Goal: Information Seeking & Learning: Check status

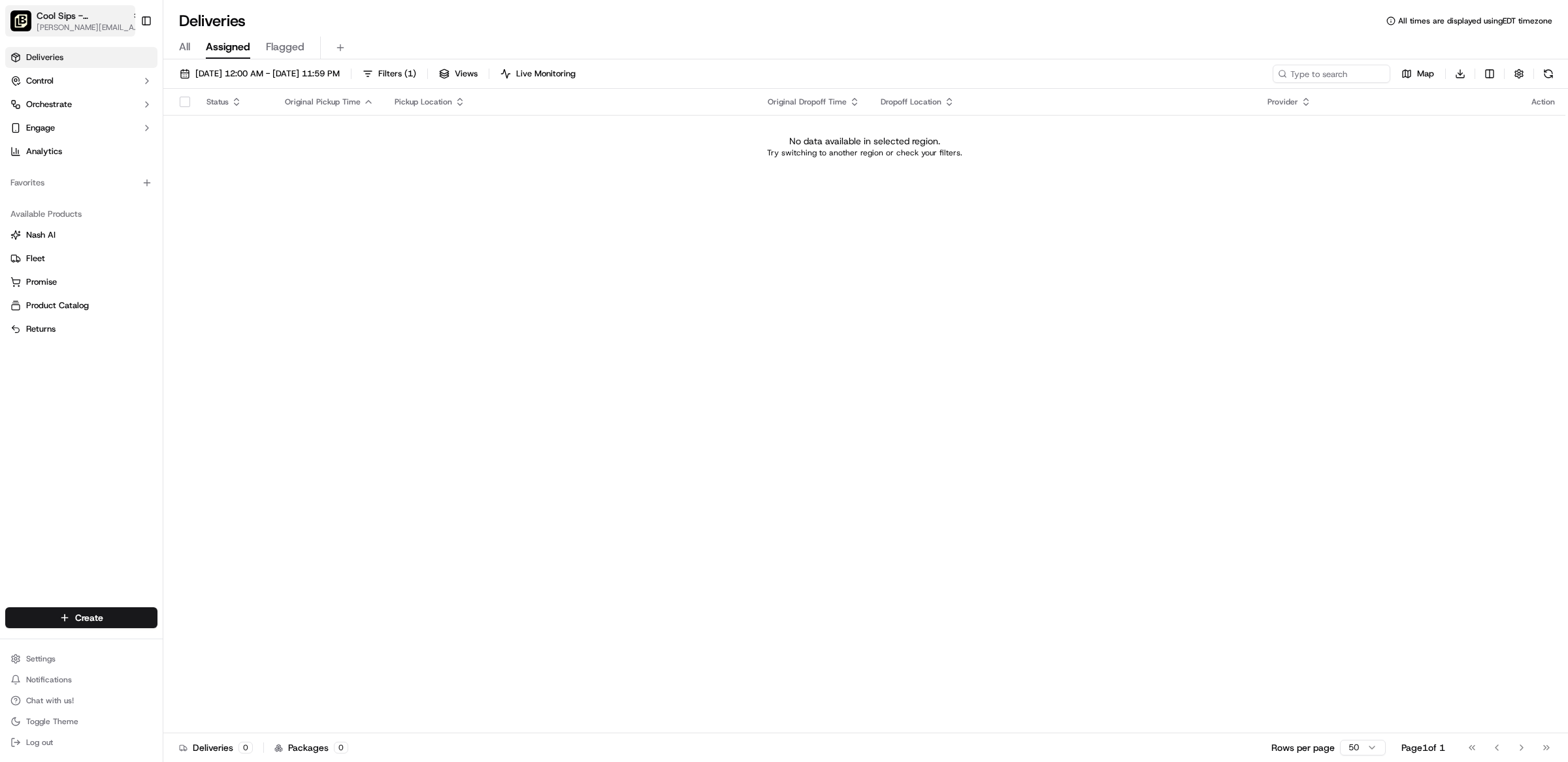
click at [65, 13] on span "Cool Sips - [GEOGRAPHIC_DATA]" at bounding box center [81, 16] width 90 height 13
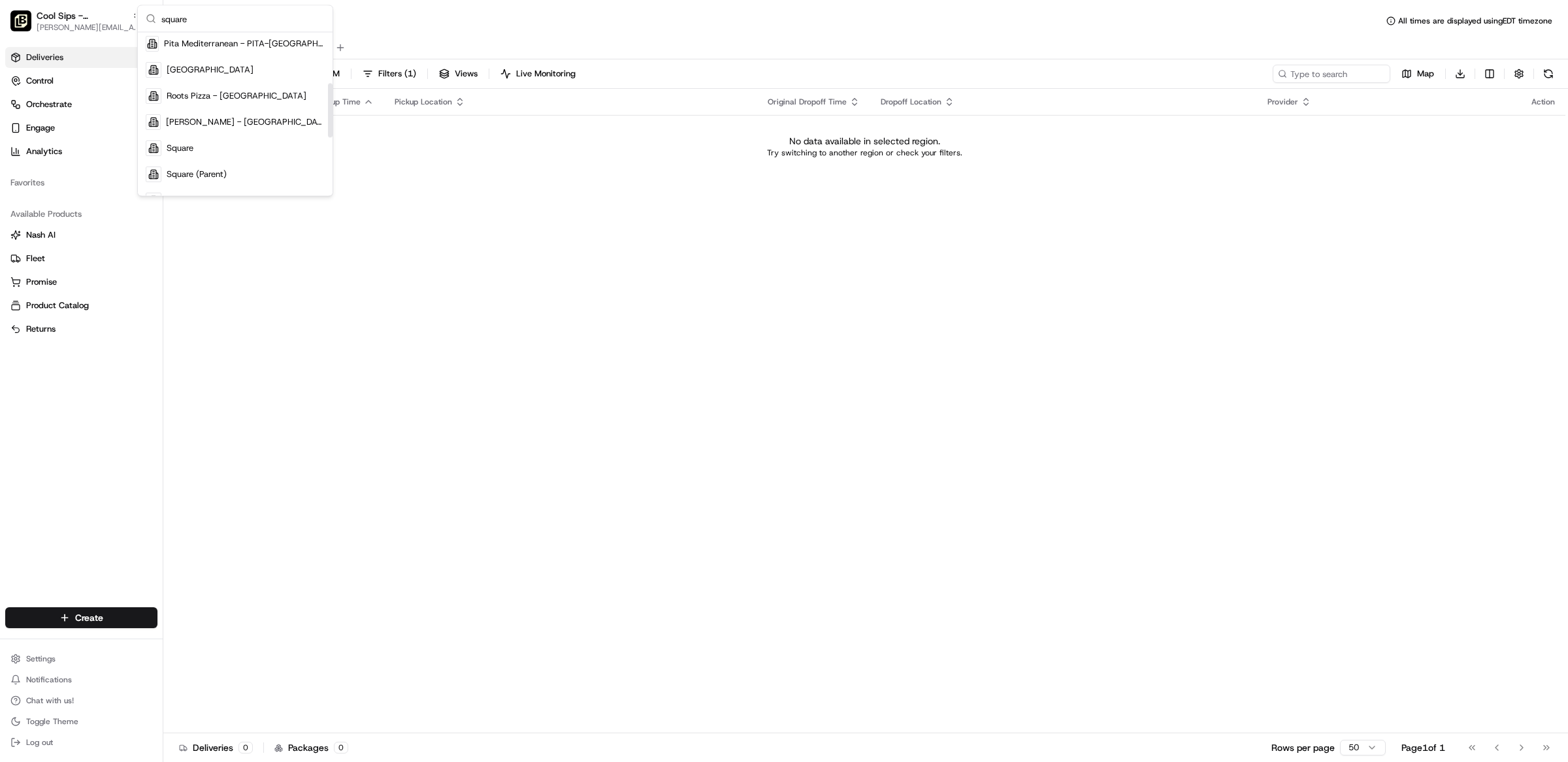
scroll to position [160, 0]
type input "square"
click at [176, 147] on span "Square" at bounding box center [180, 143] width 26 height 12
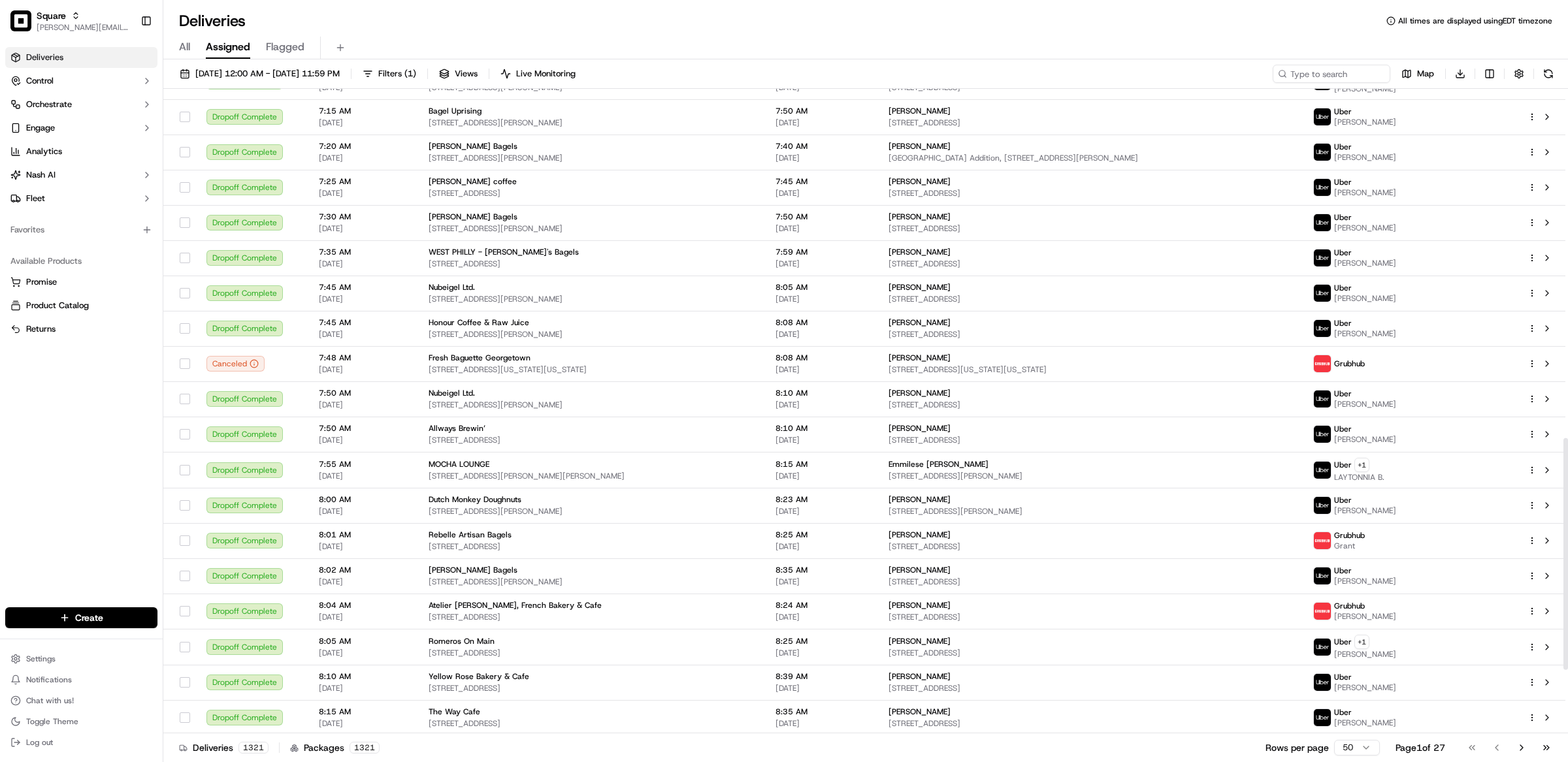
scroll to position [974, 0]
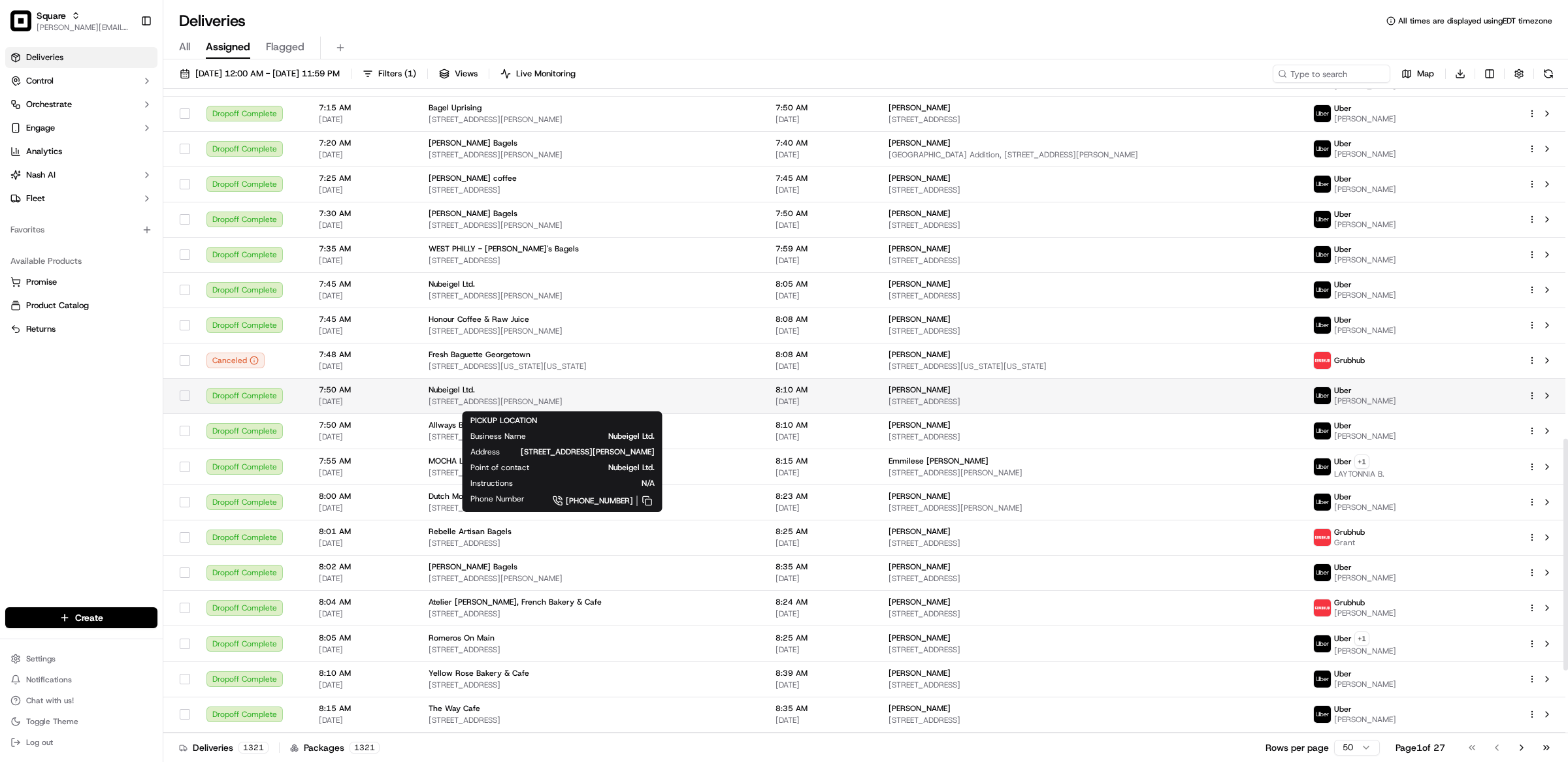
click at [440, 390] on span "Nubeigel Ltd." at bounding box center [452, 390] width 46 height 11
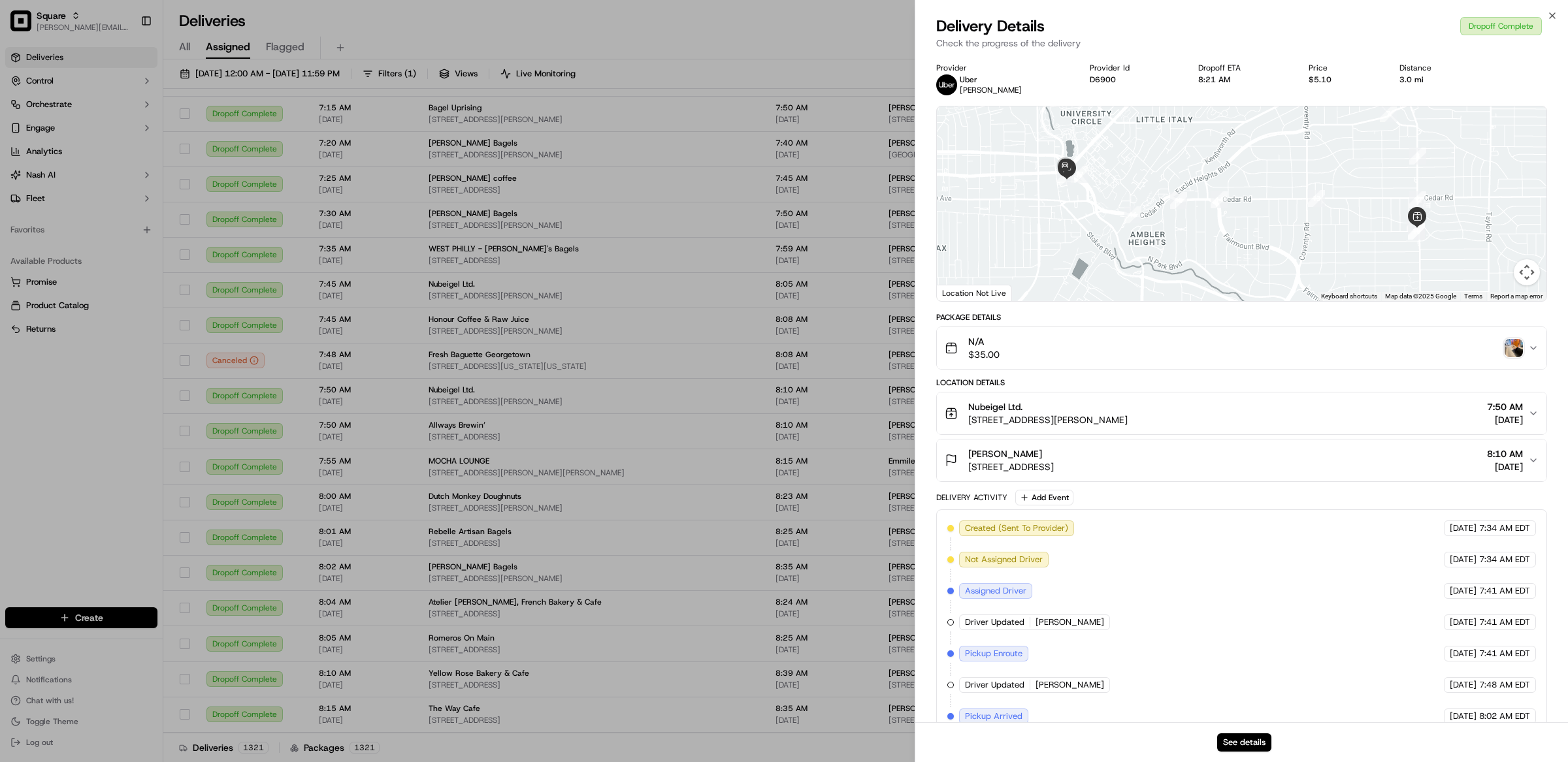
click at [1515, 343] on img "button" at bounding box center [1514, 348] width 18 height 18
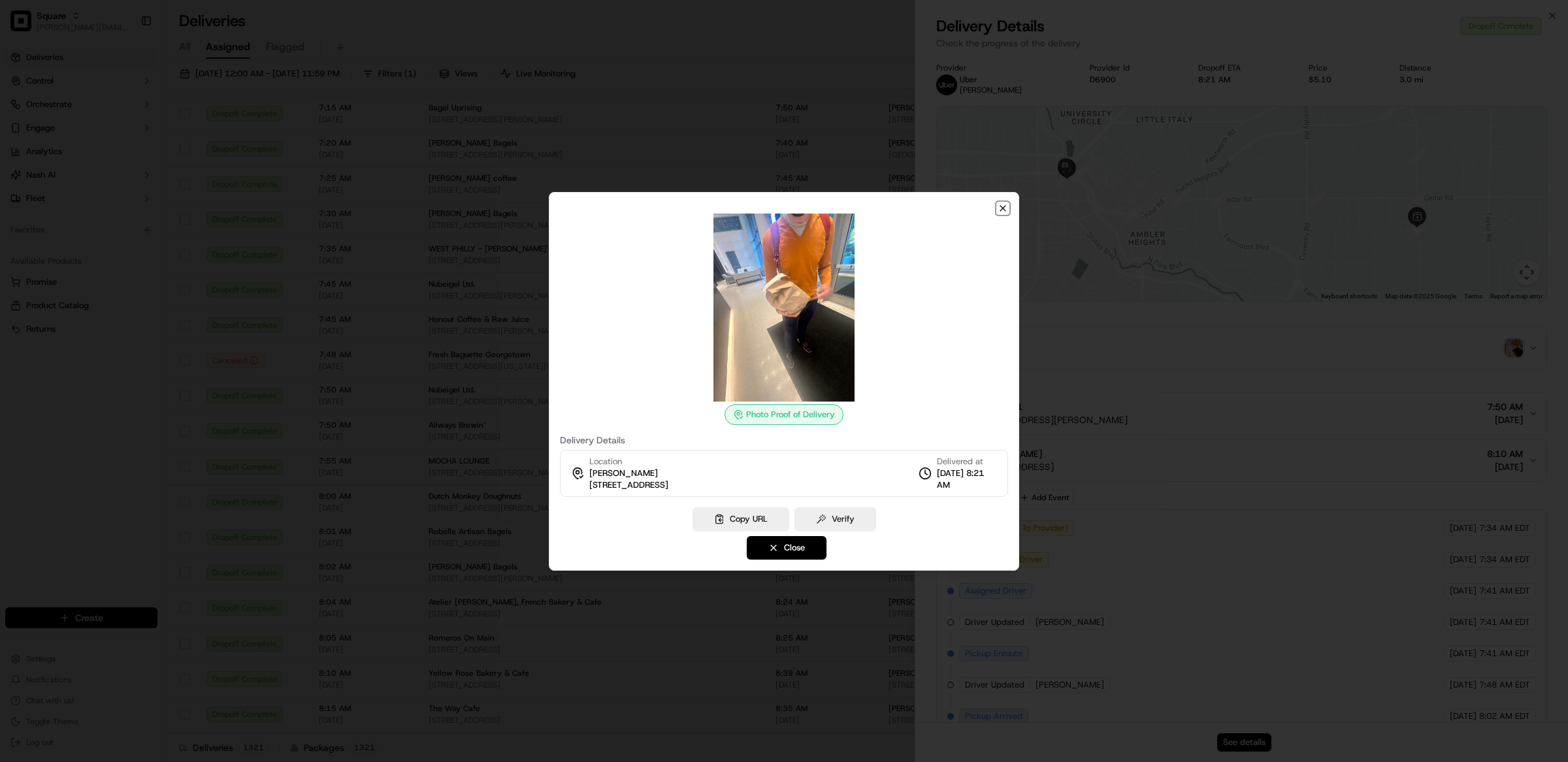
click at [1000, 209] on icon "button" at bounding box center [1003, 208] width 11 height 11
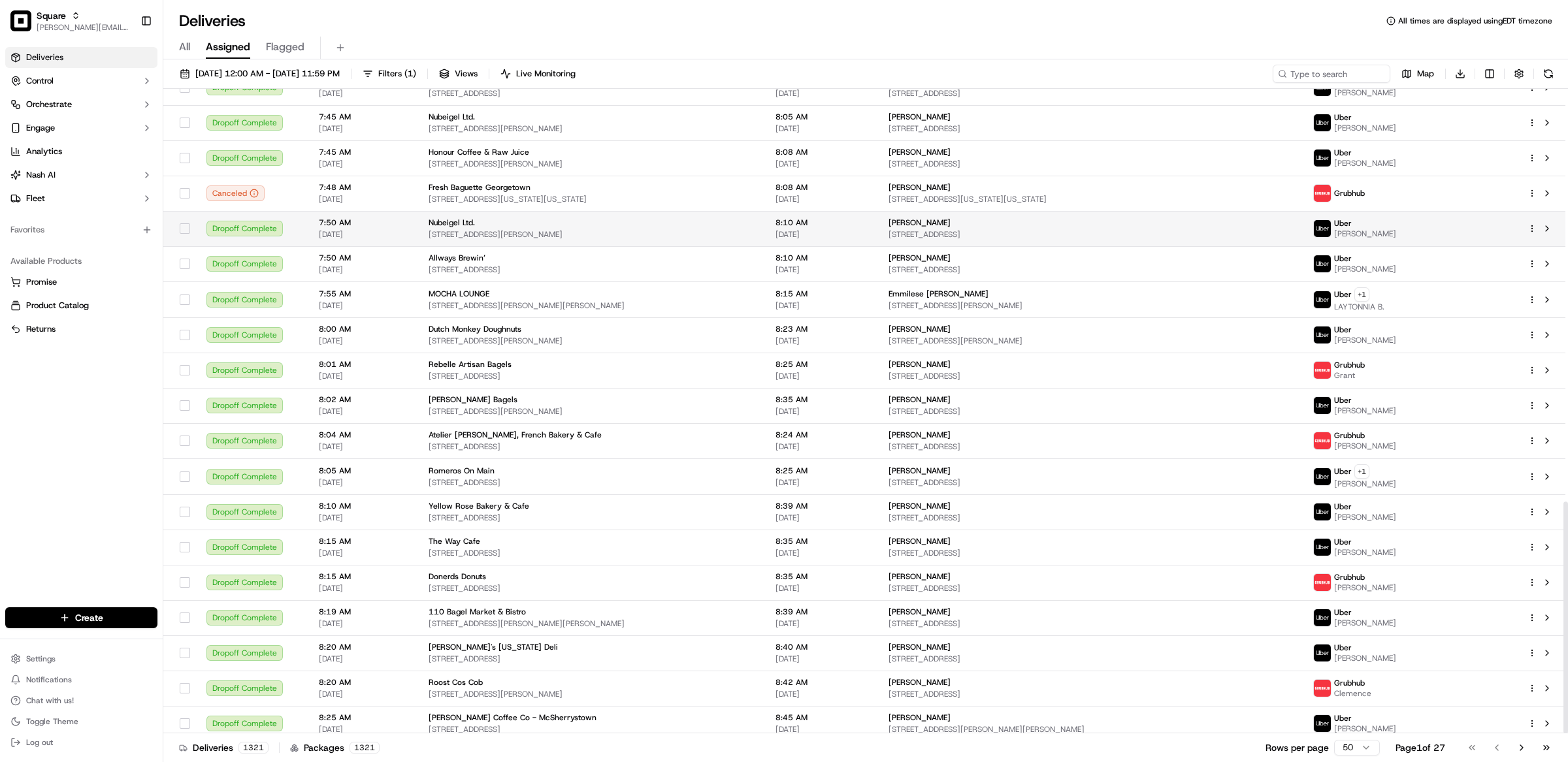
scroll to position [1151, 0]
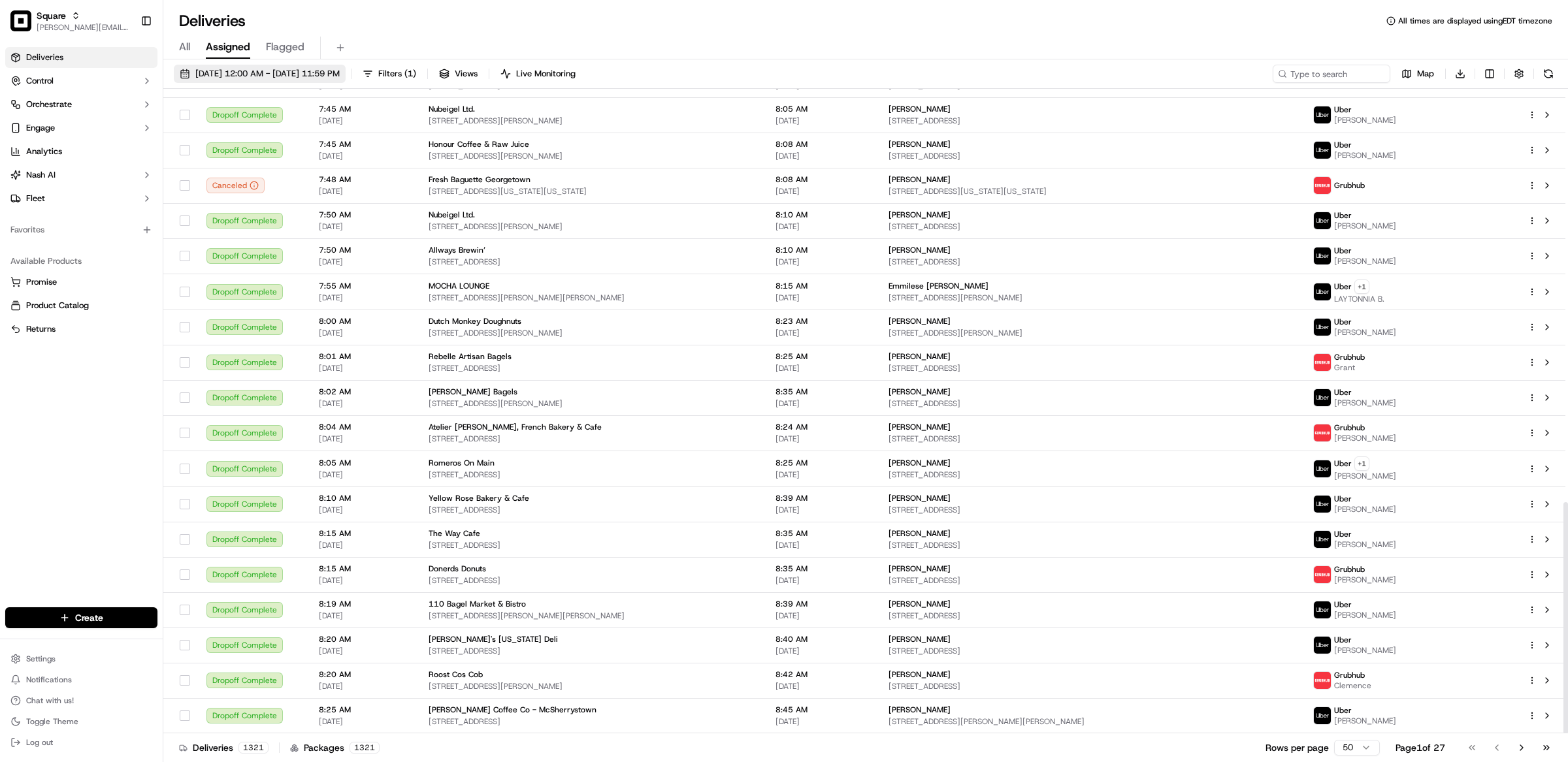
click at [270, 70] on span "[DATE] 12:00 AM - [DATE] 11:59 PM" at bounding box center [267, 74] width 144 height 12
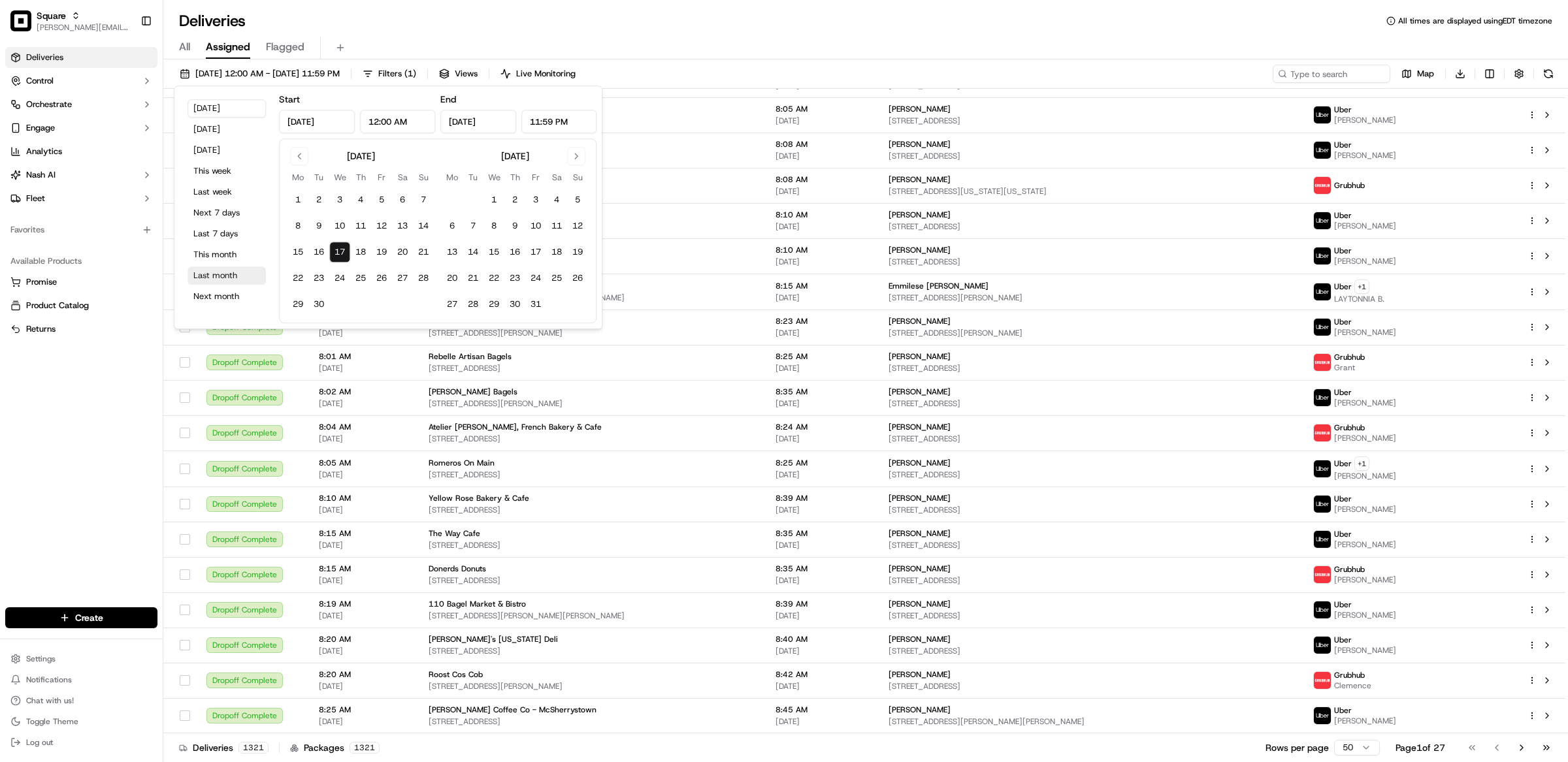
click at [225, 275] on button "Last month" at bounding box center [227, 276] width 79 height 18
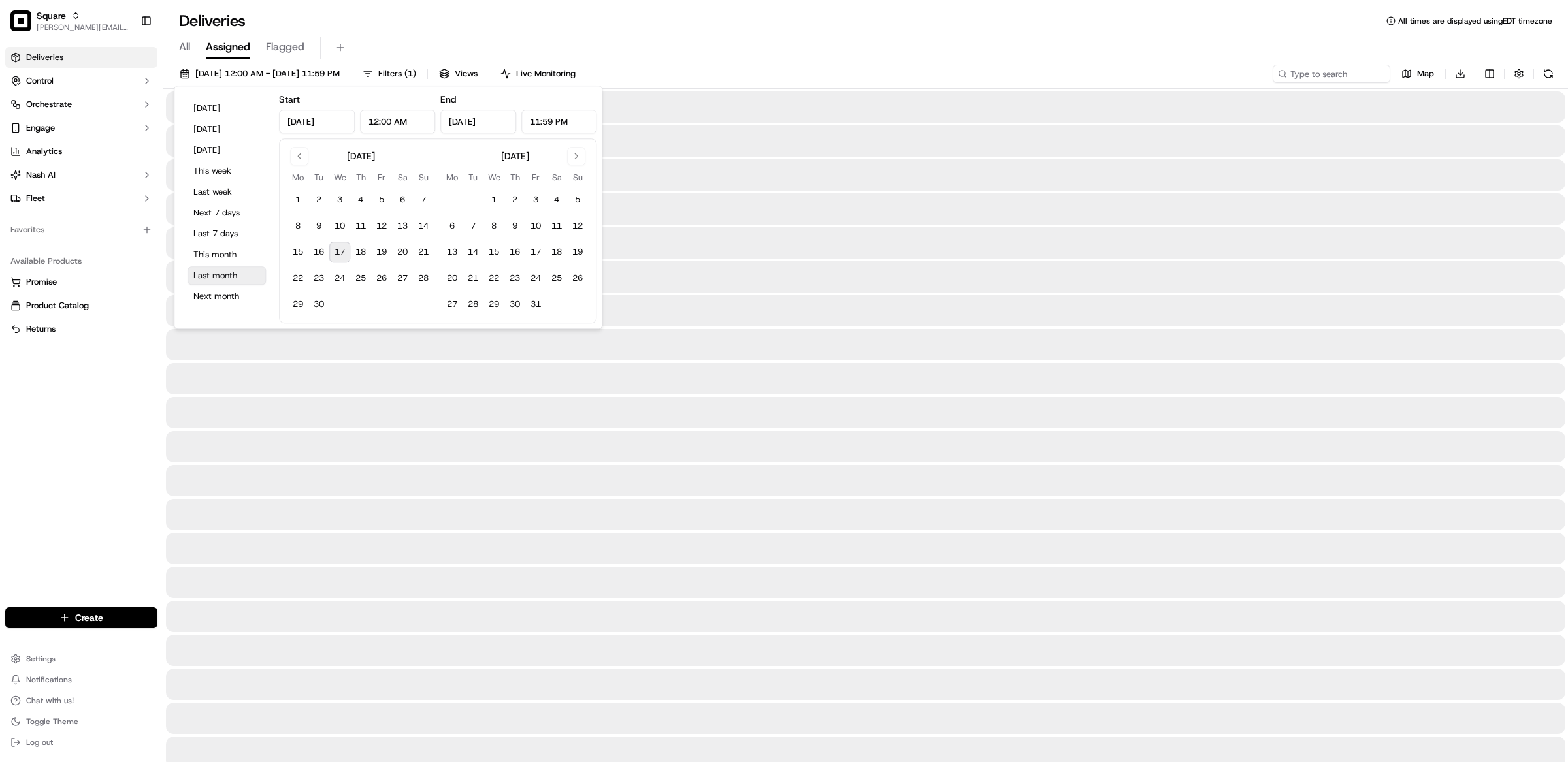
type input "[DATE]"
click at [1307, 69] on input at bounding box center [1311, 74] width 156 height 18
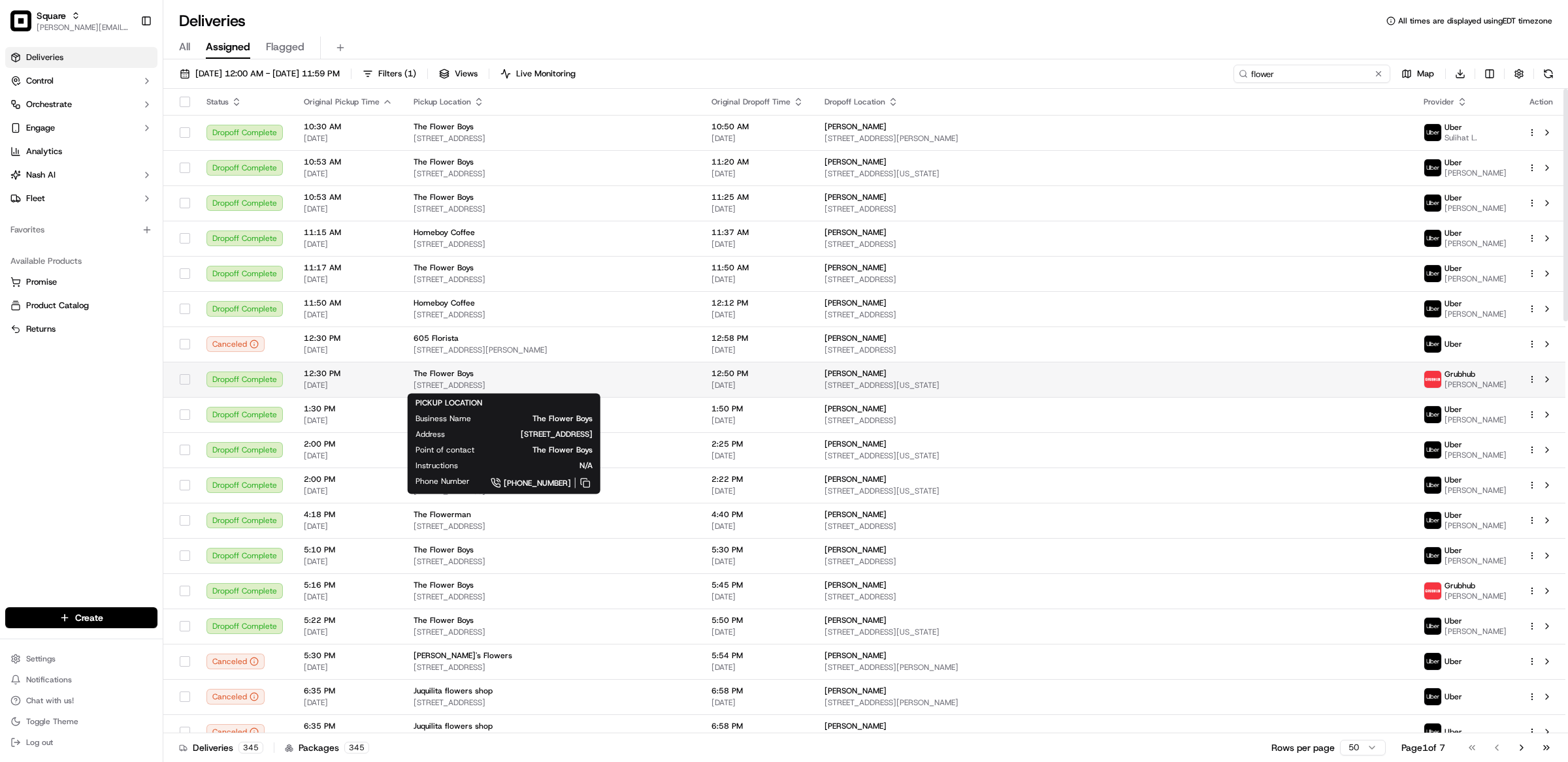
type input "flower"
click at [558, 383] on span "[STREET_ADDRESS]" at bounding box center [552, 385] width 277 height 11
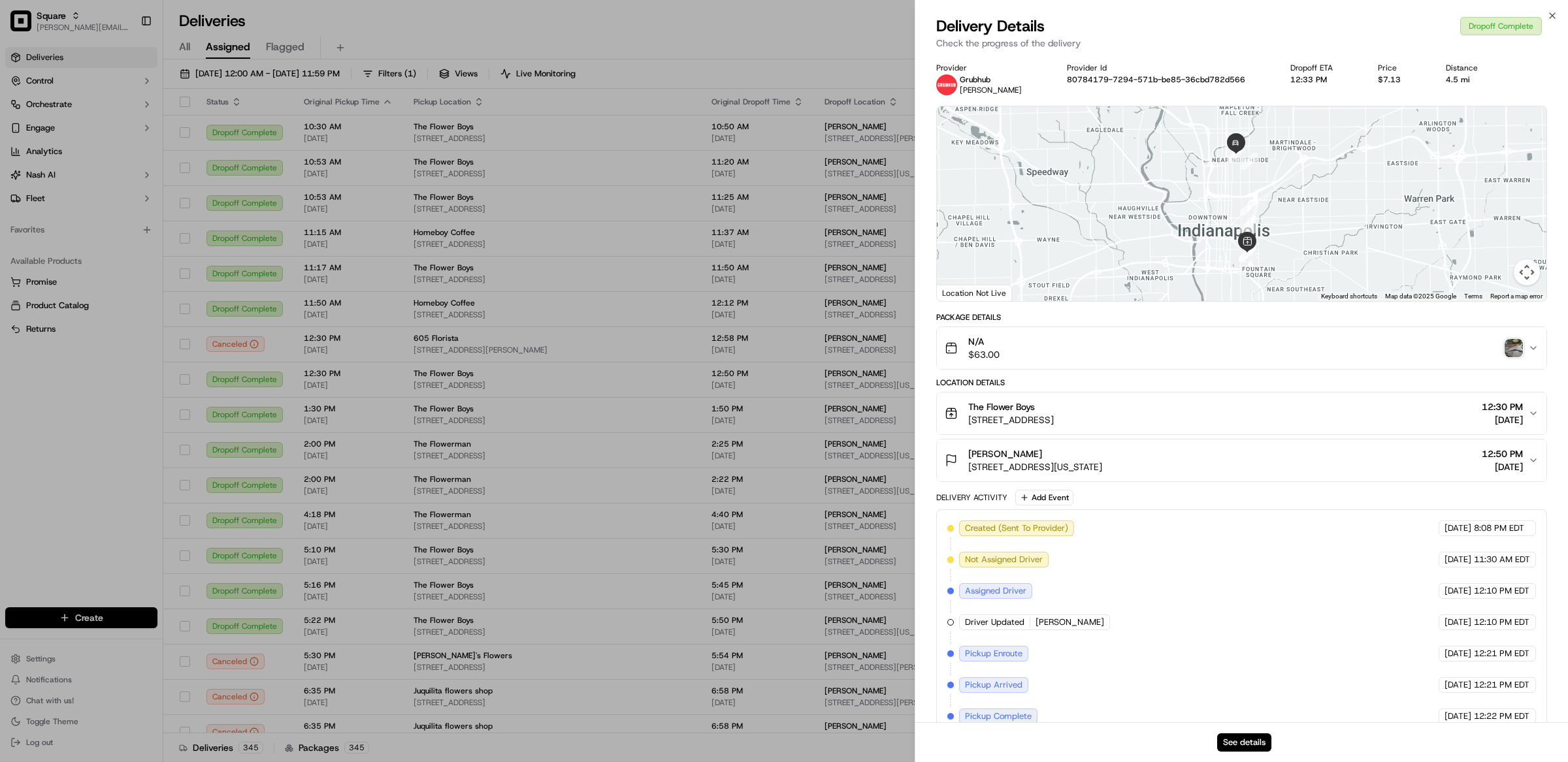
click at [1511, 352] on img "button" at bounding box center [1514, 348] width 18 height 18
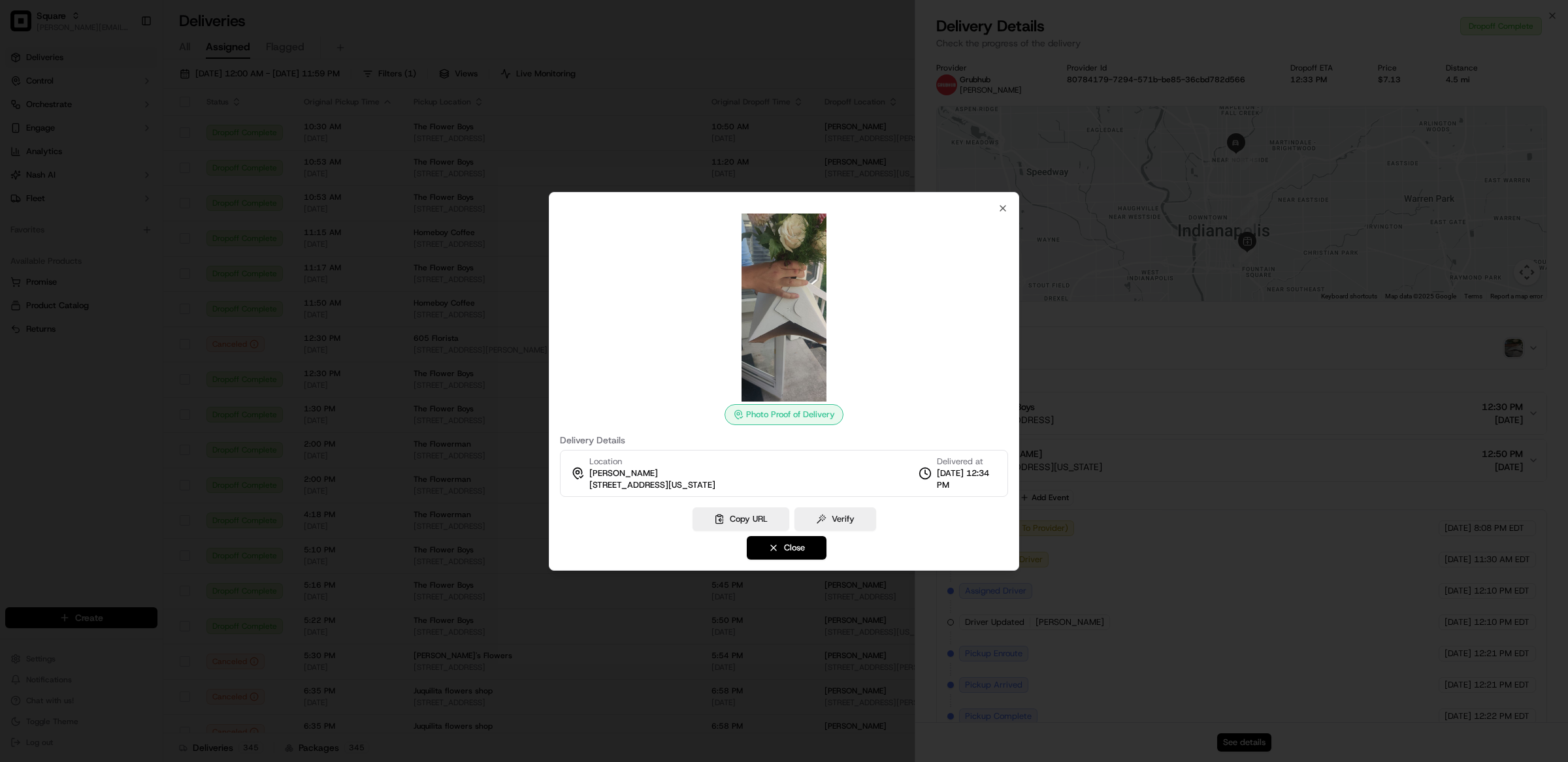
click at [1008, 208] on div "Photo Proof of Delivery Delivery Details Location [PERSON_NAME][GEOGRAPHIC_DATA…" at bounding box center [784, 381] width 470 height 379
click at [998, 208] on icon "button" at bounding box center [1003, 208] width 11 height 11
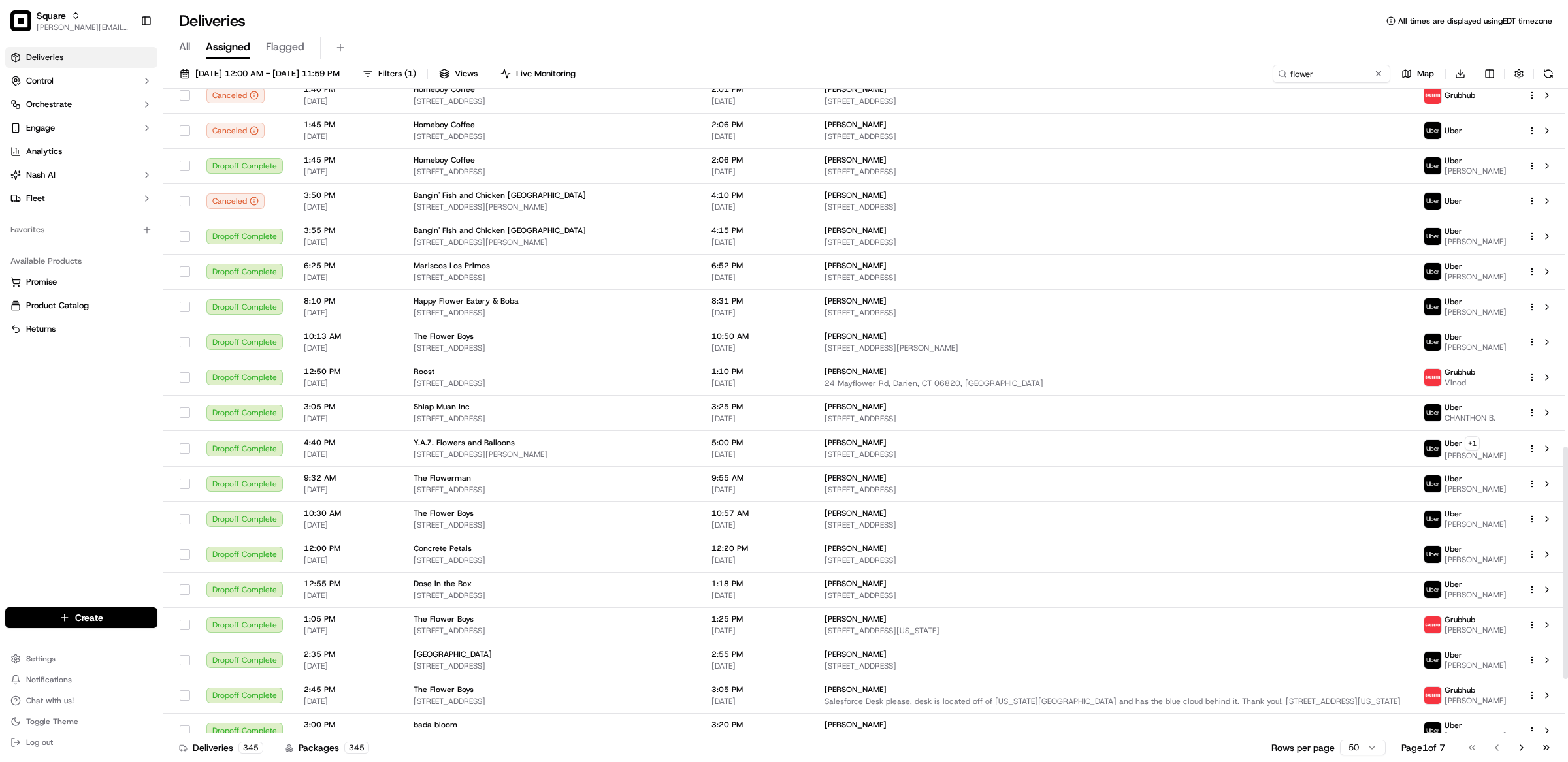
scroll to position [996, 0]
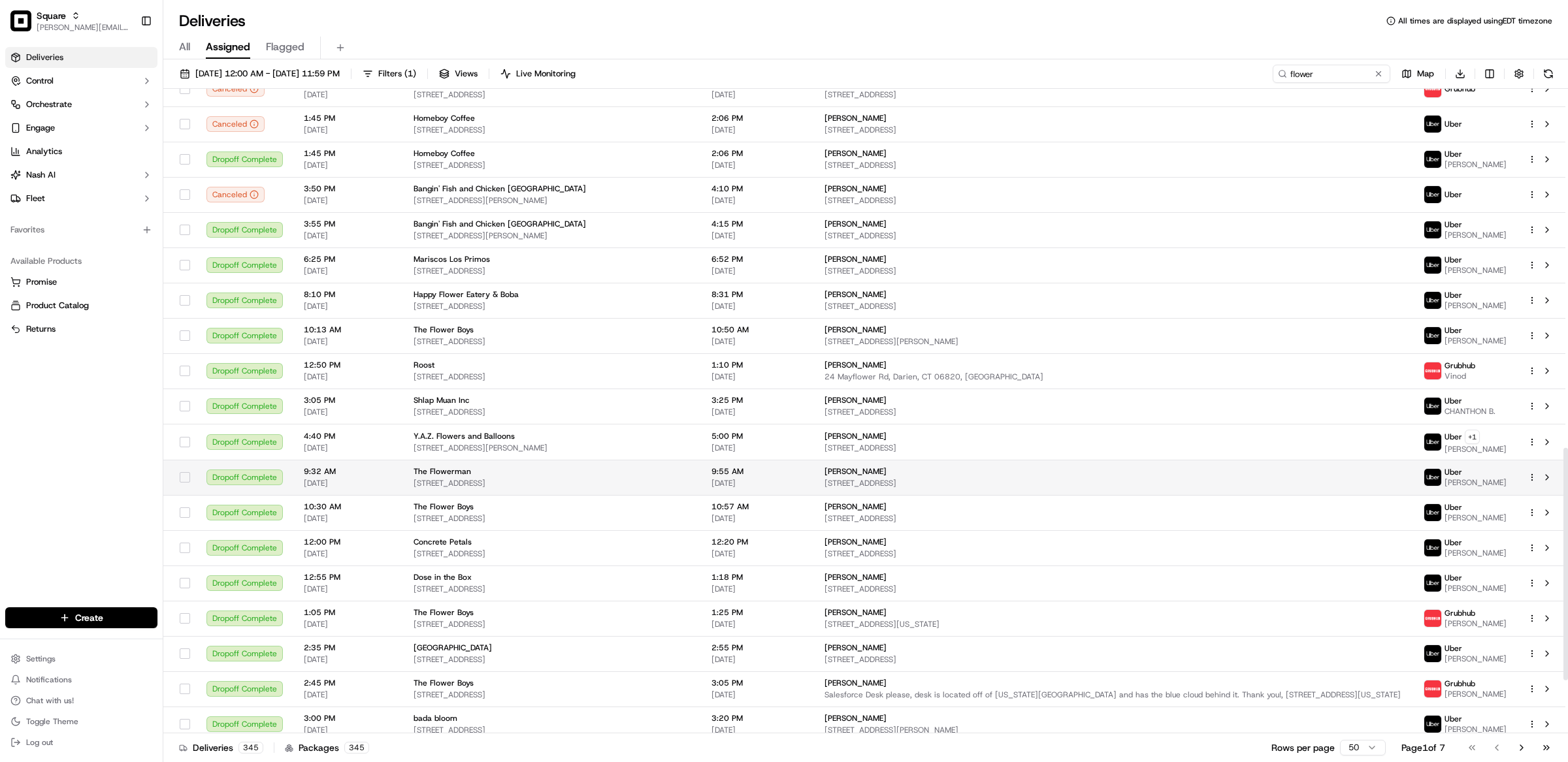
click at [517, 467] on div "The Flowerman" at bounding box center [552, 472] width 277 height 11
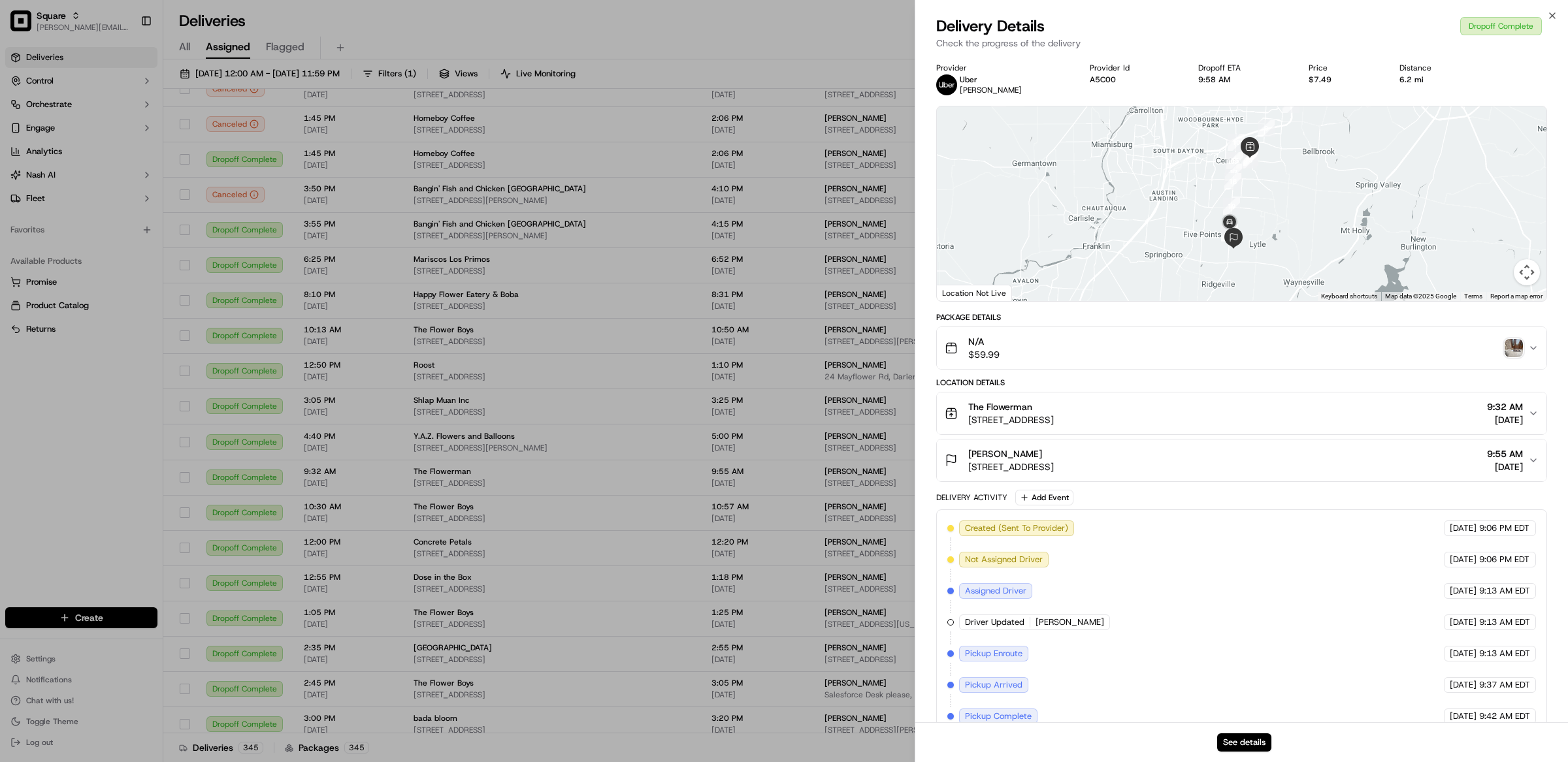
click at [1029, 343] on div "N/A $59.99" at bounding box center [1236, 348] width 584 height 26
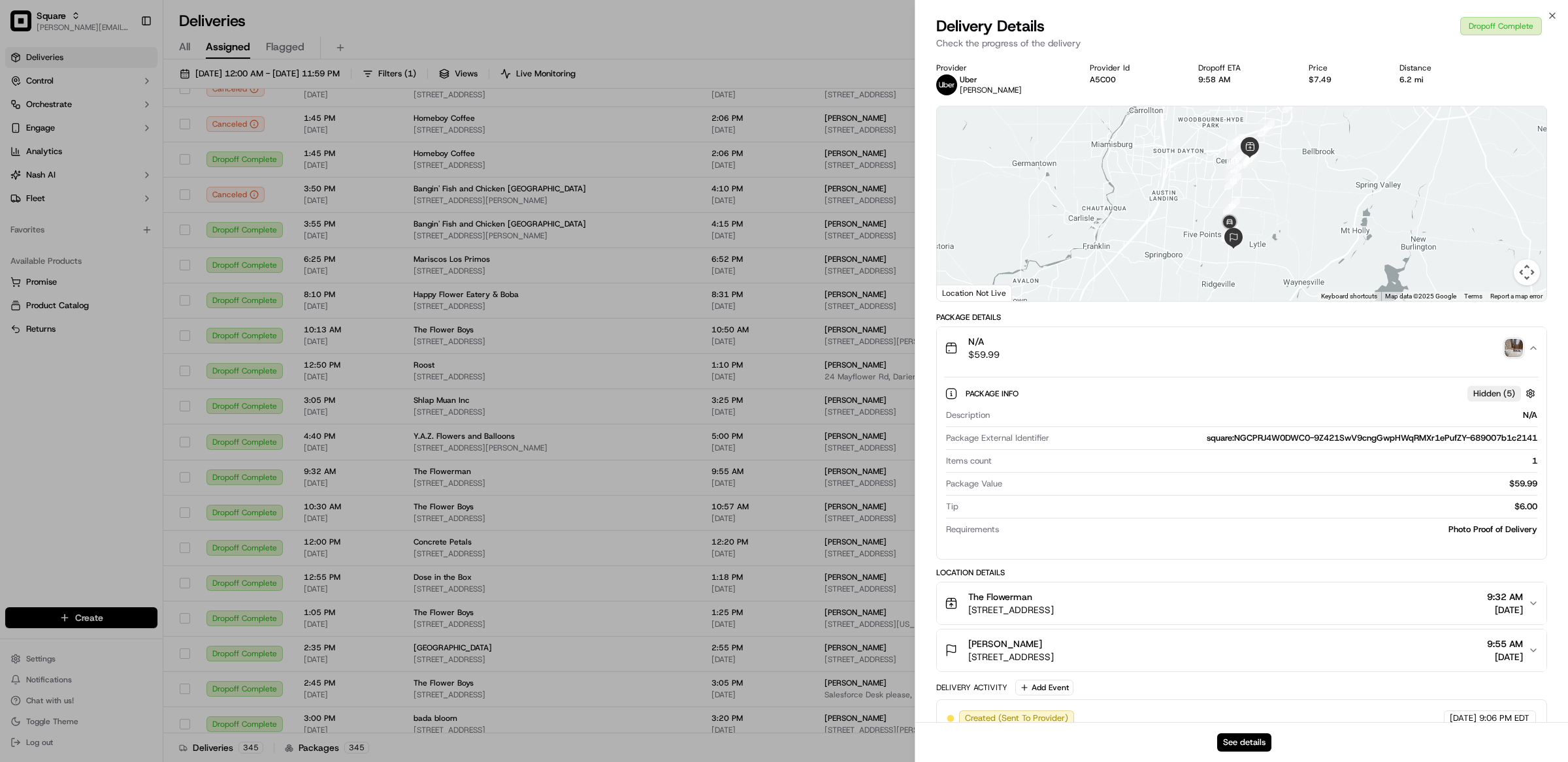
click at [1516, 343] on img "button" at bounding box center [1514, 348] width 18 height 18
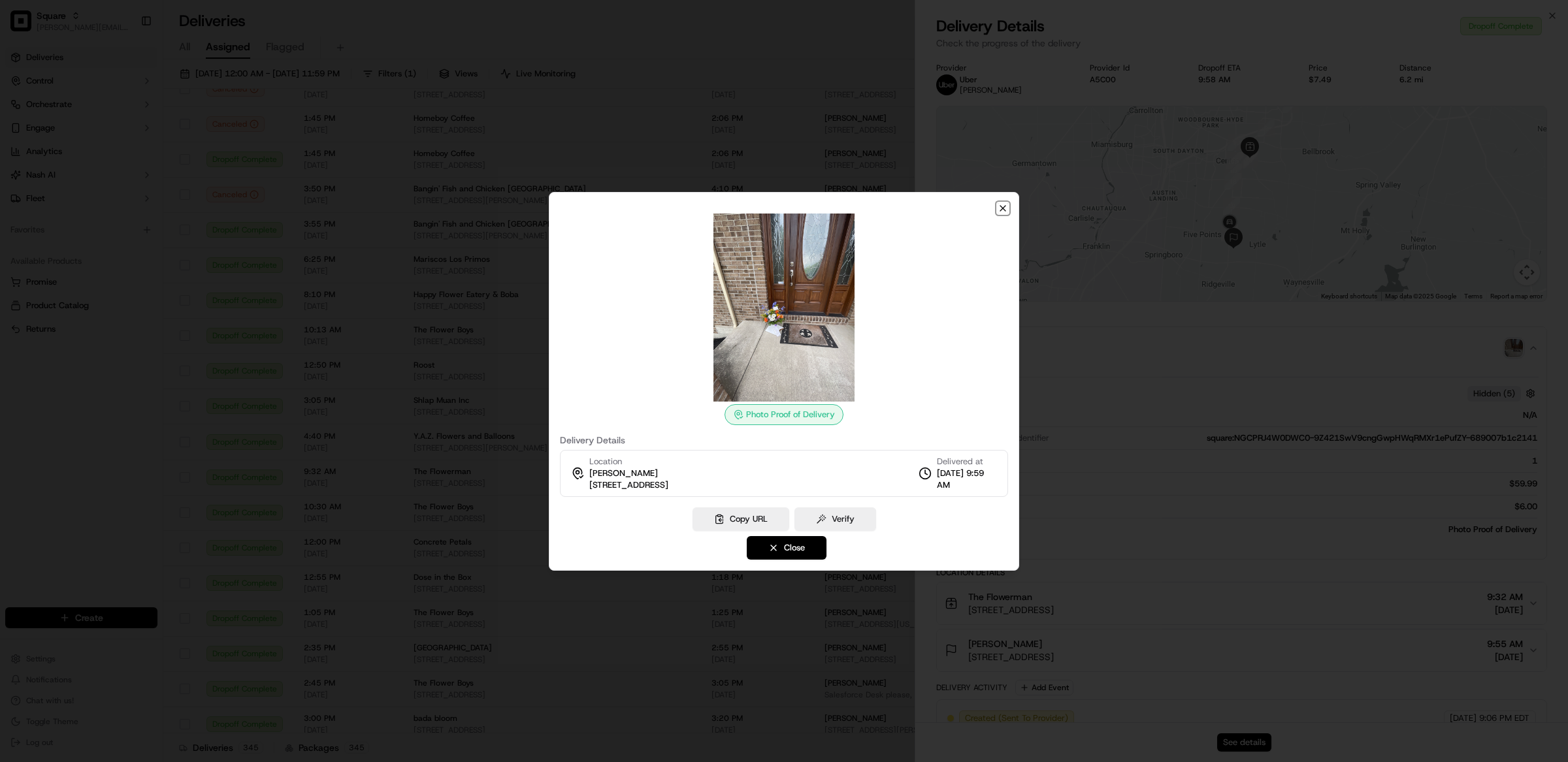
click at [1000, 210] on icon "button" at bounding box center [1003, 208] width 5 height 5
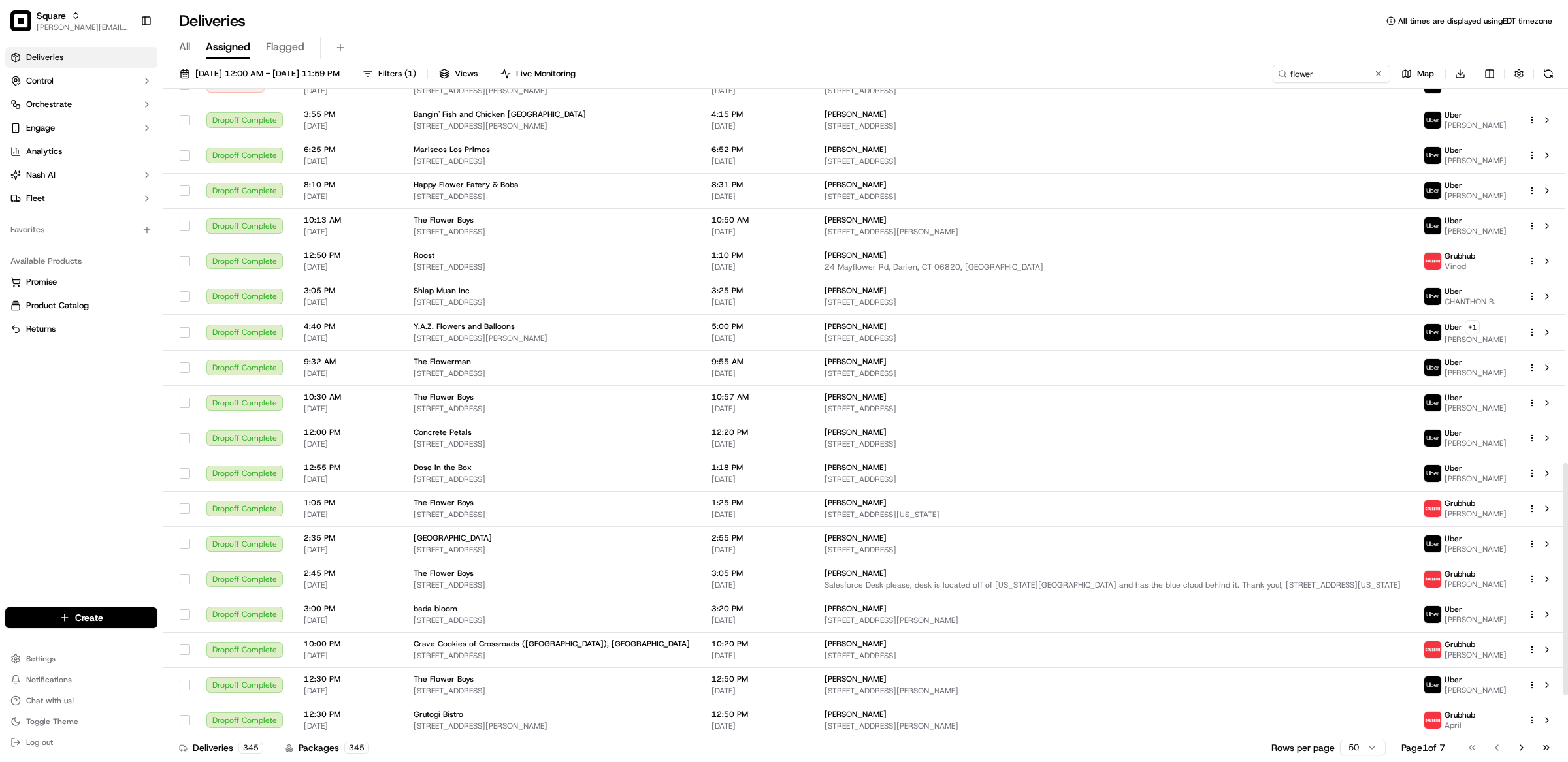
scroll to position [1145, 0]
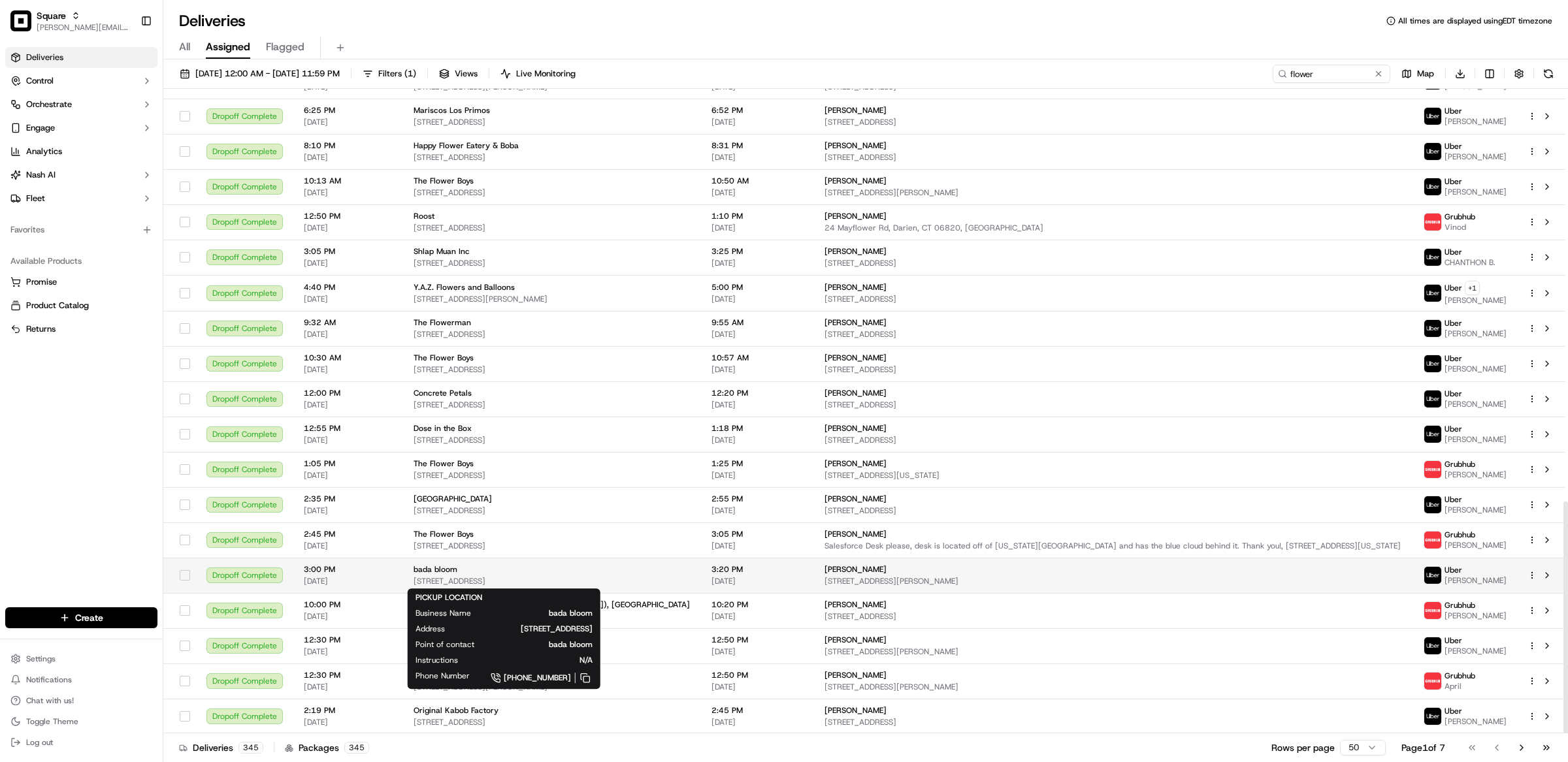
click at [488, 572] on div "bada bloom" at bounding box center [552, 569] width 277 height 11
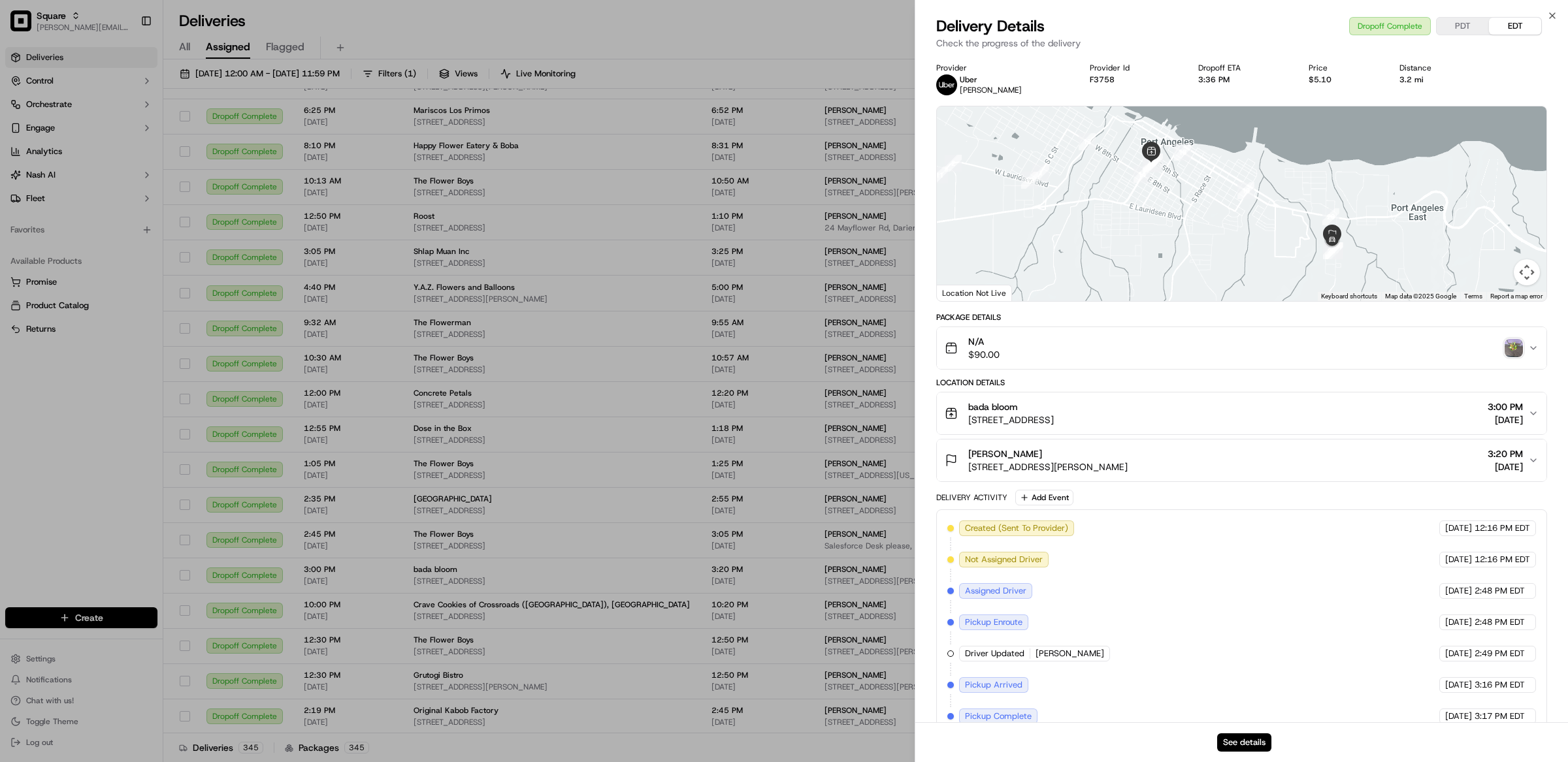
click at [1010, 406] on span "bada bloom" at bounding box center [993, 407] width 50 height 13
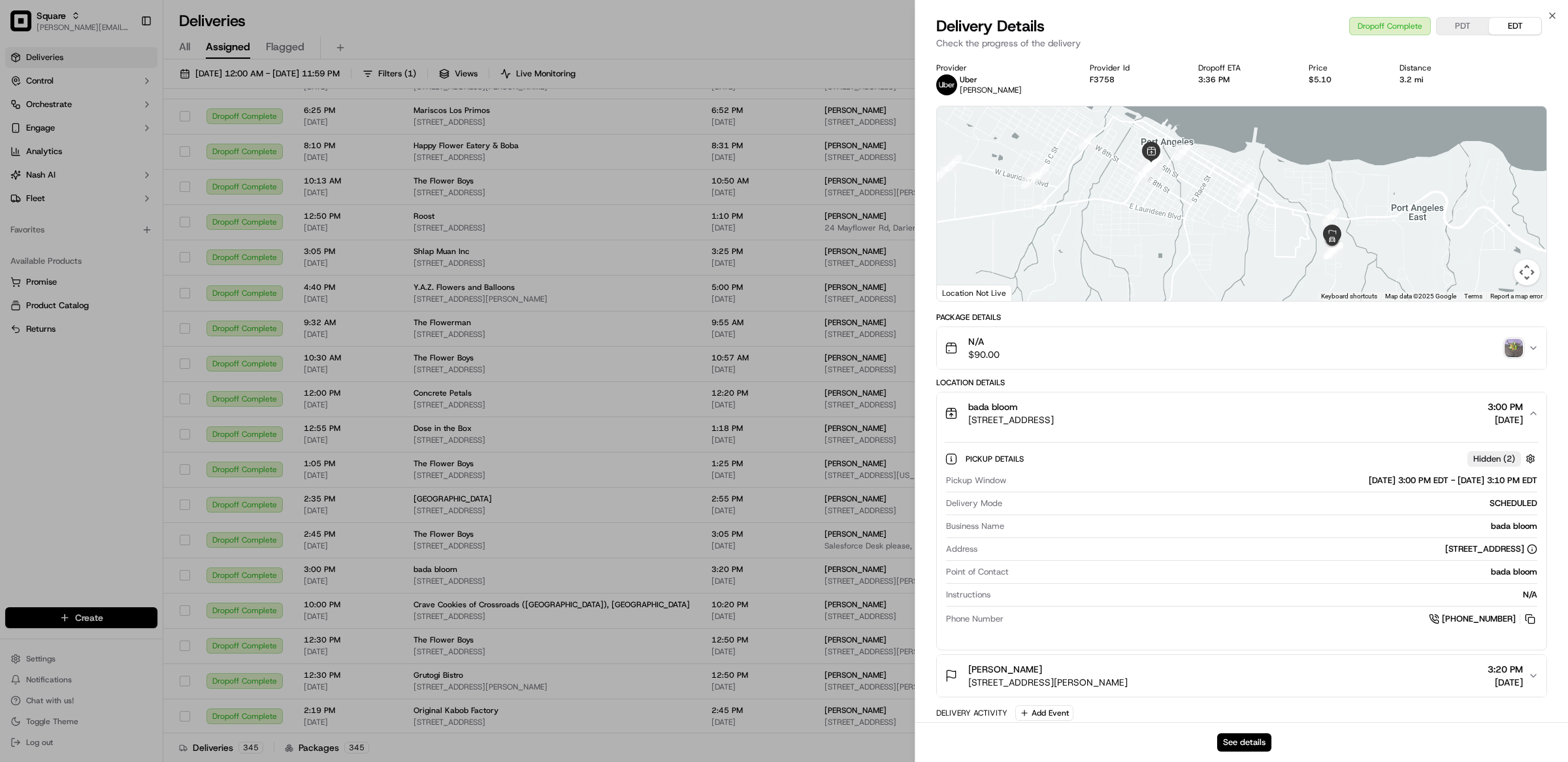
click at [1041, 348] on div "N/A $90.00" at bounding box center [1236, 348] width 584 height 26
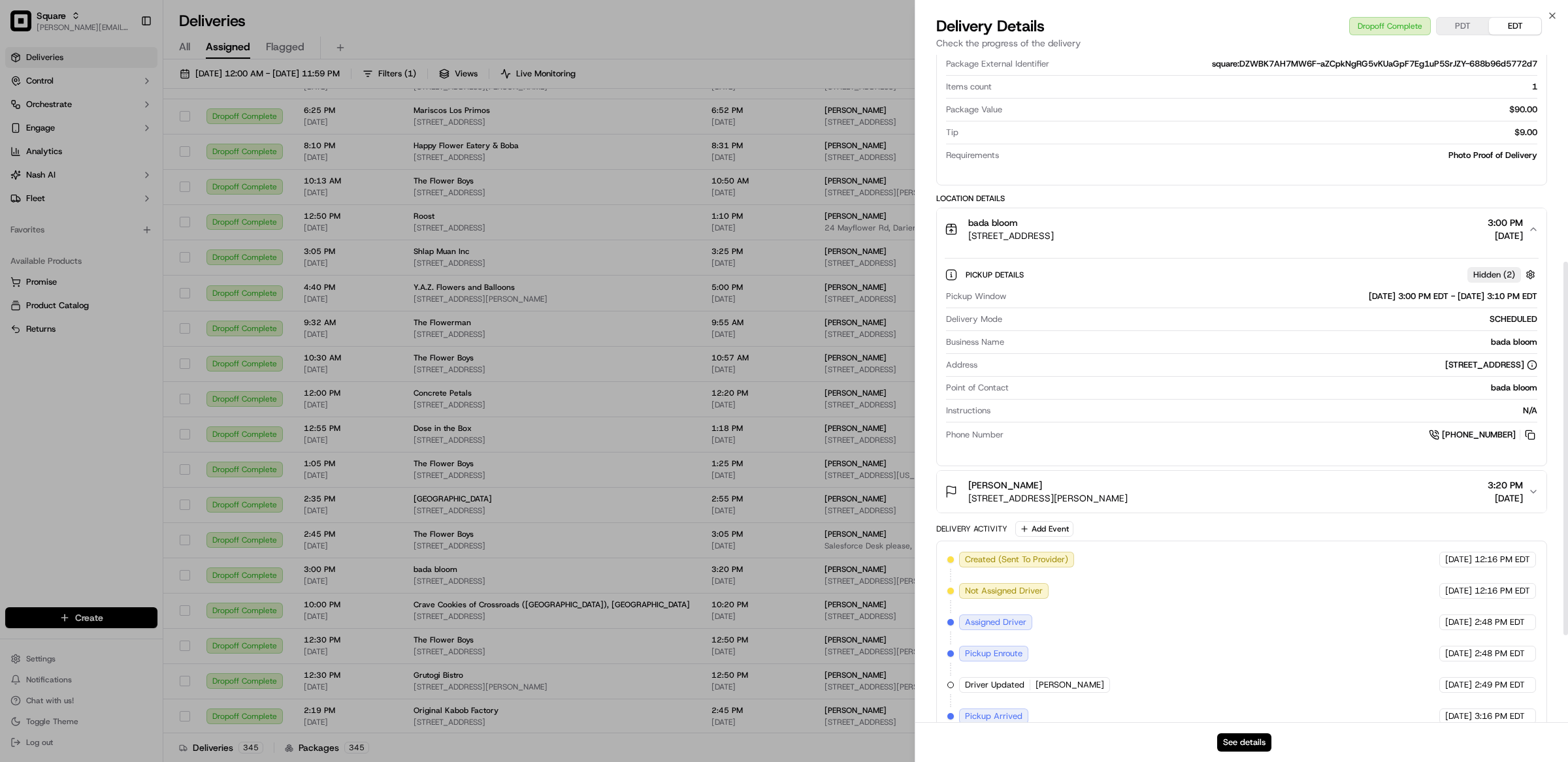
scroll to position [376, 0]
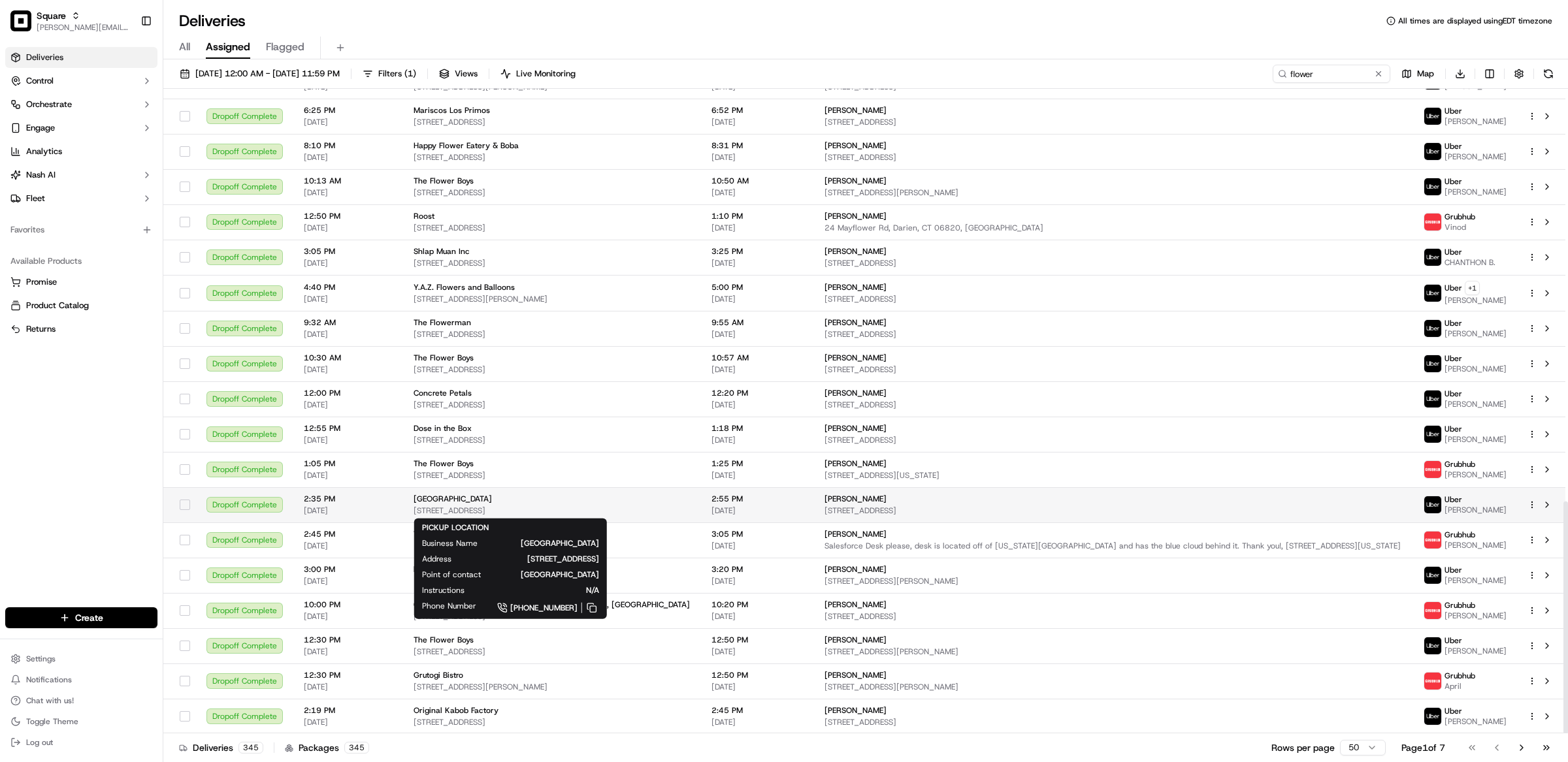
click at [440, 501] on span "[GEOGRAPHIC_DATA]" at bounding box center [453, 499] width 79 height 11
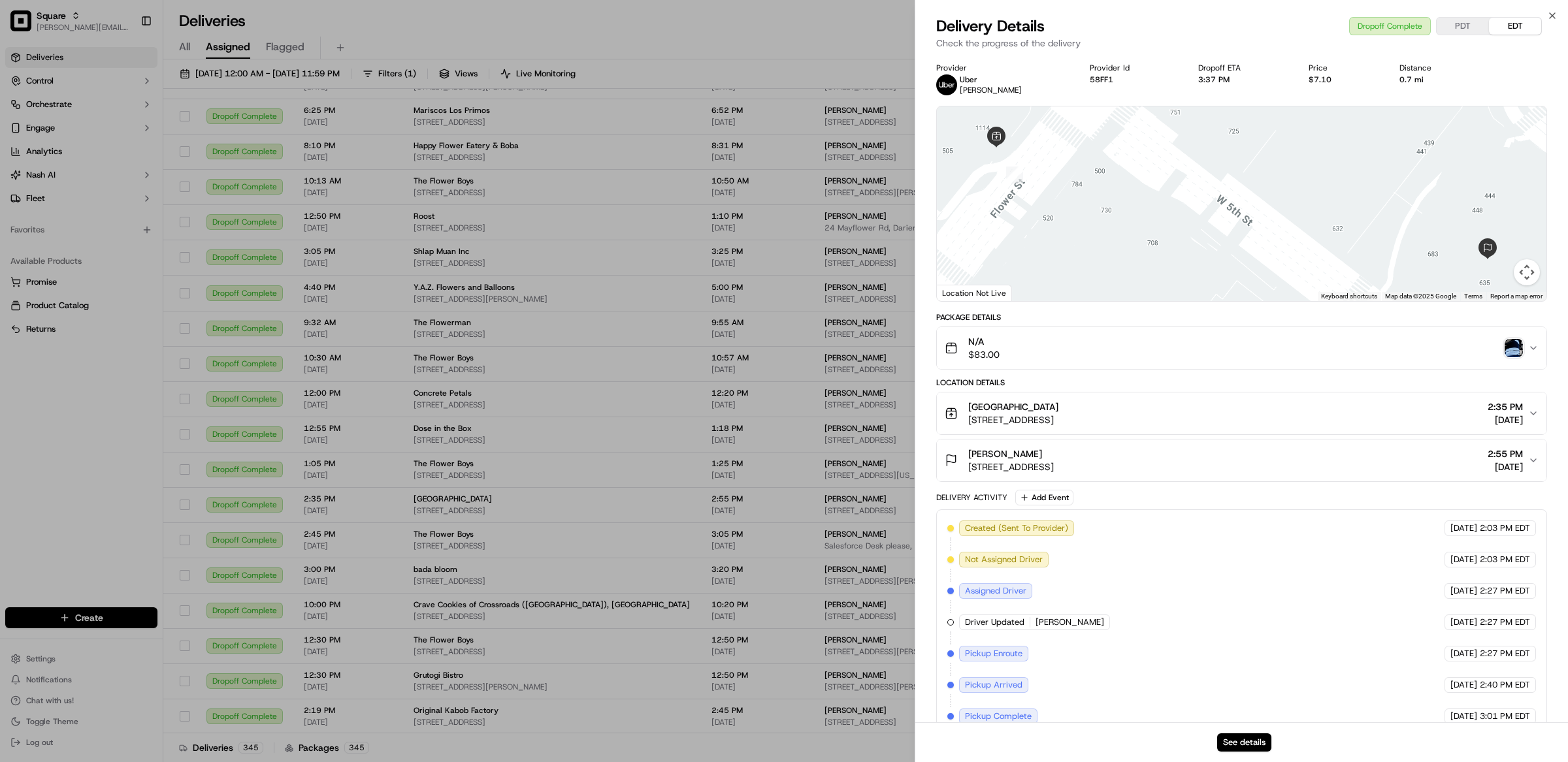
click at [1515, 352] on img "button" at bounding box center [1514, 348] width 18 height 18
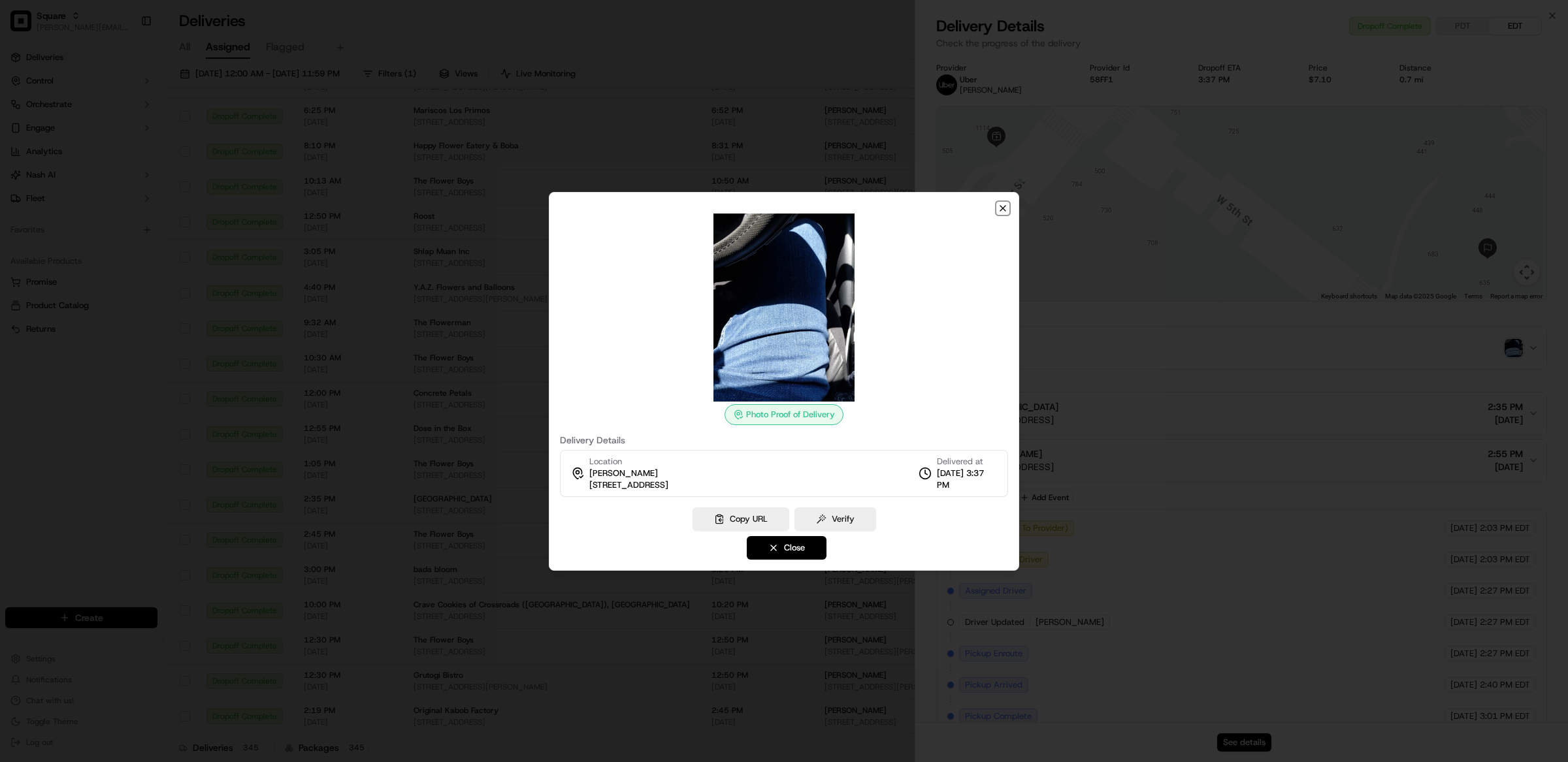
click at [1000, 206] on icon "button" at bounding box center [1003, 208] width 5 height 5
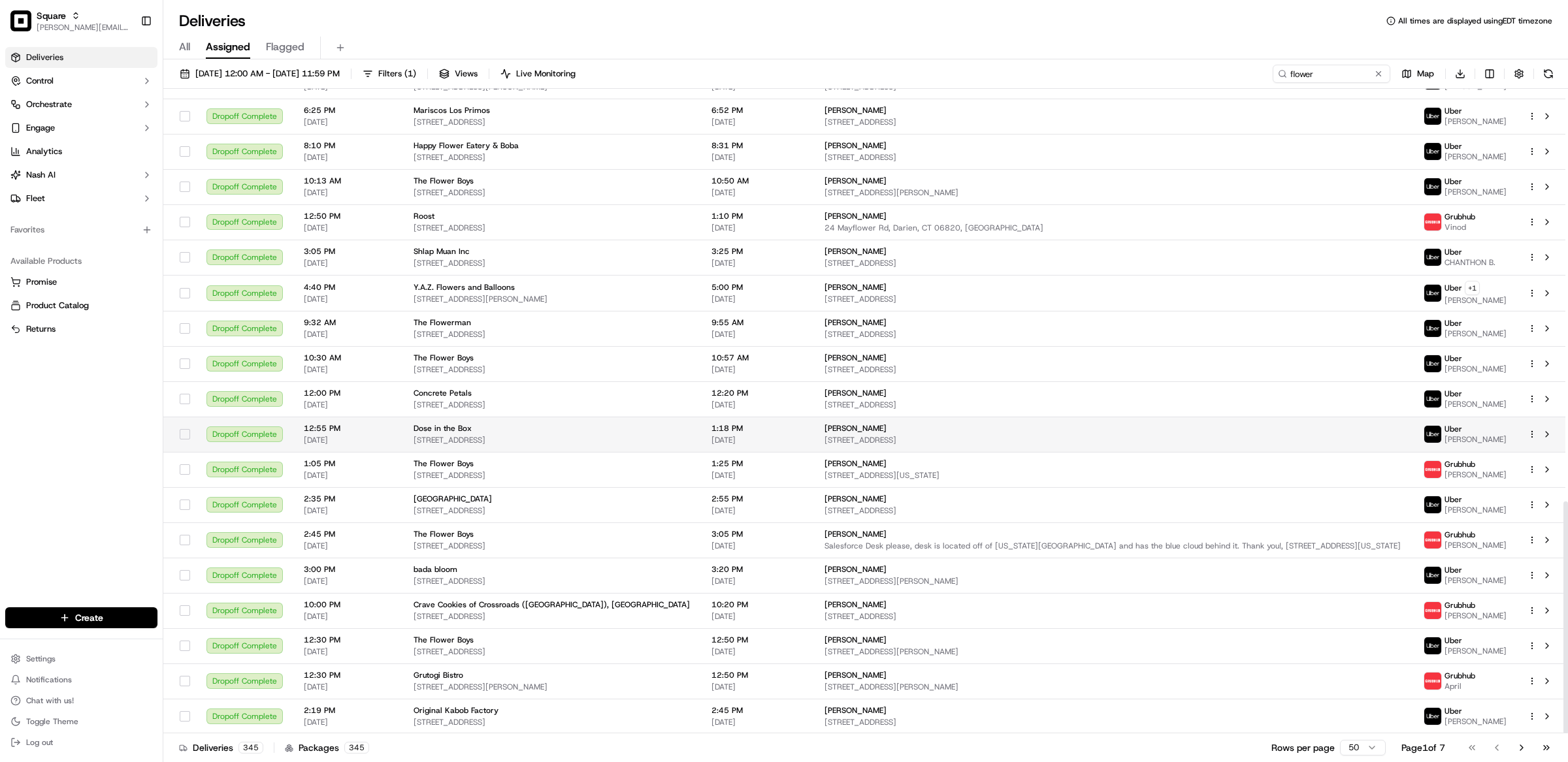
click at [440, 425] on span "Dose in the Box" at bounding box center [443, 428] width 58 height 11
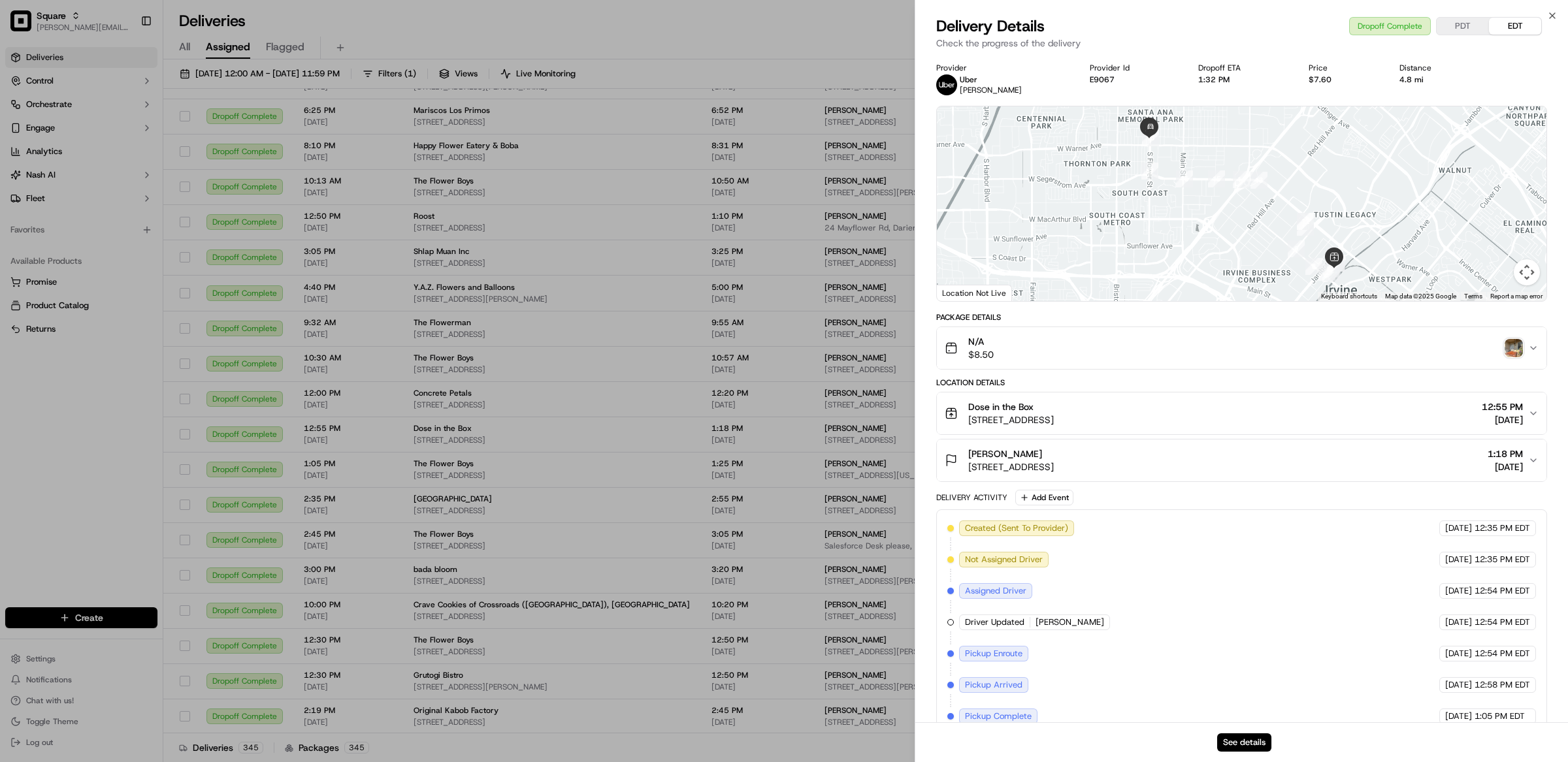
click at [1516, 342] on img "button" at bounding box center [1514, 348] width 18 height 18
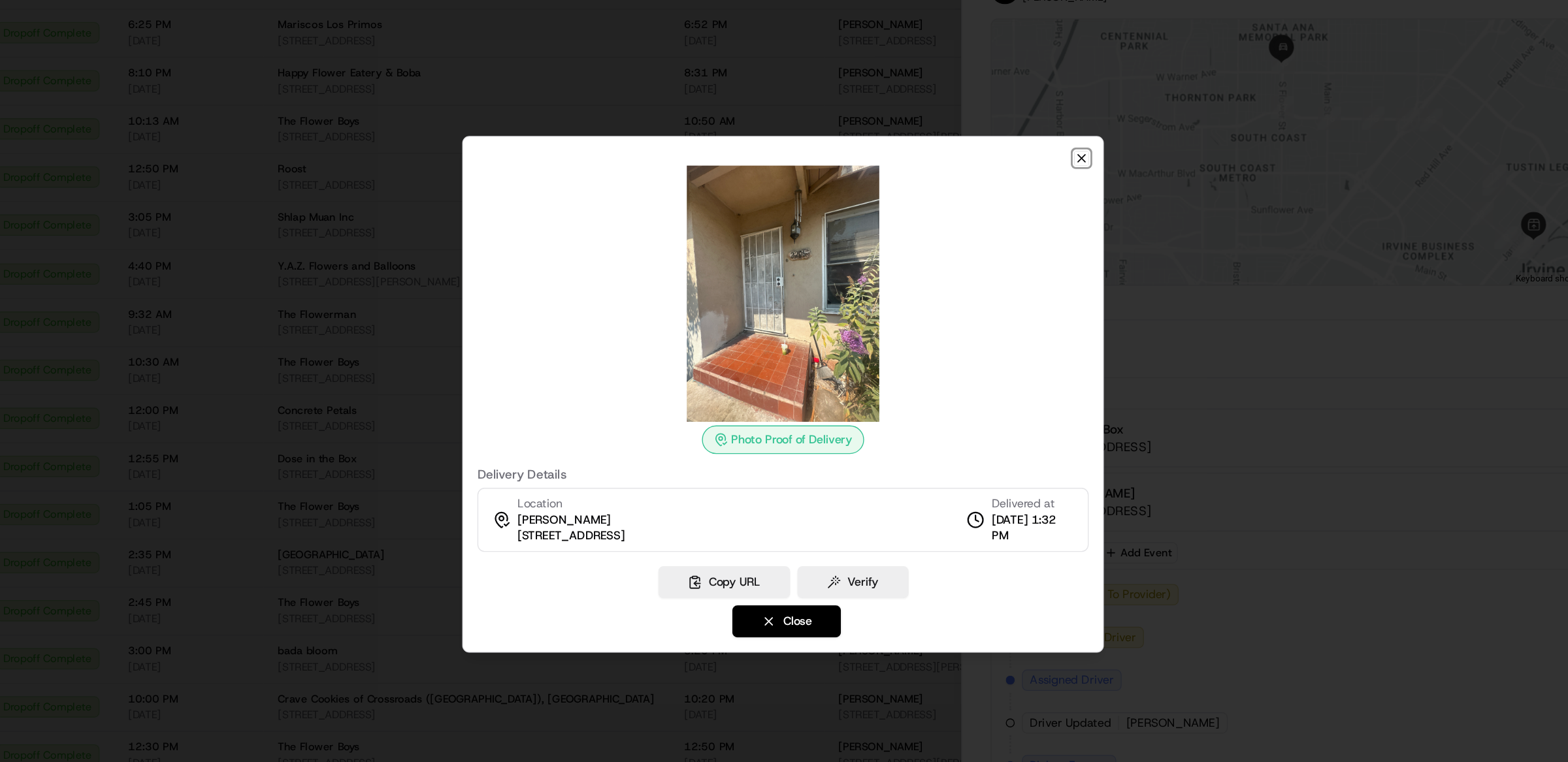
click at [1007, 203] on icon "button" at bounding box center [1003, 208] width 11 height 11
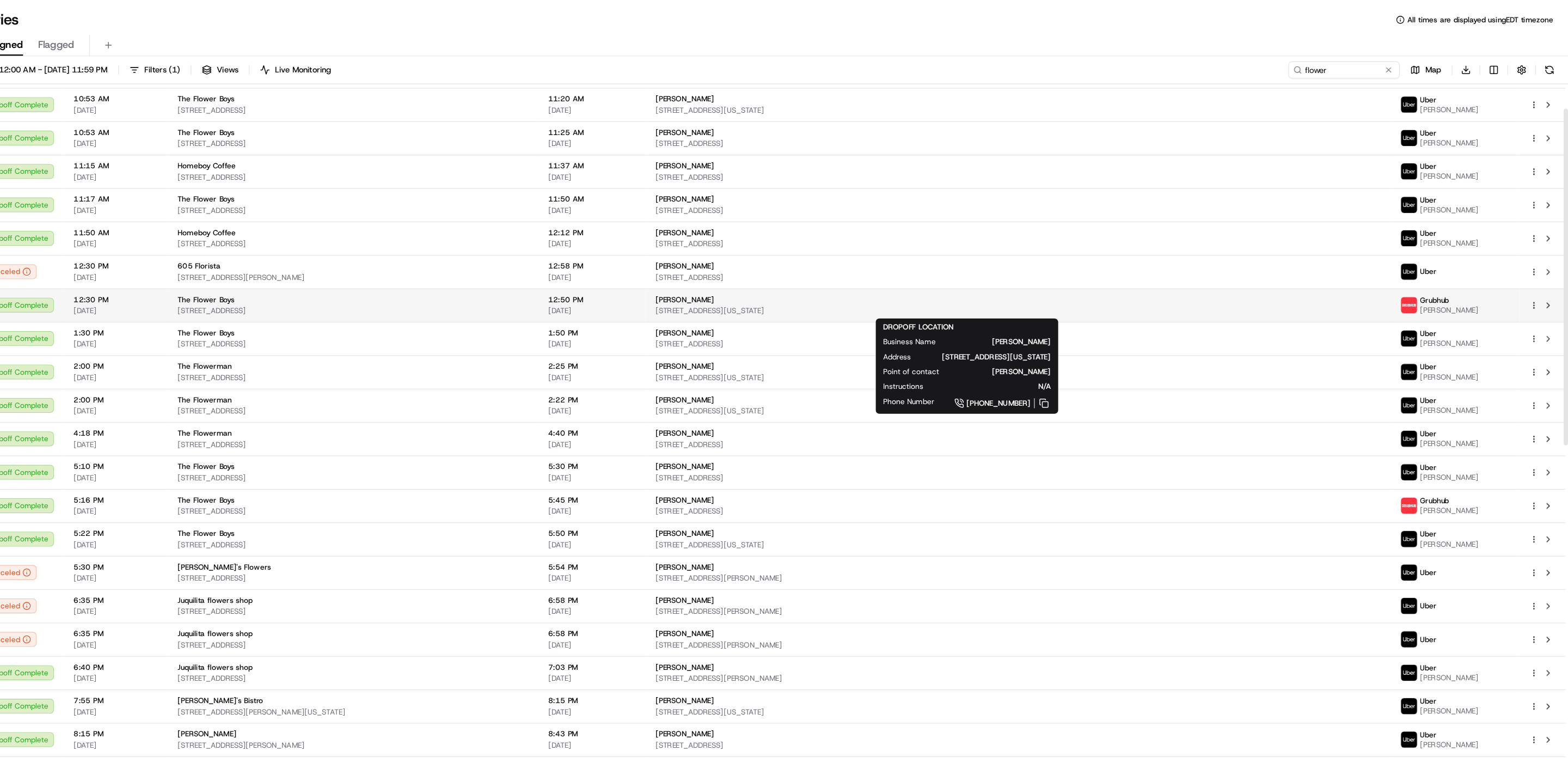
scroll to position [0, 0]
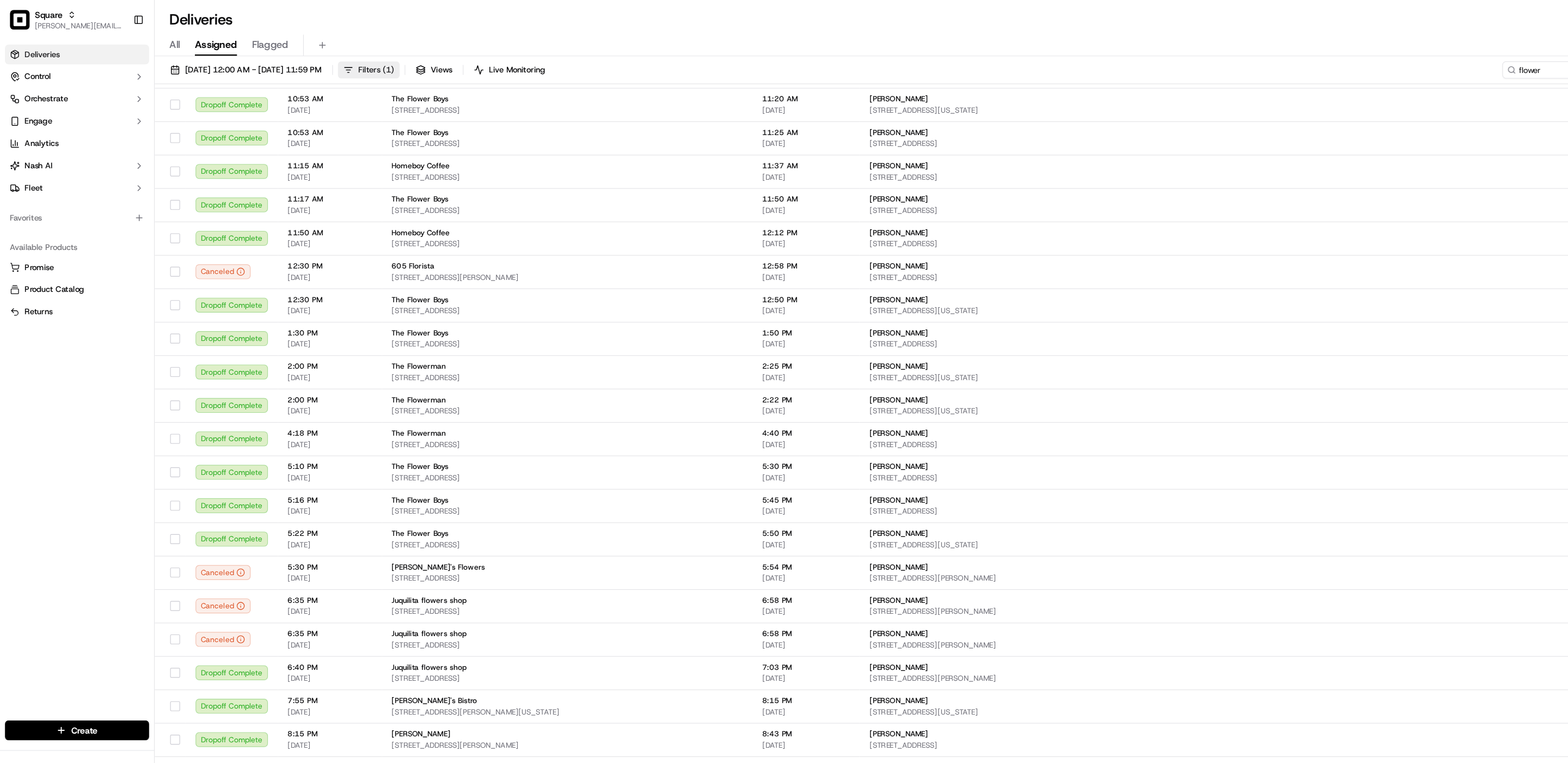
click at [352, 66] on button "Filters ( 1 )" at bounding box center [324, 61] width 54 height 15
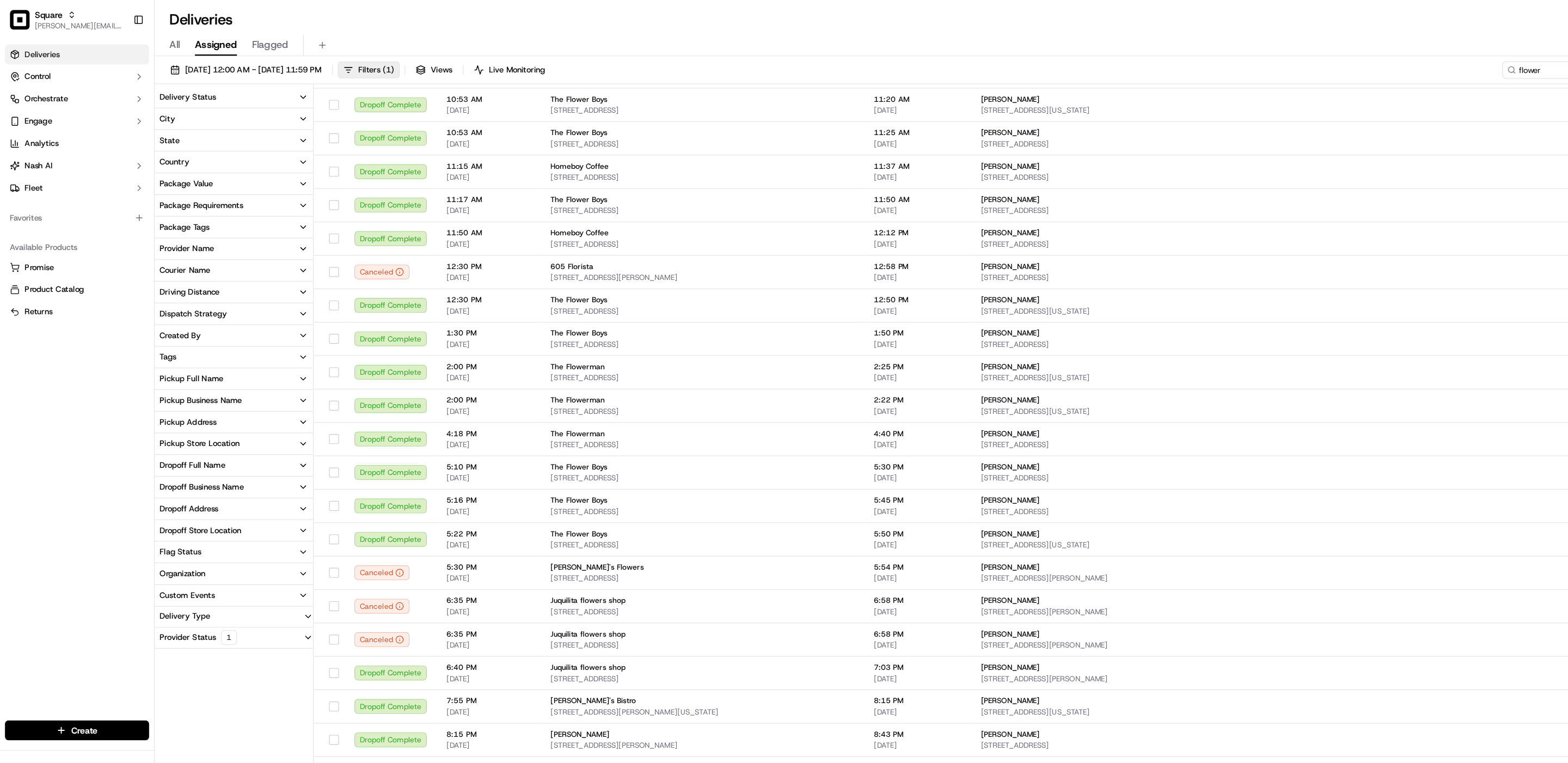
click at [185, 353] on div "Pickup Business Name" at bounding box center [177, 353] width 72 height 10
click at [146, 392] on Boys "The Flower Boys" at bounding box center [145, 390] width 9 height 9
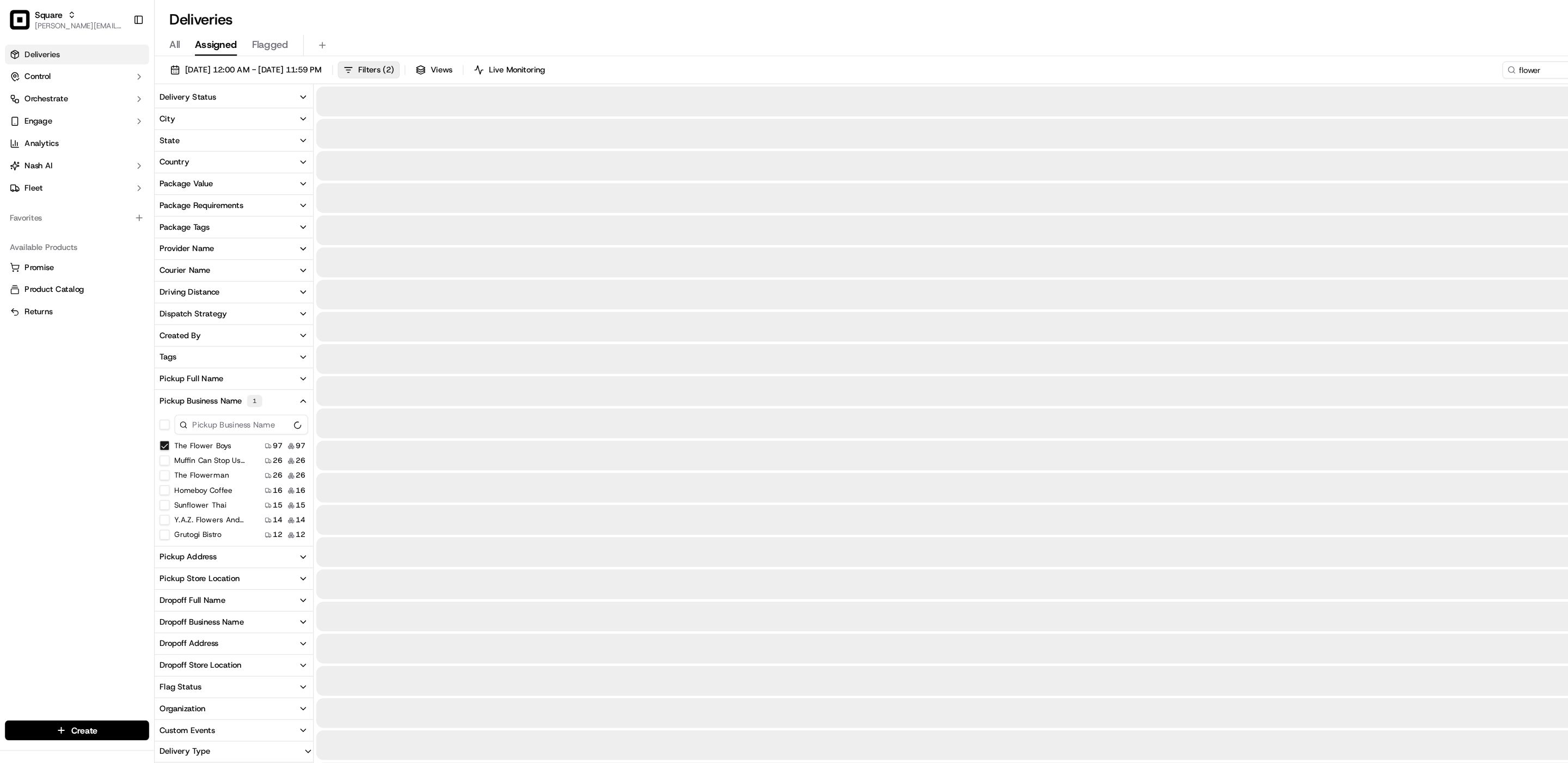
click at [146, 422] on Flowerman "The Flowerman" at bounding box center [145, 418] width 9 height 9
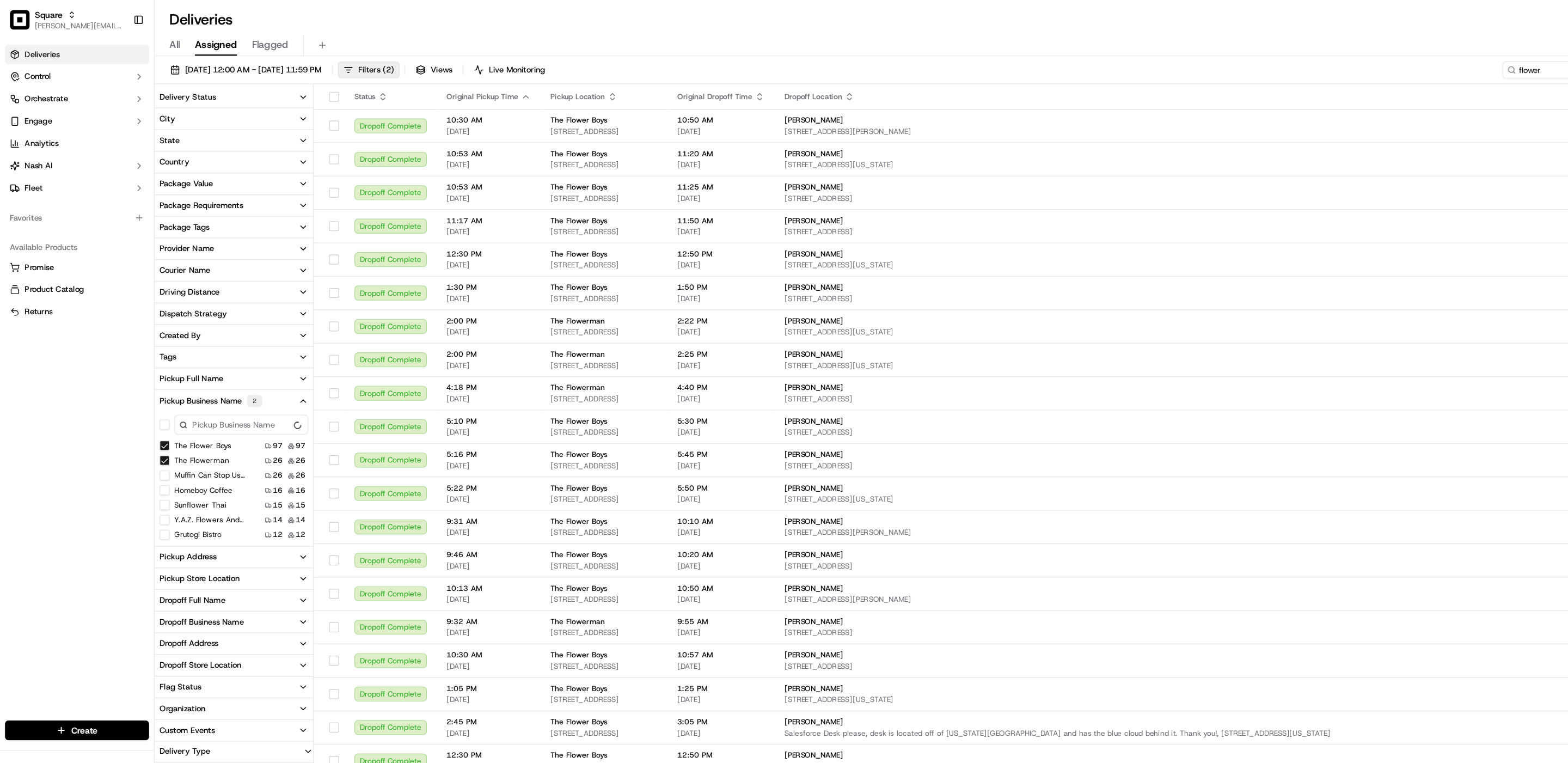
click at [142, 457] on Balloons "Y.A.Z. Flowers and Balloons" at bounding box center [145, 457] width 9 height 9
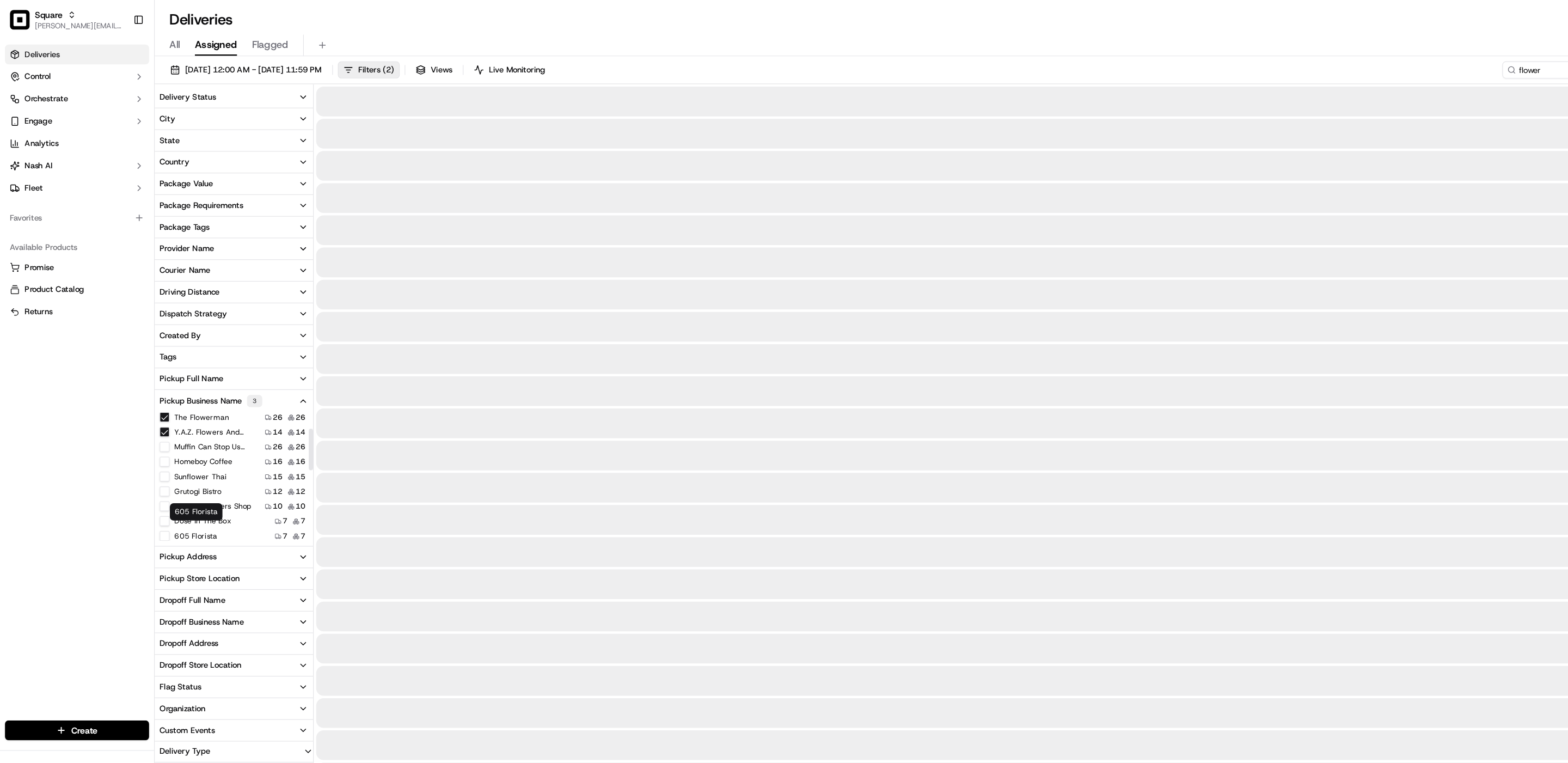
scroll to position [62, 0]
click at [145, 422] on shop "Juquilita flowers shop" at bounding box center [145, 422] width 9 height 9
click at [145, 433] on Box "Dose in the Box" at bounding box center [145, 435] width 9 height 9
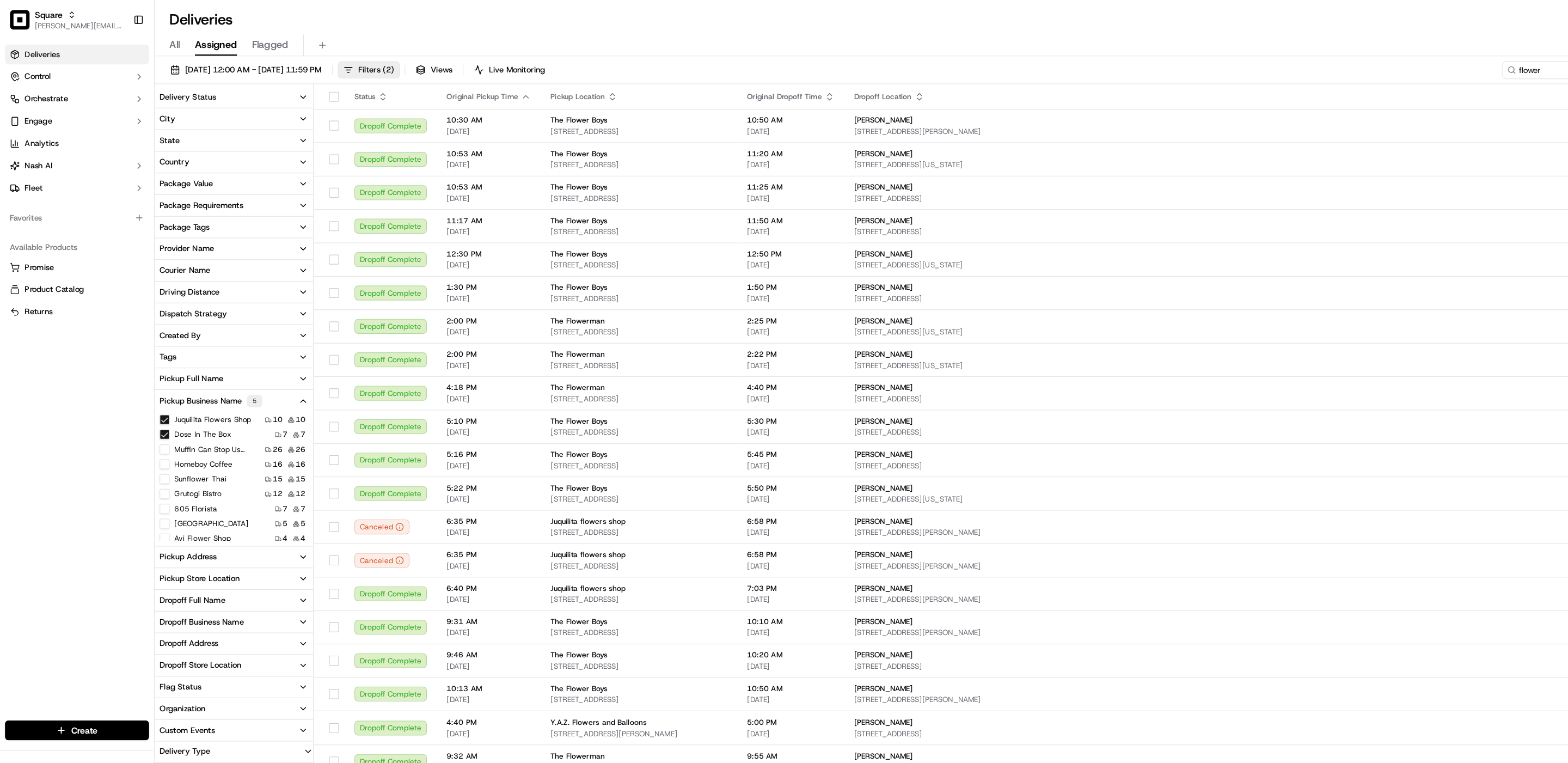
click at [145, 447] on Florista "605 Florista" at bounding box center [145, 447] width 9 height 9
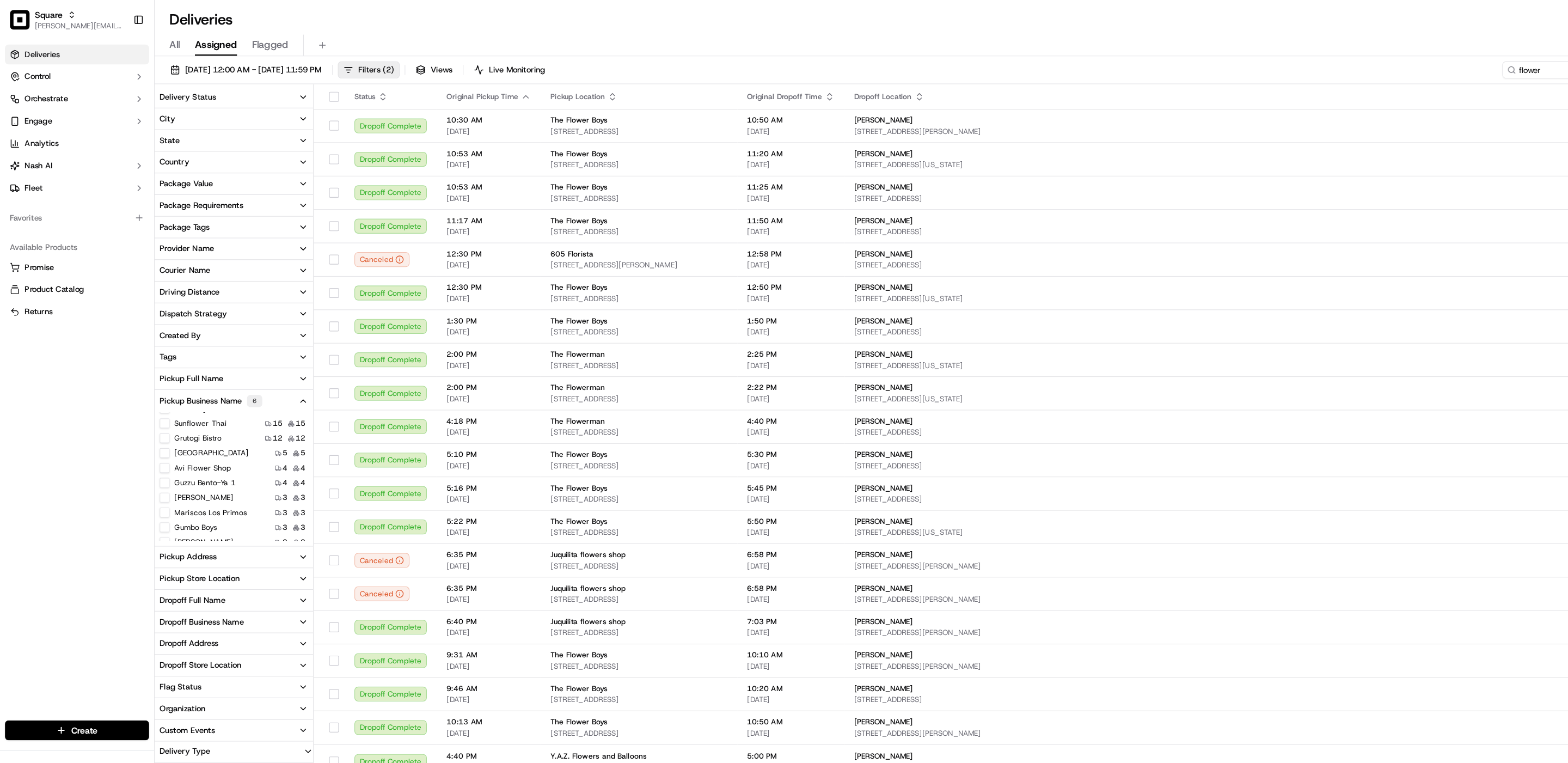
click at [146, 412] on Shop "Avi Flower Shop" at bounding box center [145, 411] width 9 height 9
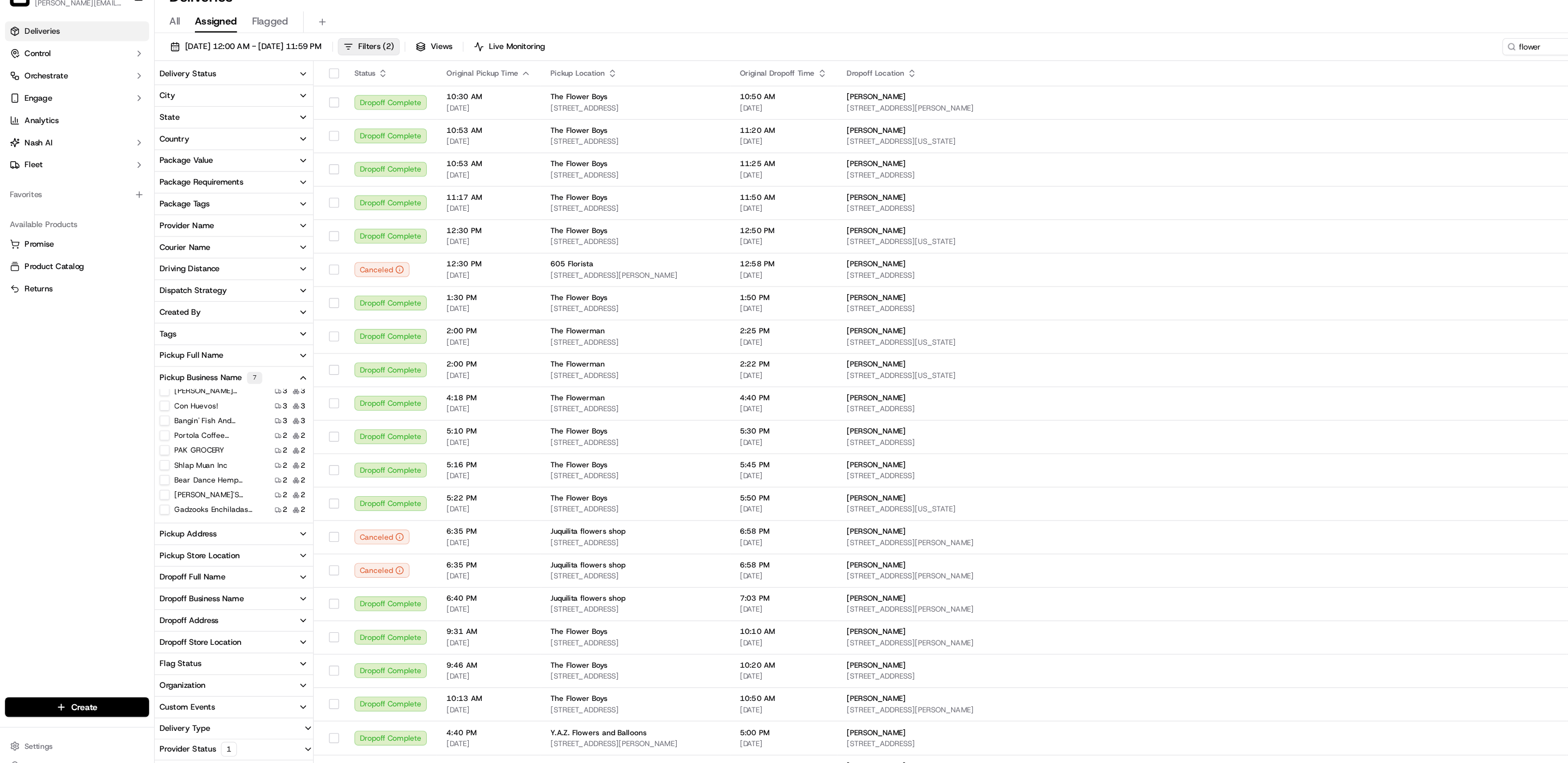
click at [146, 441] on Company "Bear Dance Hemp Company" at bounding box center [145, 442] width 9 height 9
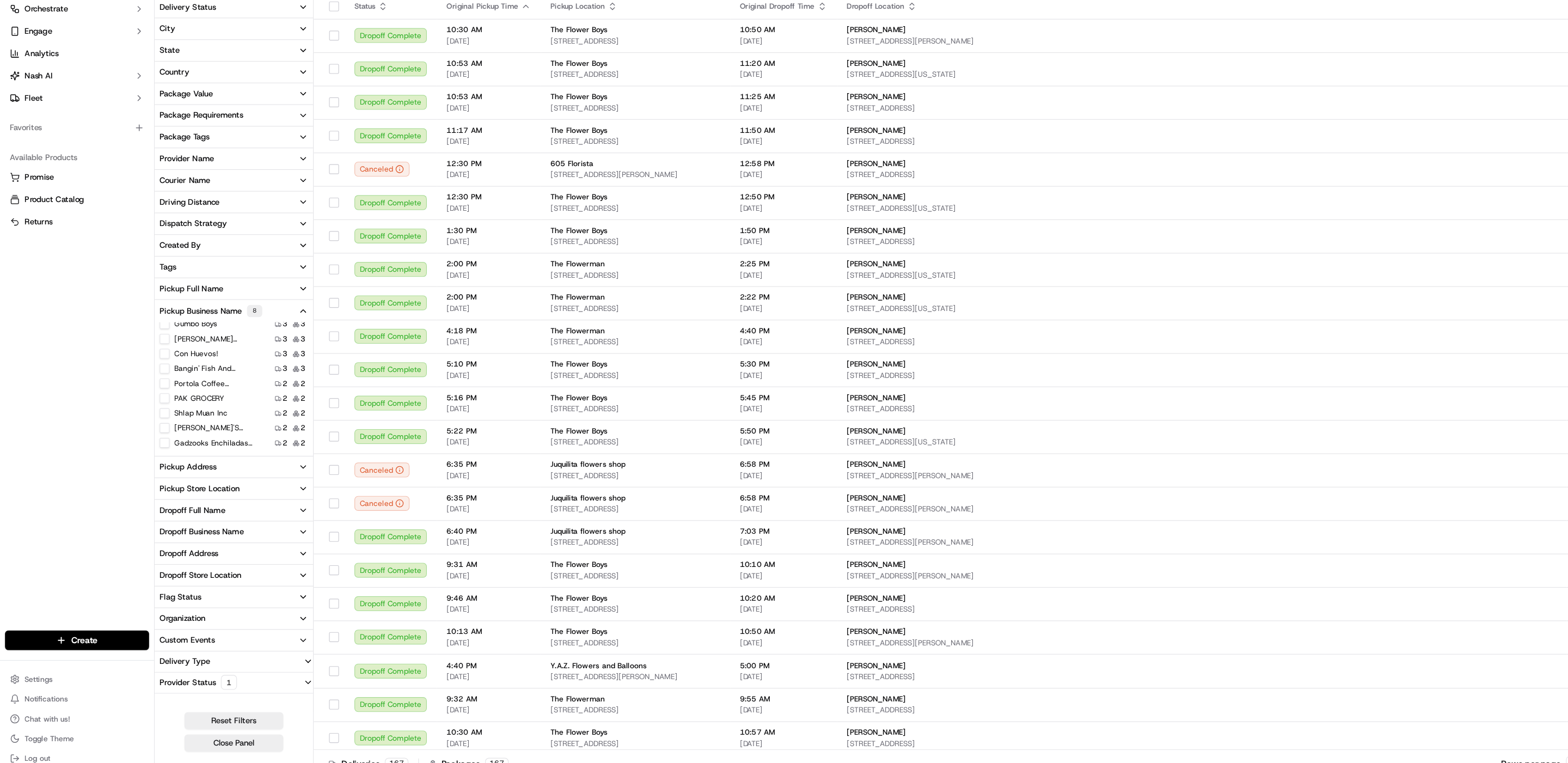
scroll to position [209, 0]
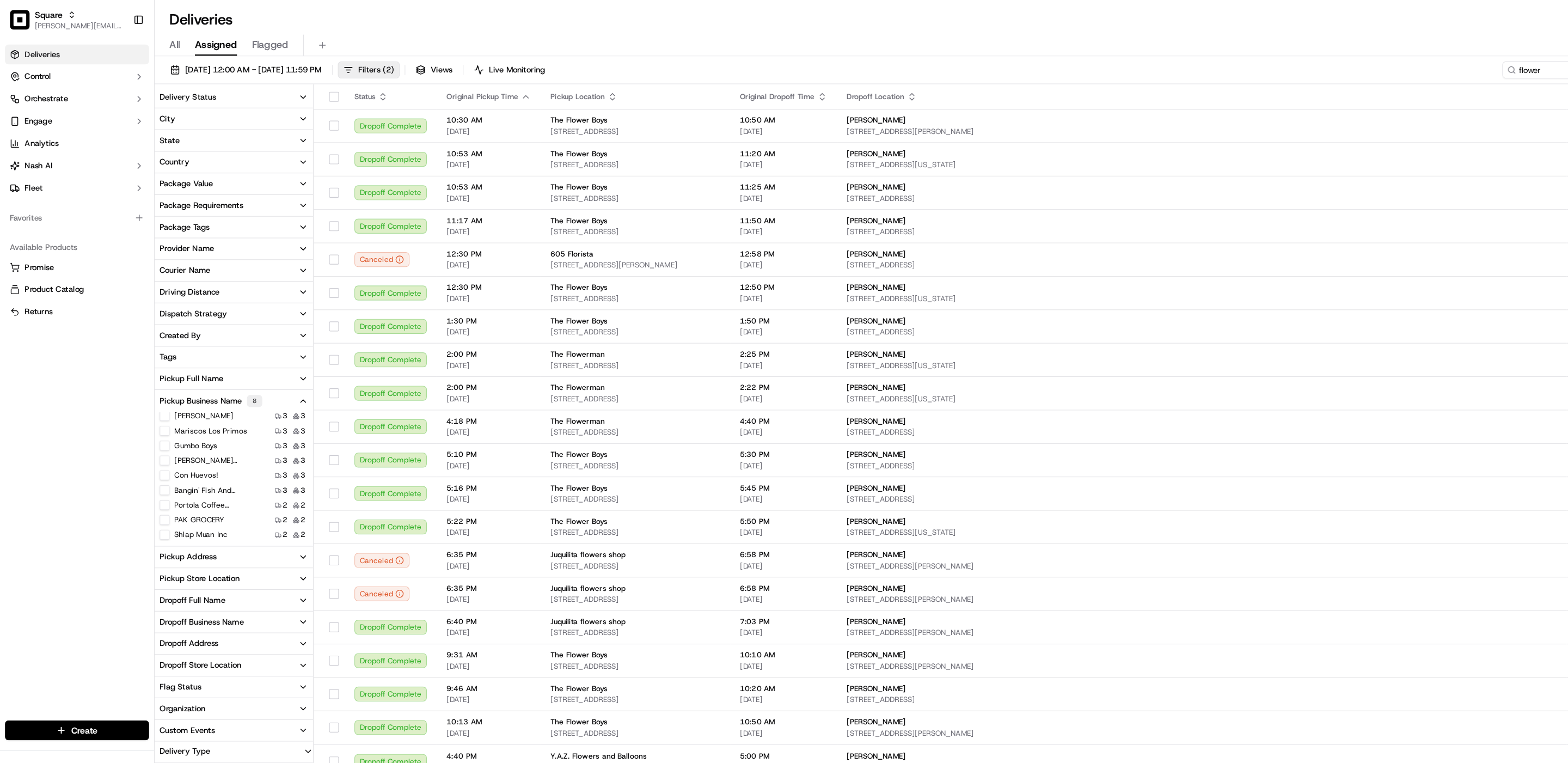
click at [231, 84] on button "Delivery Status" at bounding box center [206, 86] width 139 height 19
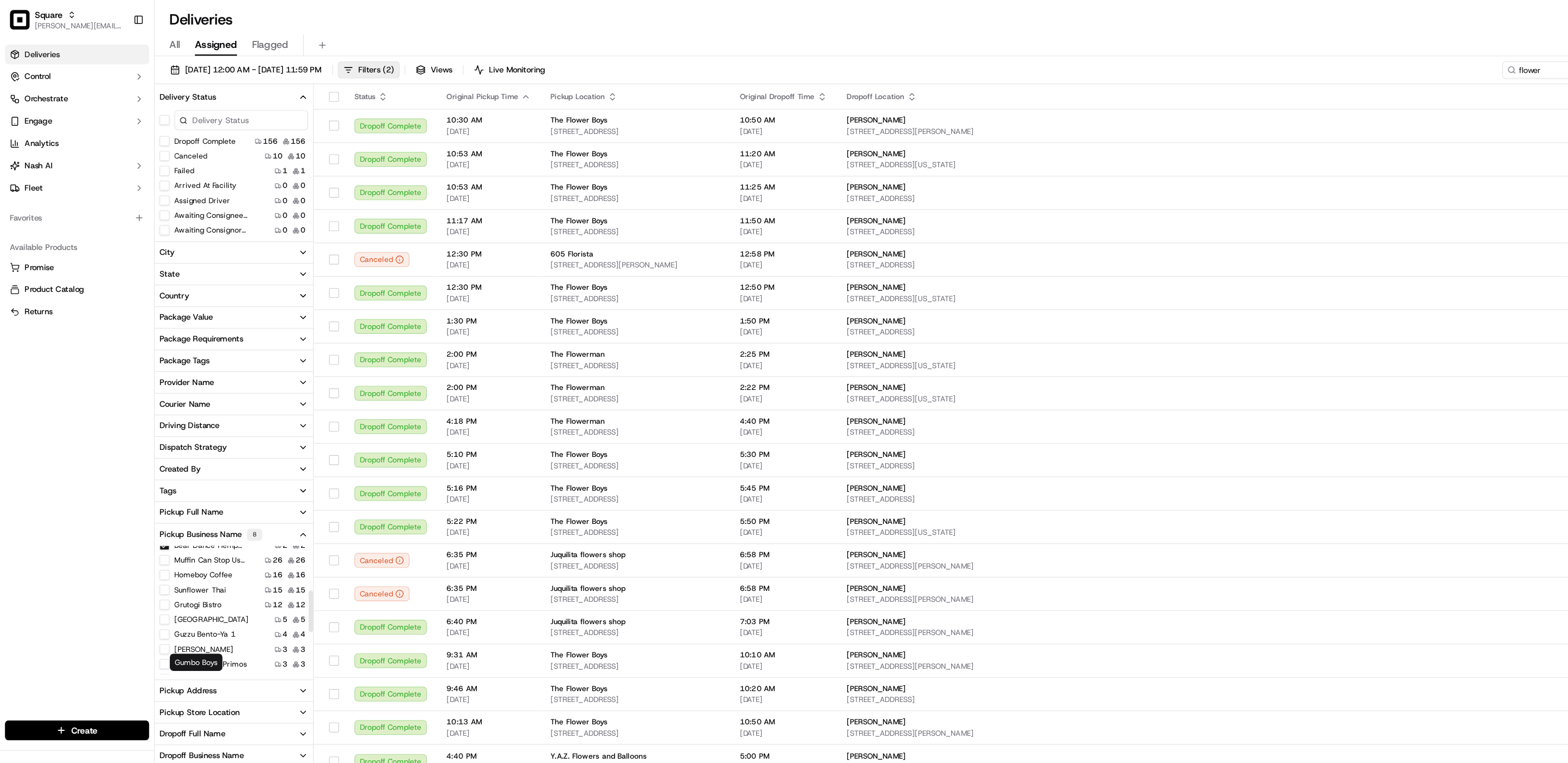
scroll to position [0, 0]
click at [147, 492] on button "button" at bounding box center [145, 491] width 9 height 9
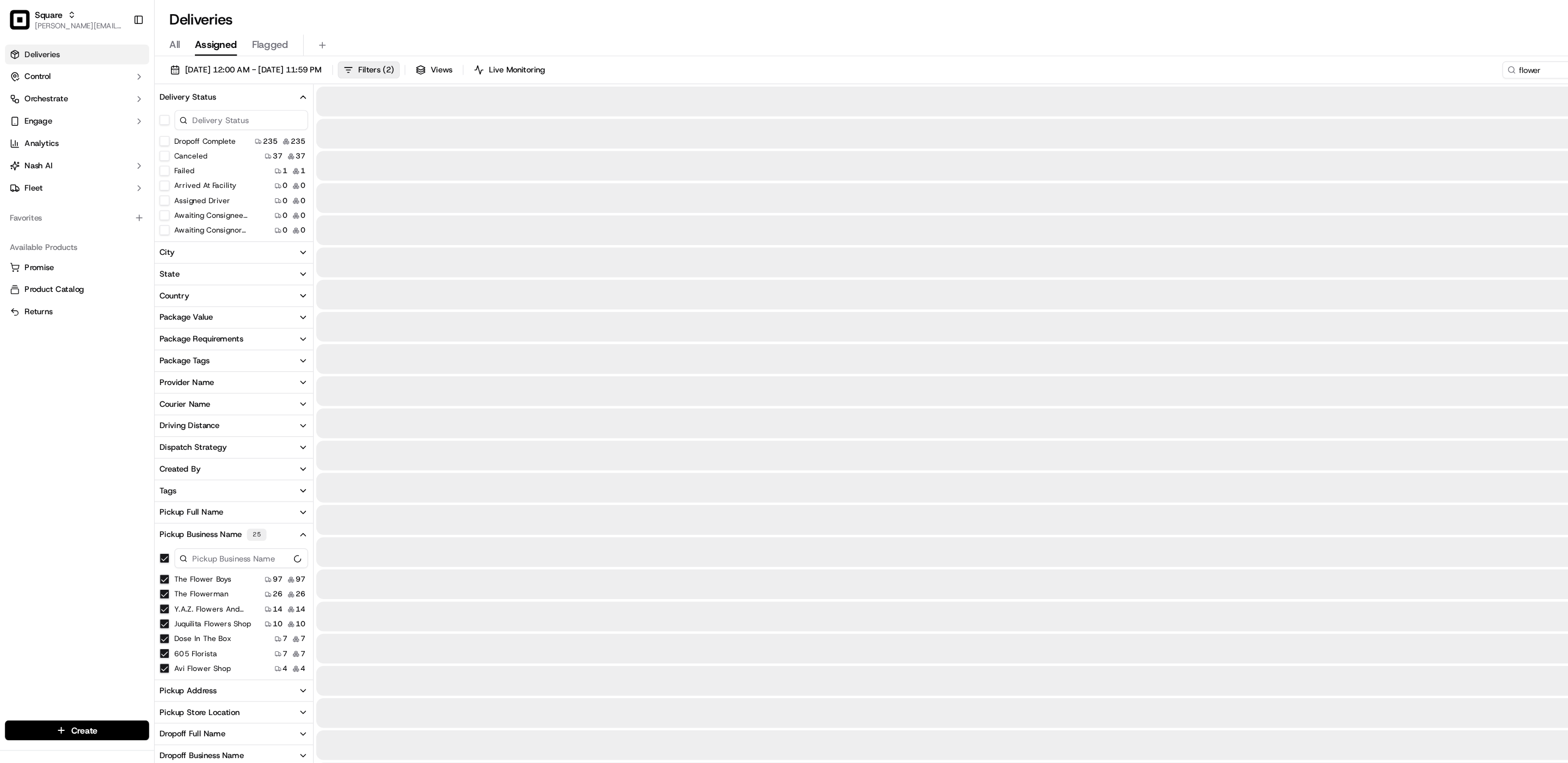
click at [147, 492] on button "button" at bounding box center [145, 491] width 9 height 9
click at [67, 48] on link "Deliveries" at bounding box center [68, 48] width 127 height 17
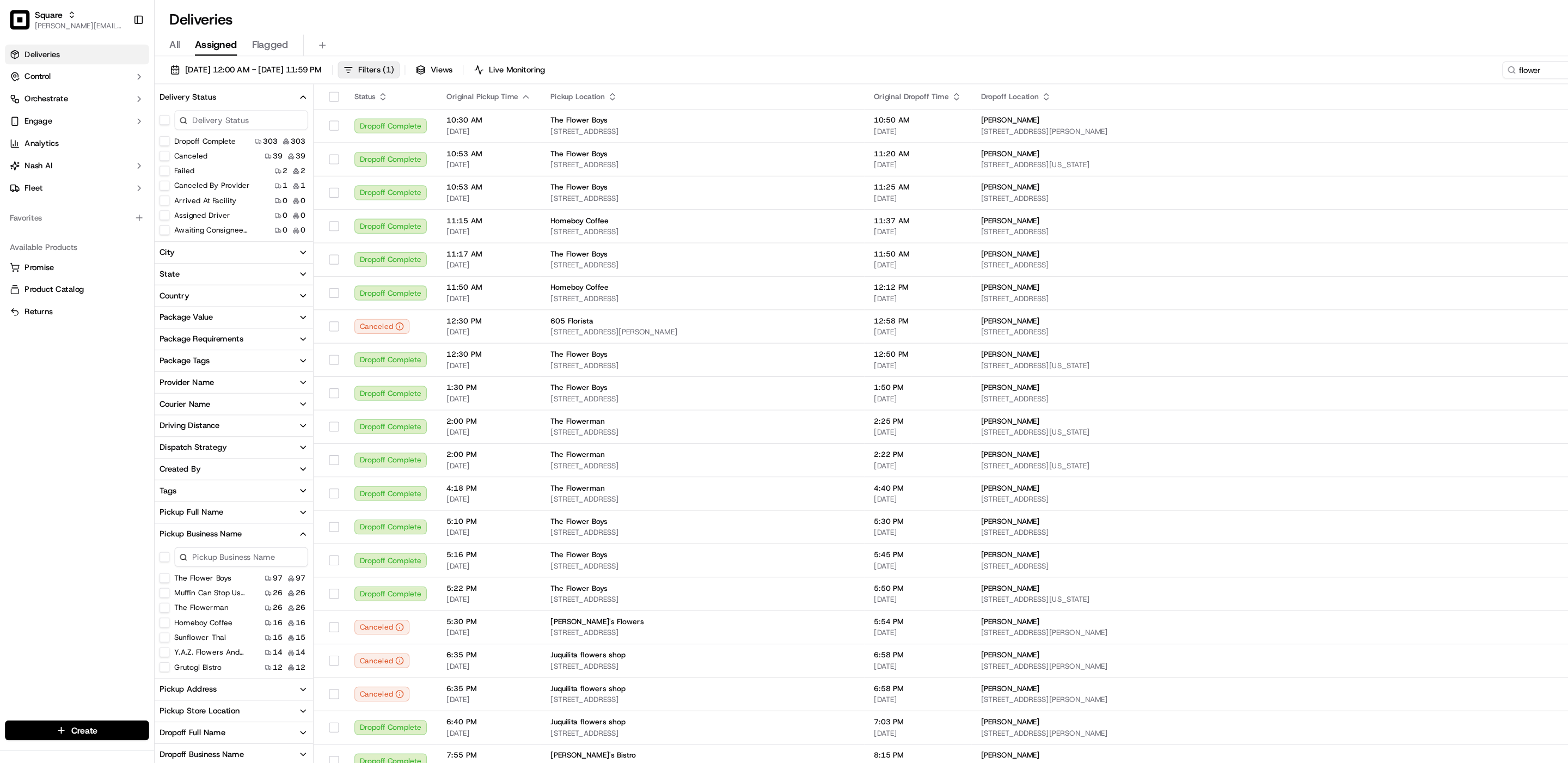
click at [174, 335] on div "Provider Name" at bounding box center [164, 337] width 48 height 10
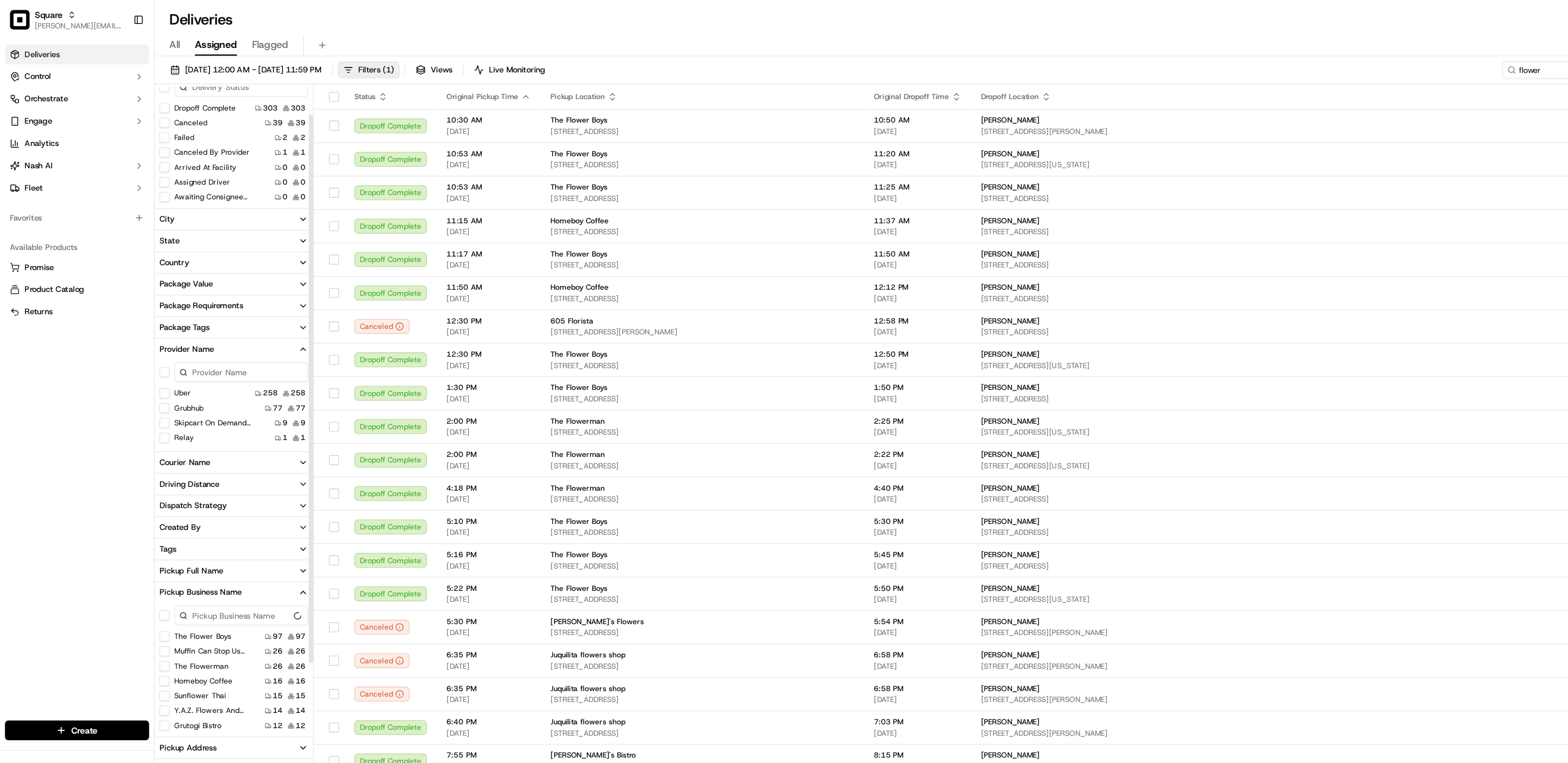
scroll to position [32, 0]
click at [257, 60] on span "[DATE] 12:00 AM - [DATE] 11:59 PM" at bounding box center [223, 61] width 120 height 10
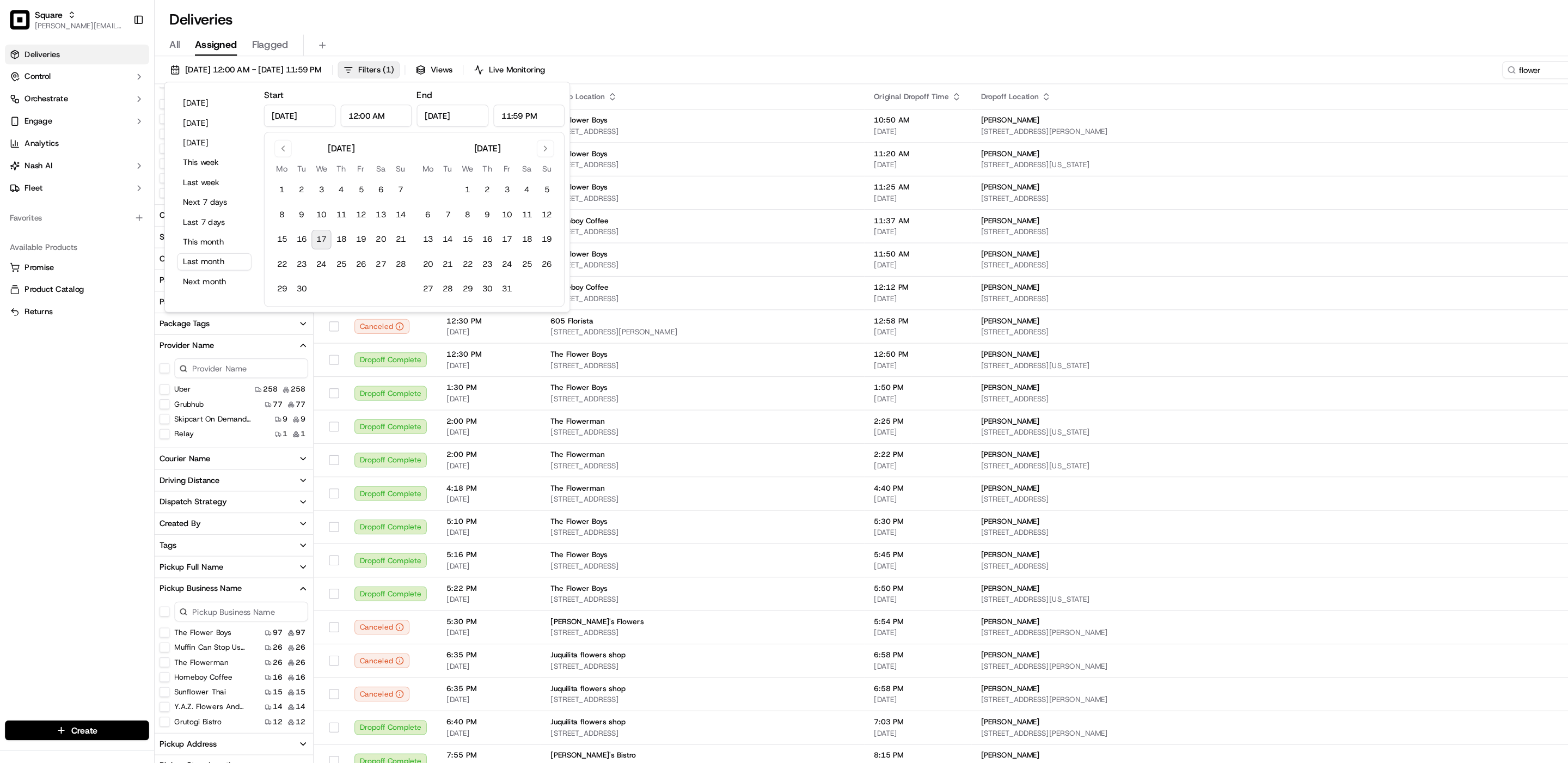
click at [252, 99] on input "[DATE]" at bounding box center [264, 101] width 63 height 19
click at [250, 133] on button "Go to previous month" at bounding box center [249, 130] width 15 height 15
click at [252, 130] on button "Go to previous month" at bounding box center [249, 130] width 15 height 15
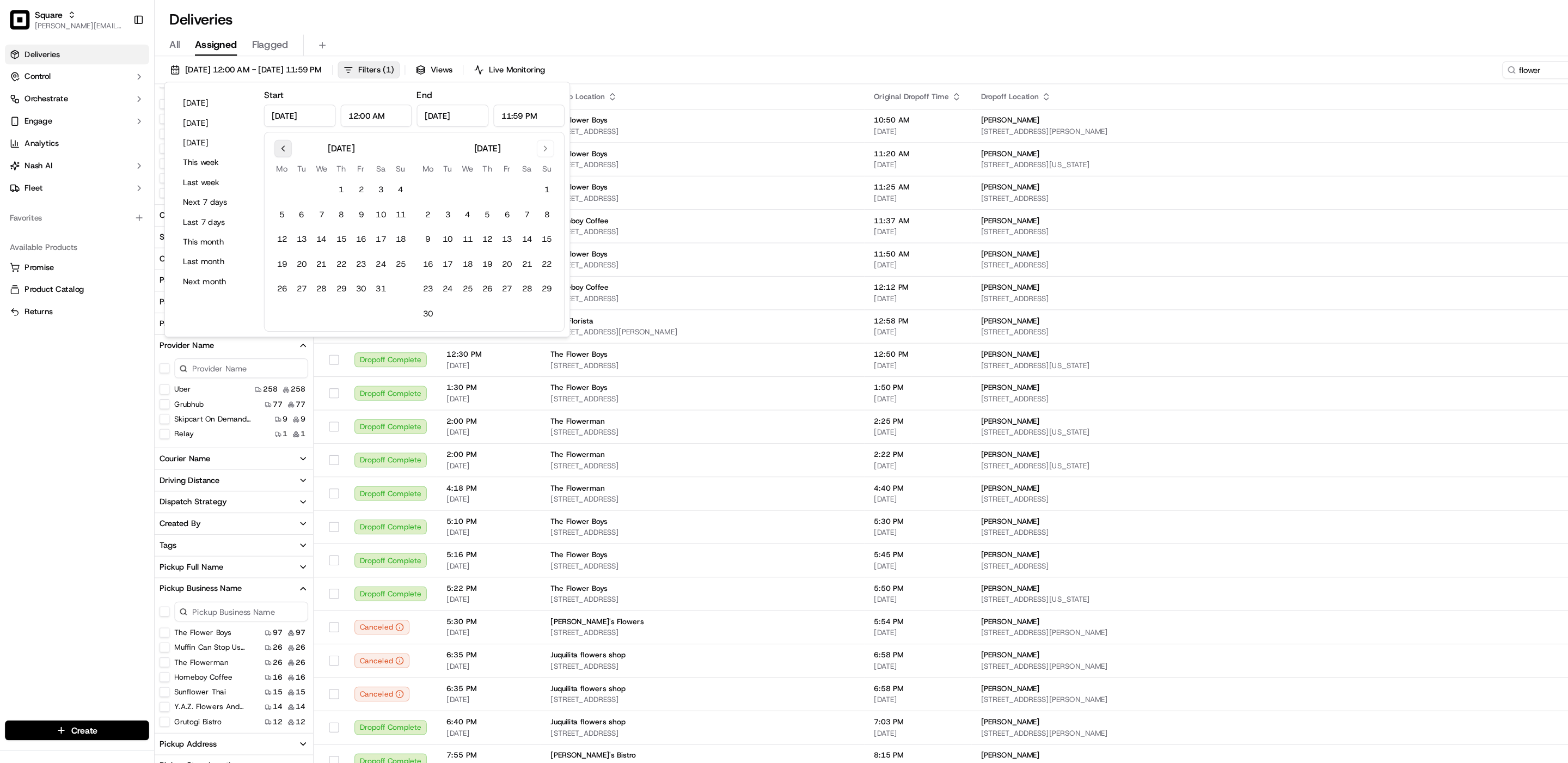
click at [252, 130] on button "Go to previous month" at bounding box center [249, 130] width 15 height 15
click at [264, 168] on button "1" at bounding box center [266, 167] width 17 height 17
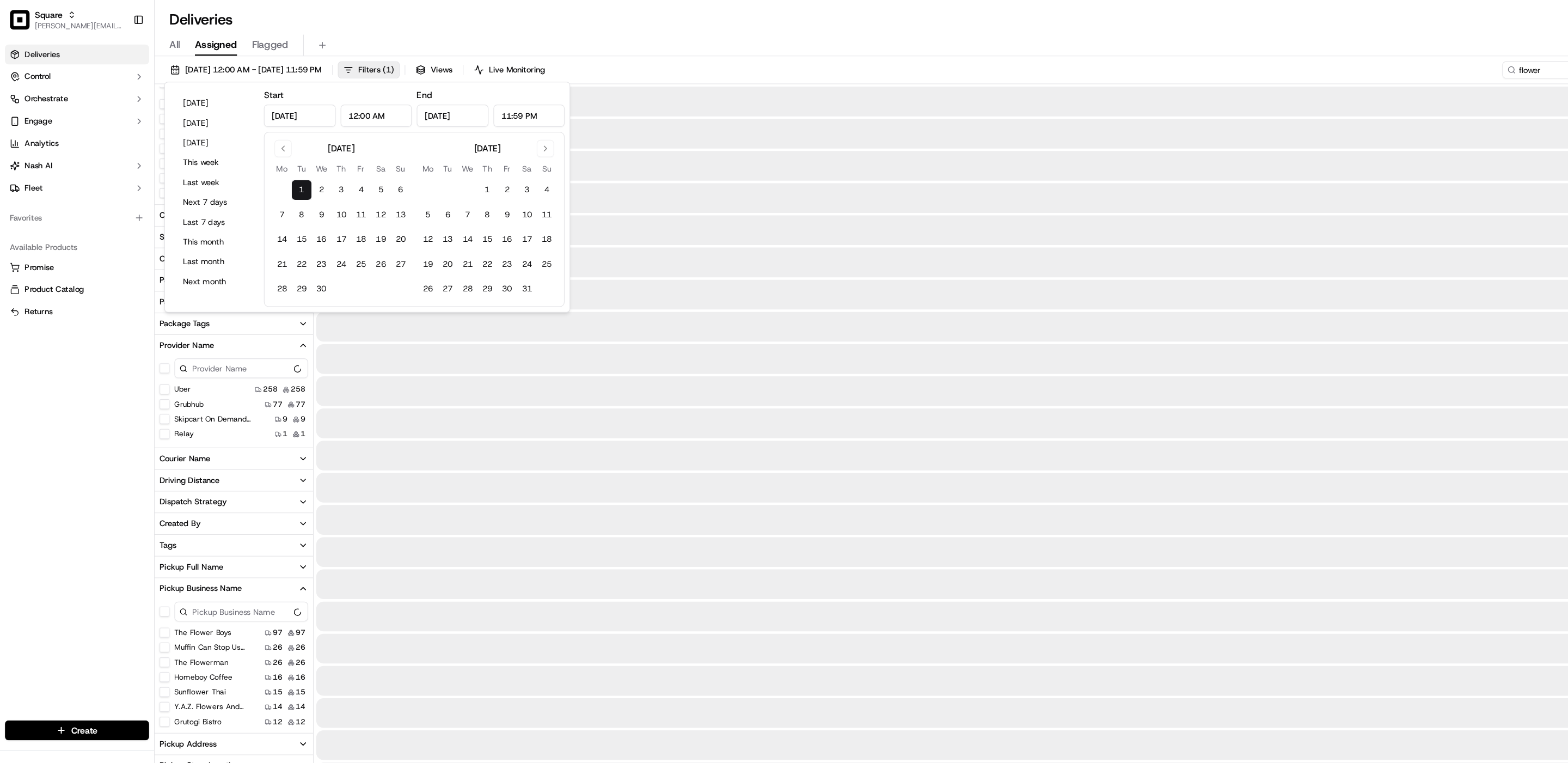
type input "[DATE]"
click at [477, 128] on button "Go to next month" at bounding box center [480, 130] width 15 height 15
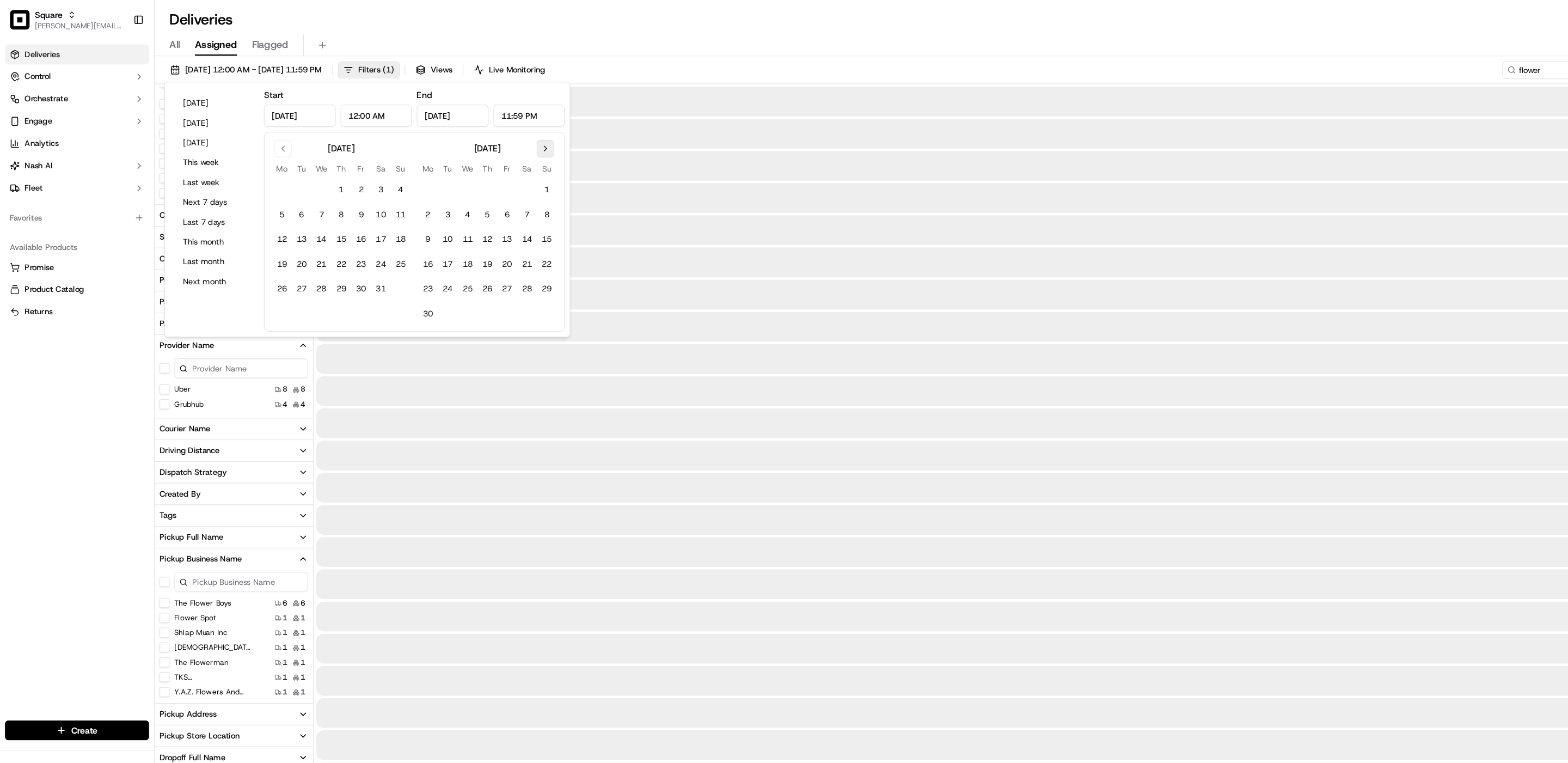
click at [477, 128] on button "Go to next month" at bounding box center [480, 130] width 15 height 15
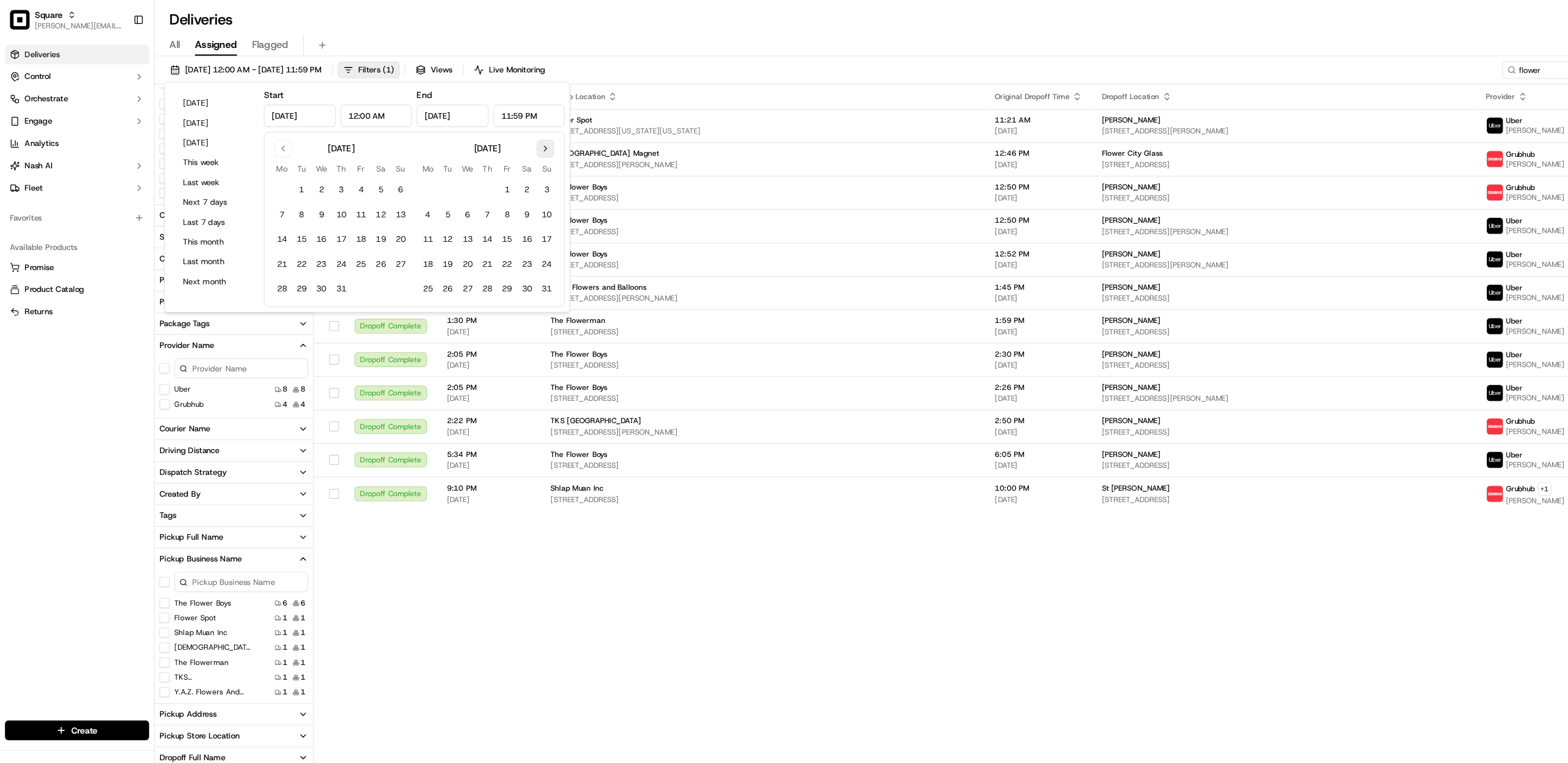
click at [477, 128] on button "Go to next month" at bounding box center [480, 130] width 15 height 15
click at [414, 209] on button "17" at bounding box center [411, 210] width 17 height 17
type input "[DATE]"
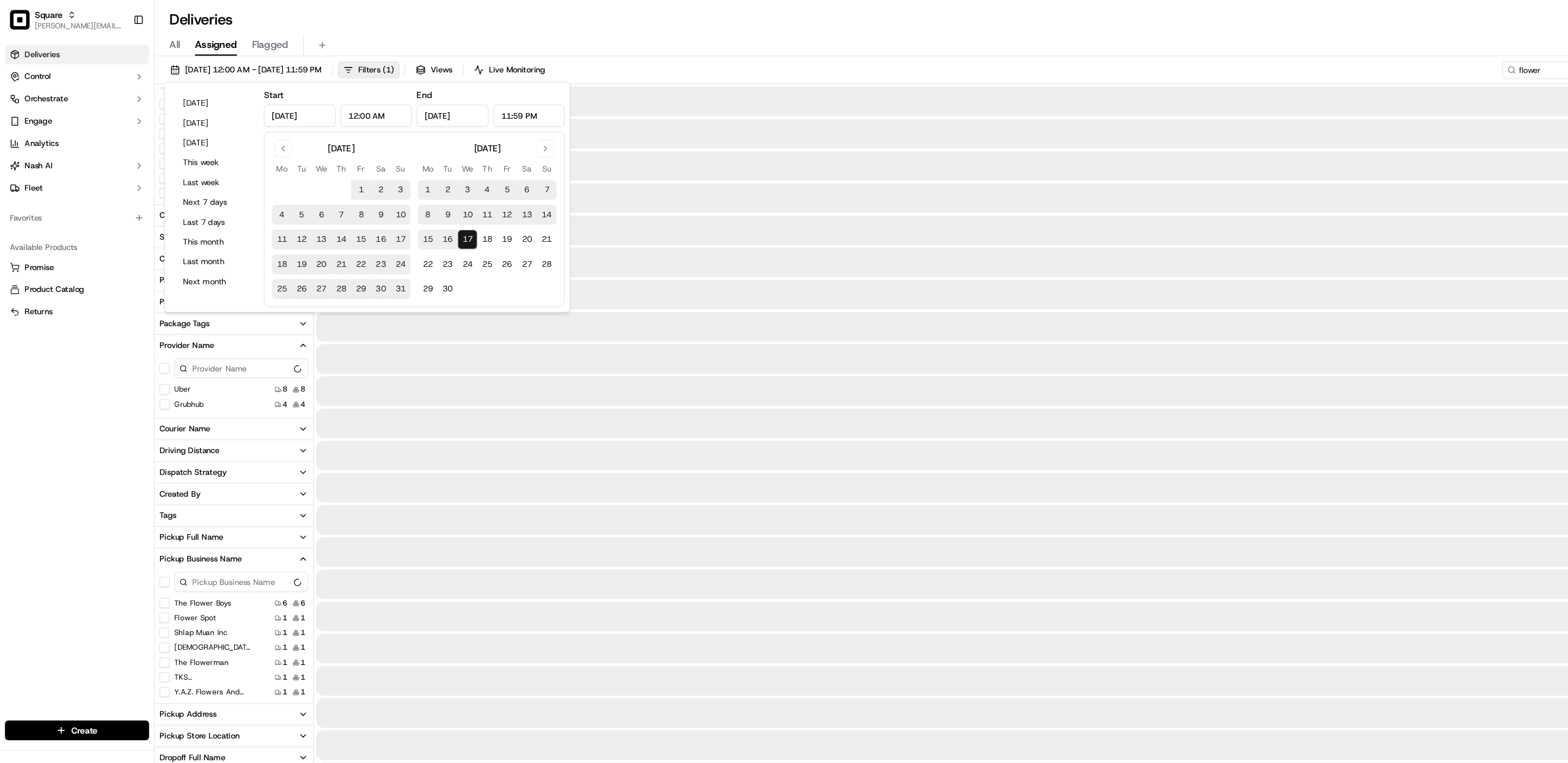
click at [464, 17] on div "Deliveries All times are displayed using EDT timezone" at bounding box center [852, 17] width 1432 height 17
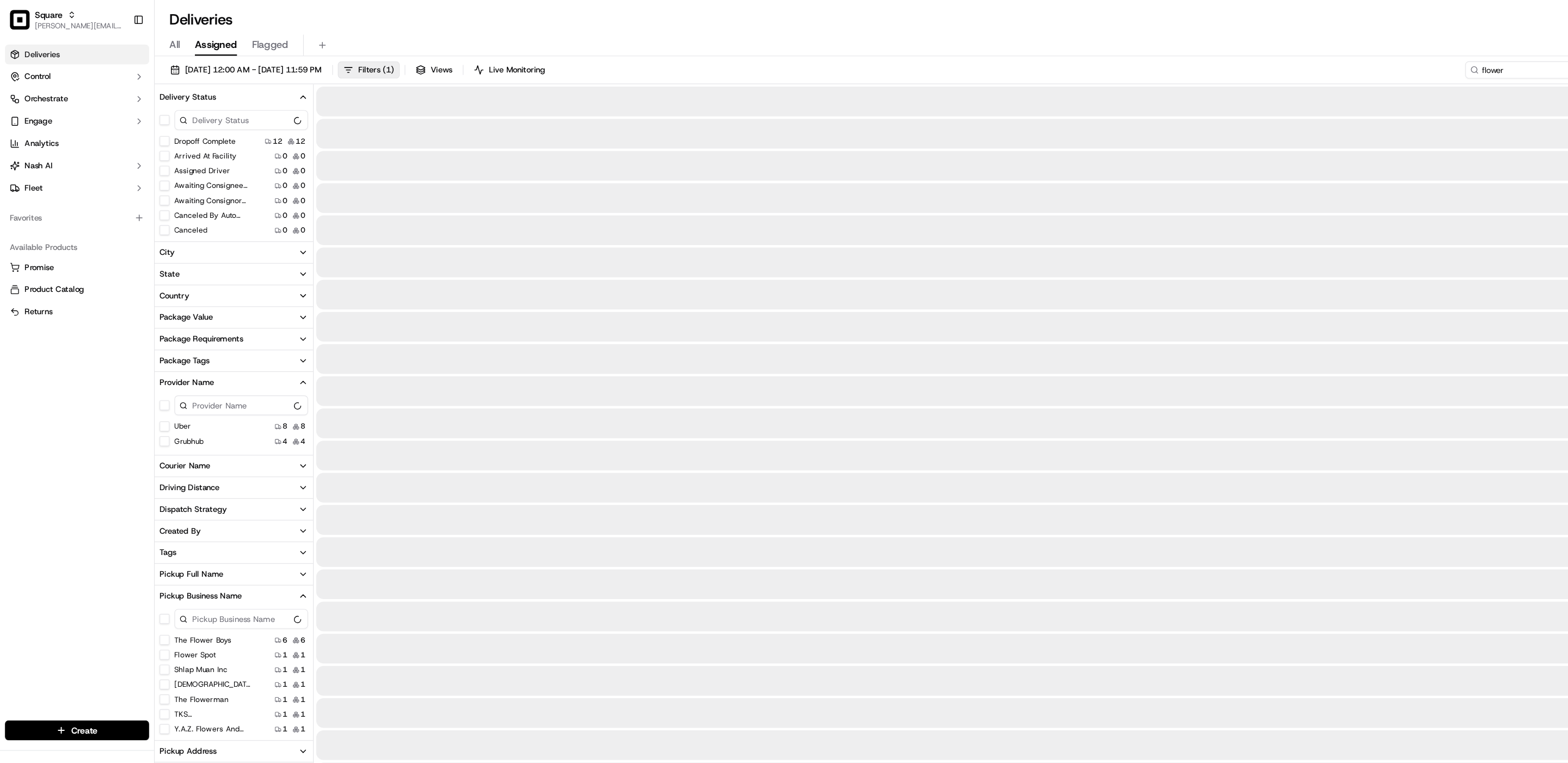
click at [1307, 61] on input "flower" at bounding box center [1354, 61] width 130 height 15
click at [826, 35] on div "All Assigned Flagged" at bounding box center [852, 40] width 1432 height 19
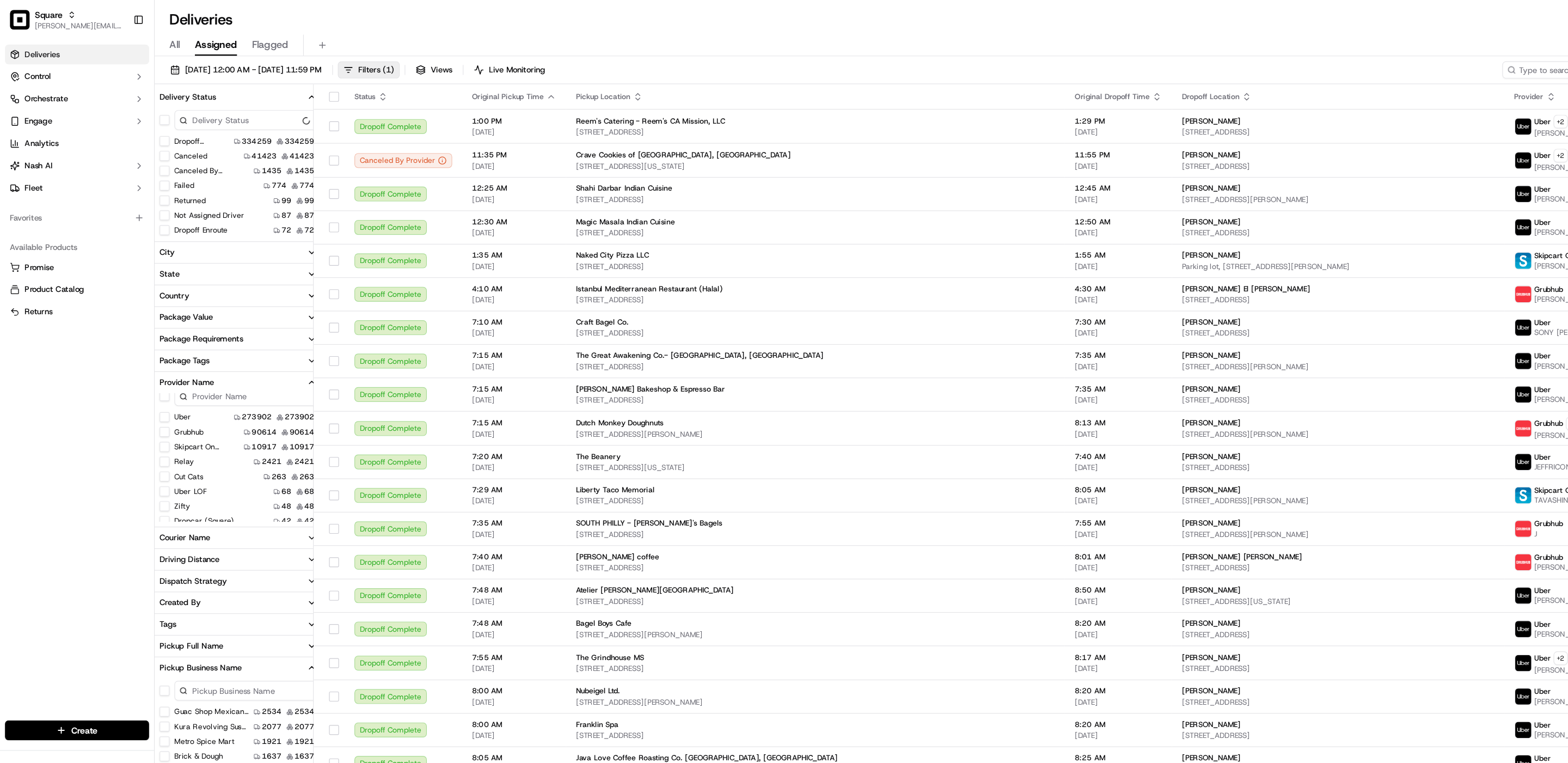
scroll to position [5, 0]
click at [1307, 66] on input at bounding box center [1354, 61] width 130 height 15
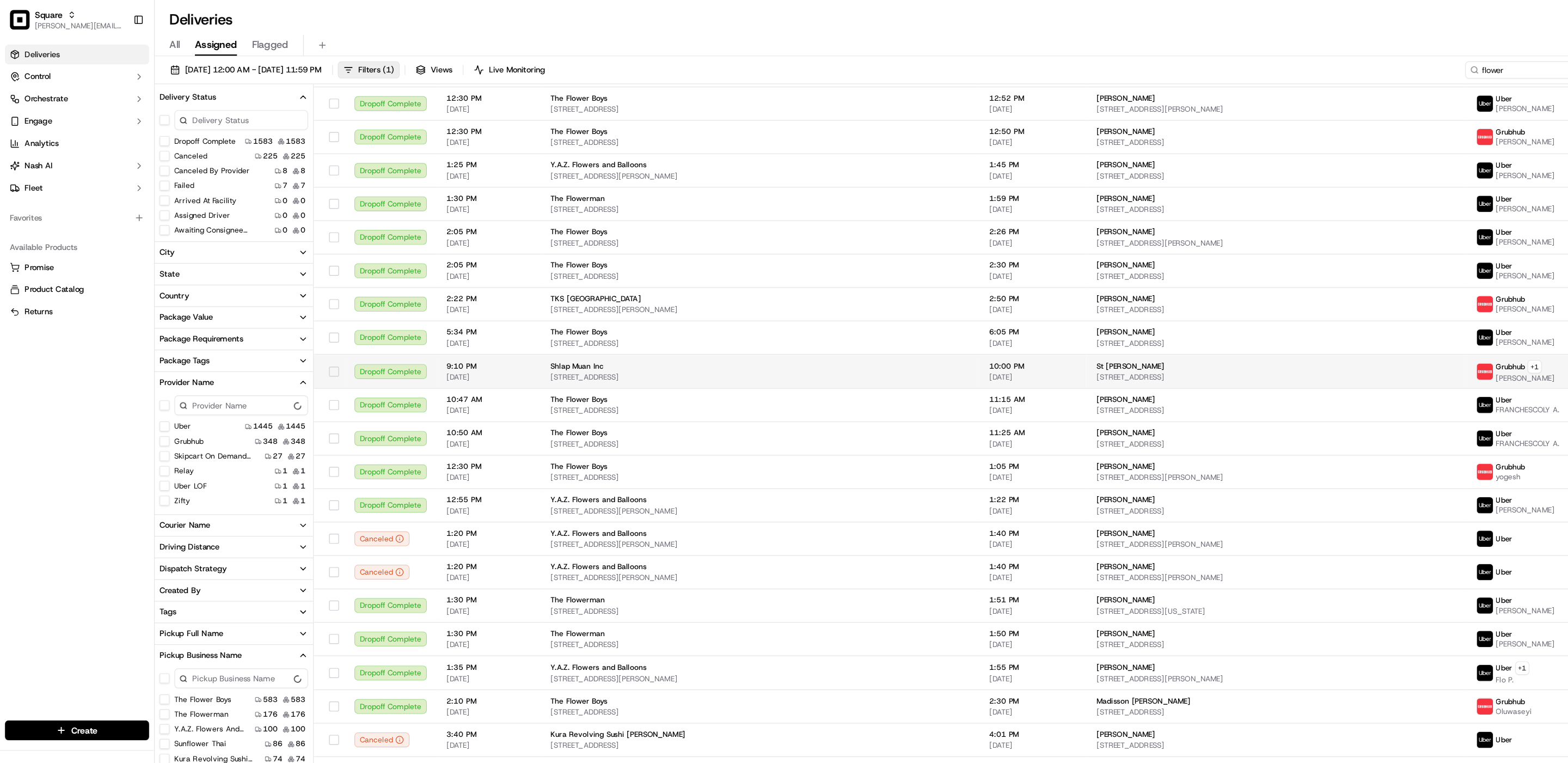
scroll to position [115, 0]
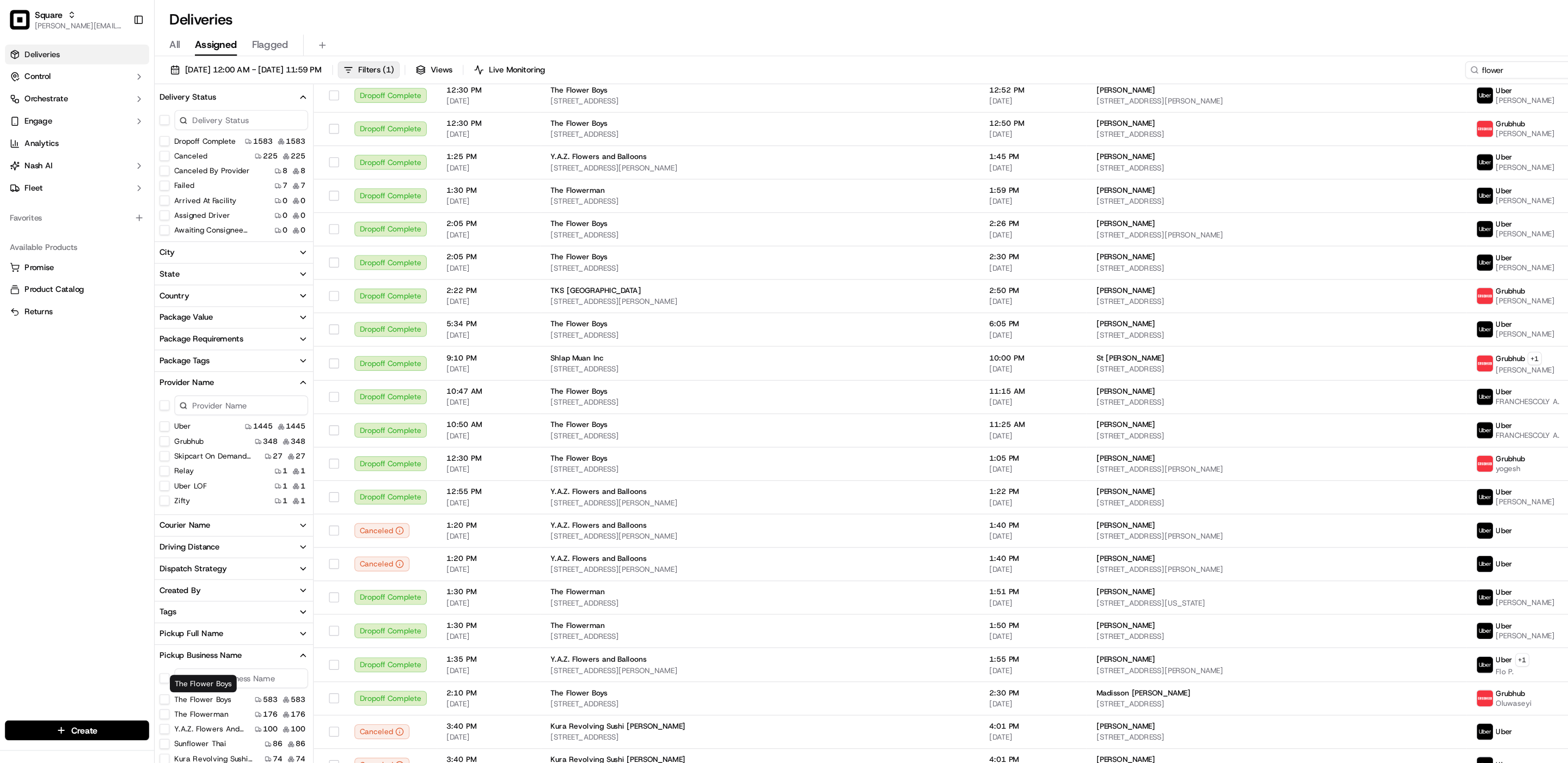
type input "flower"
click at [147, 619] on Boys "The Flower Boys" at bounding box center [145, 615] width 9 height 9
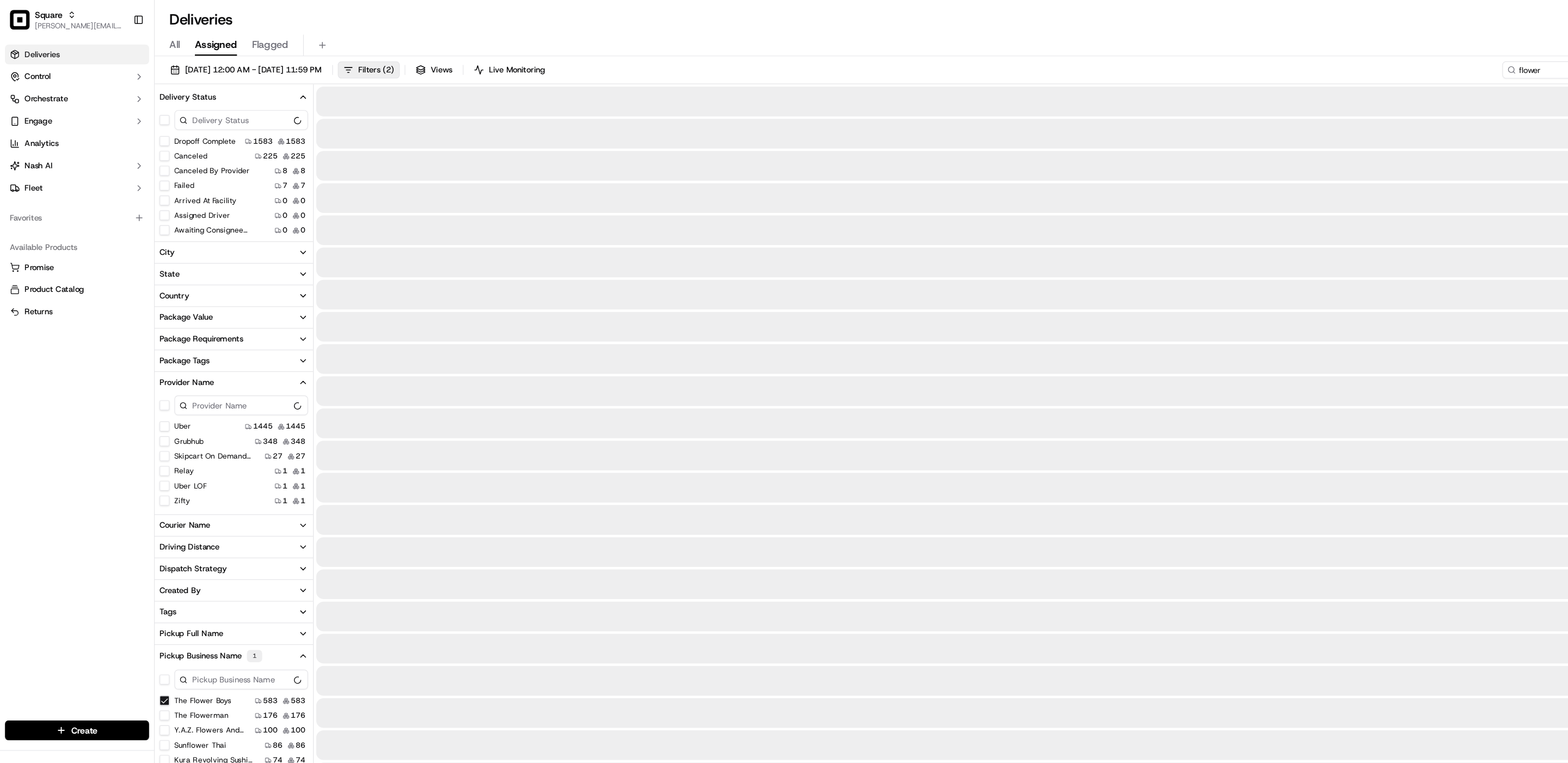
click at [147, 626] on Flowerman "The Flowerman" at bounding box center [145, 629] width 9 height 9
click at [144, 597] on Balloons "Y.A.Z. Flowers and Balloons" at bounding box center [145, 596] width 9 height 9
click at [148, 635] on Spot "Flower Spot" at bounding box center [145, 635] width 9 height 9
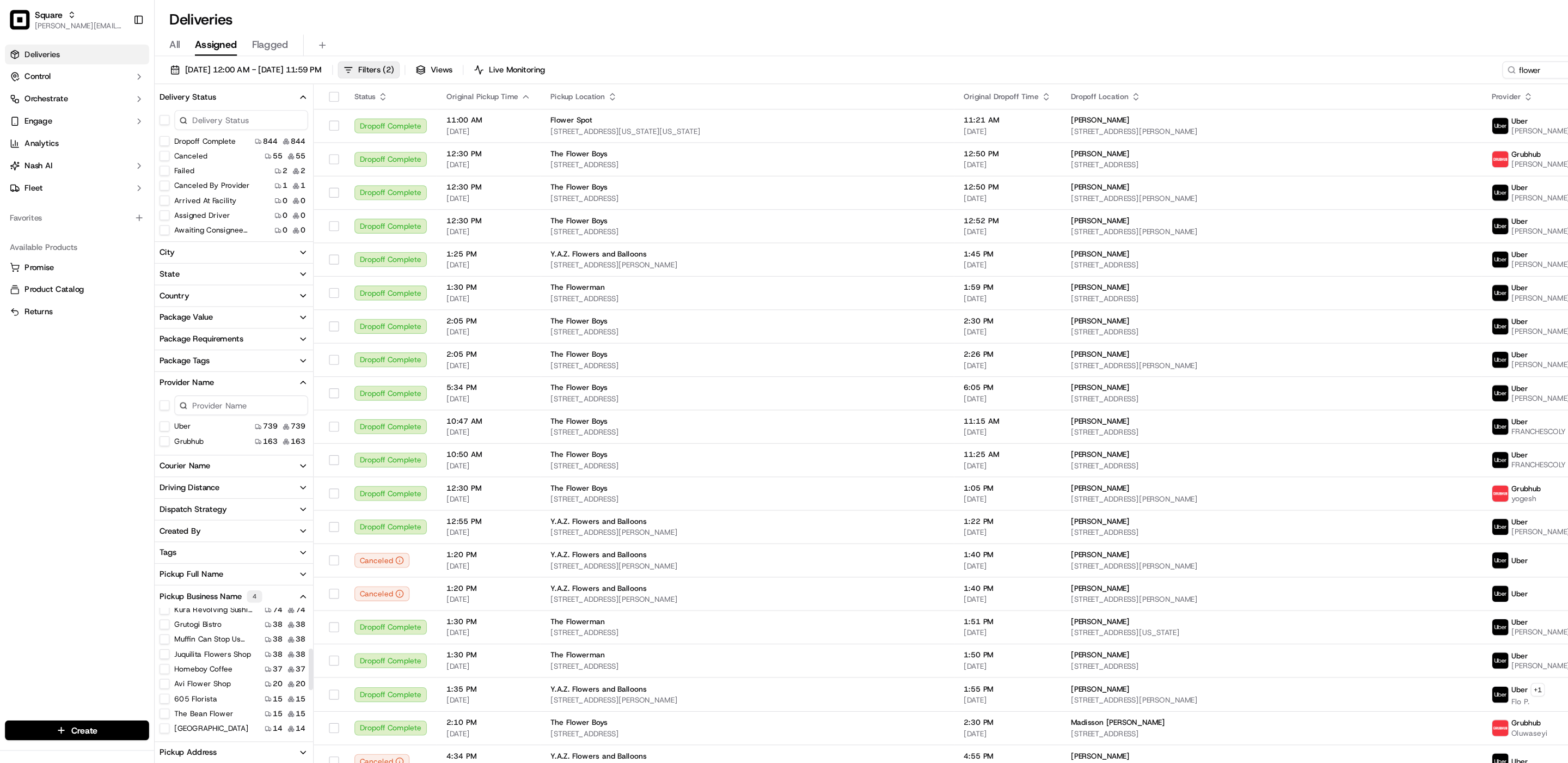
scroll to position [88, 0]
click at [145, 582] on shop "Juquilita flowers shop" at bounding box center [145, 580] width 9 height 9
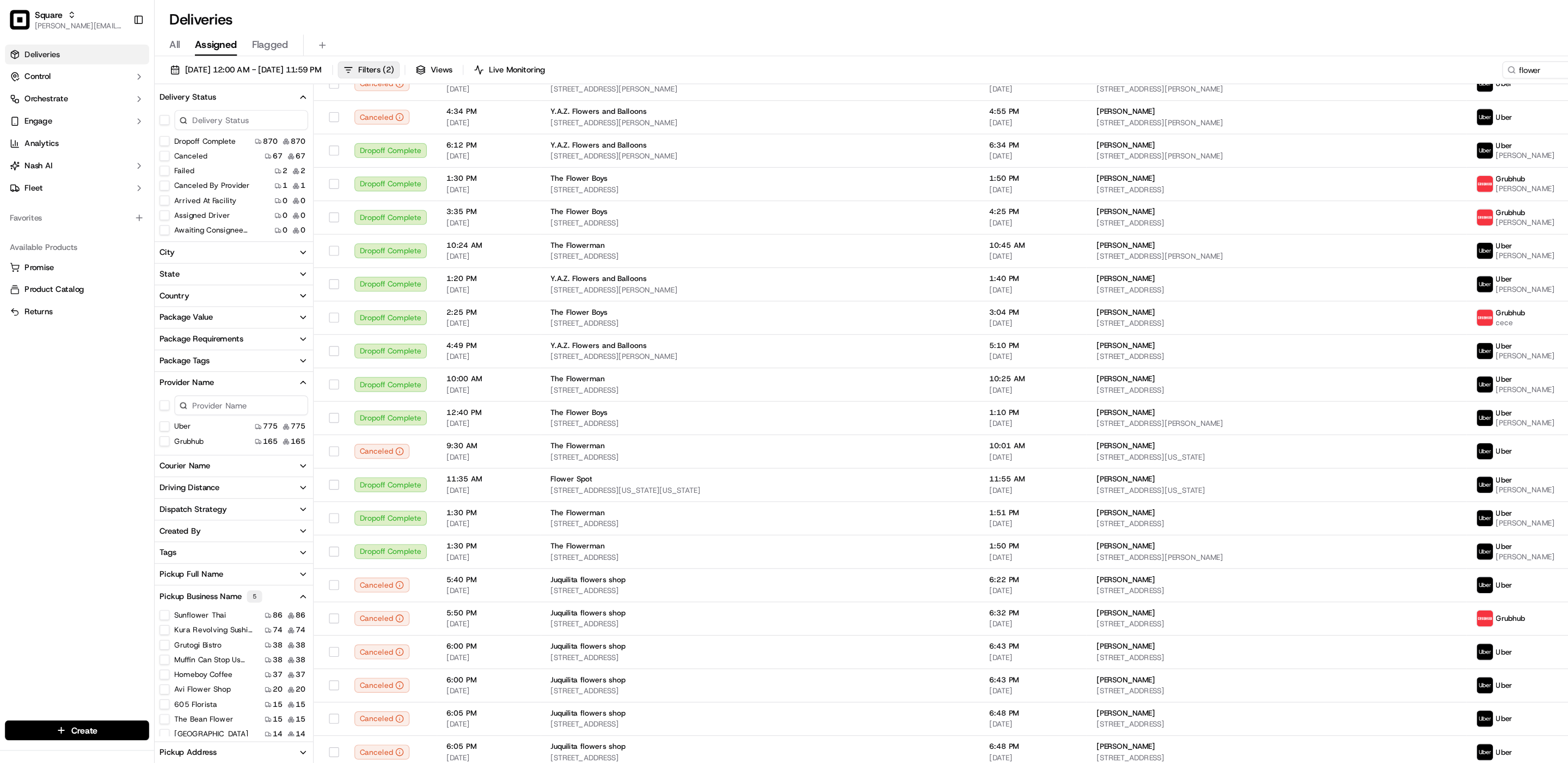
scroll to position [703, 0]
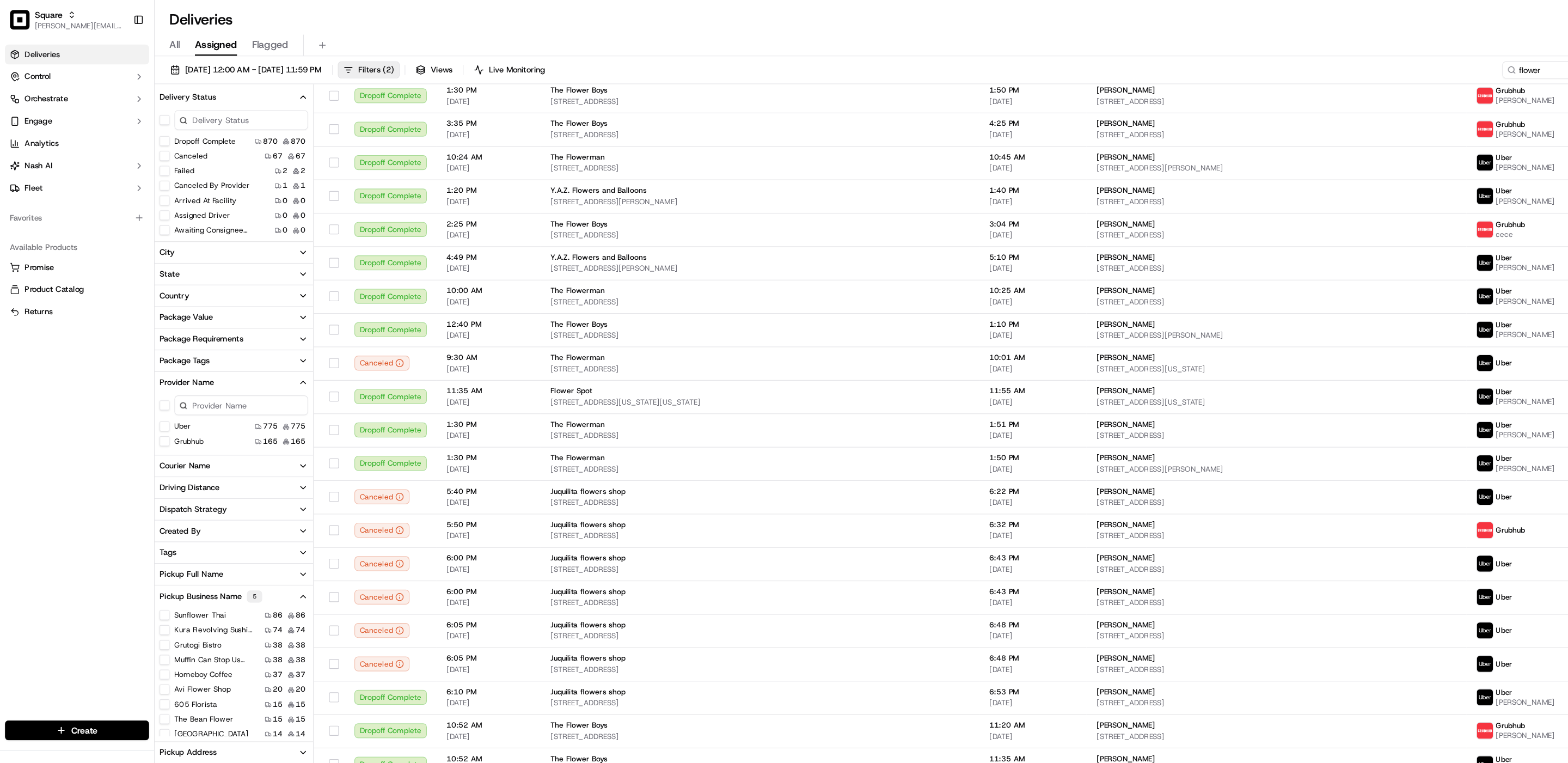
type \(DTLA\) "on"
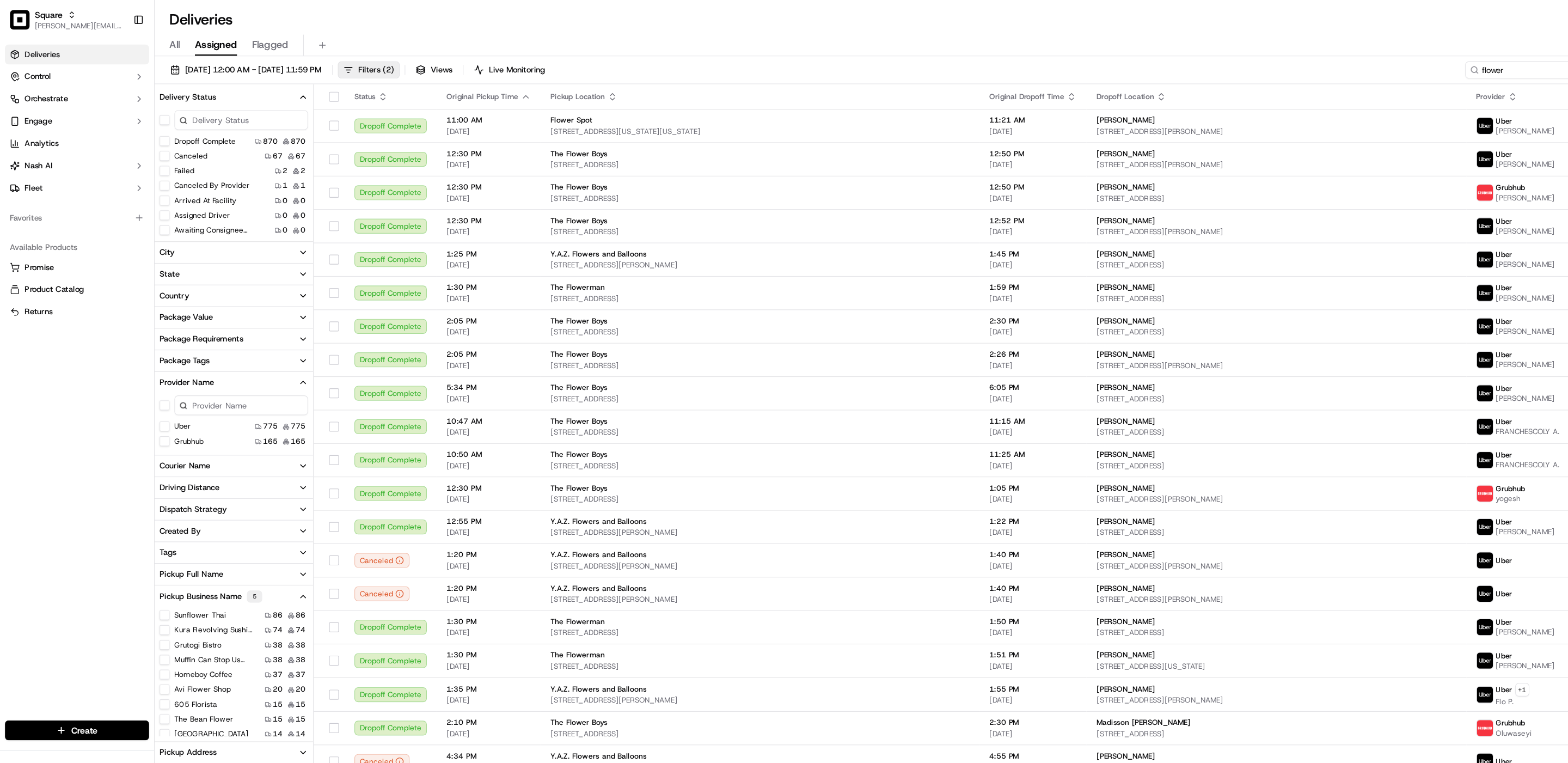
click at [1307, 64] on input "flower" at bounding box center [1354, 61] width 130 height 15
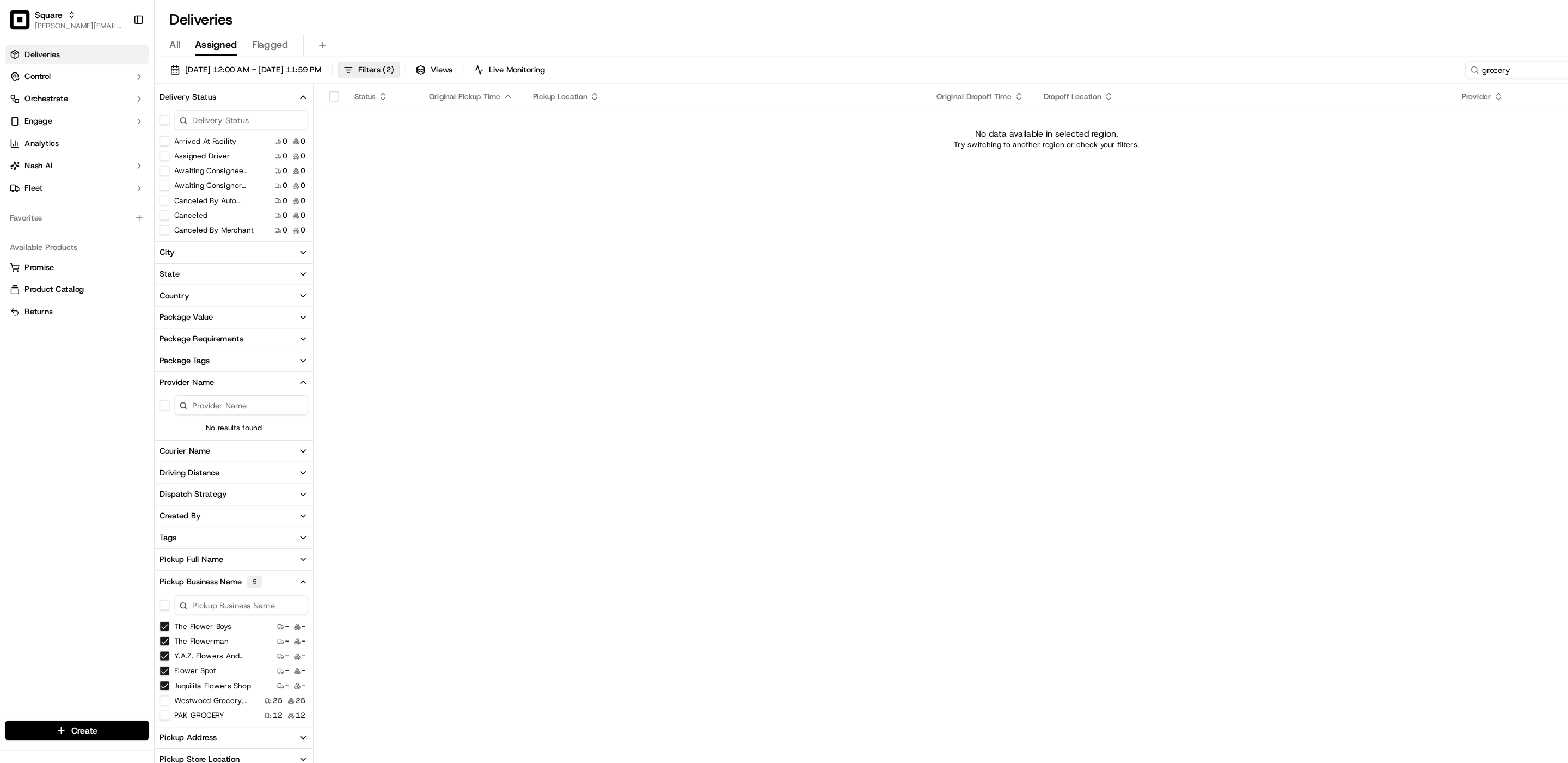
type input "grocery"
click at [145, 552] on Boys "The Flower Boys" at bounding box center [145, 551] width 9 height 9
click at [143, 551] on Flowerman "The Flowerman" at bounding box center [145, 551] width 9 height 9
click at [143, 548] on Balloons "Y.A.Z. Flowers and Balloons" at bounding box center [145, 548] width 9 height 9
click at [143, 551] on Spot "Flower Spot" at bounding box center [145, 551] width 9 height 9
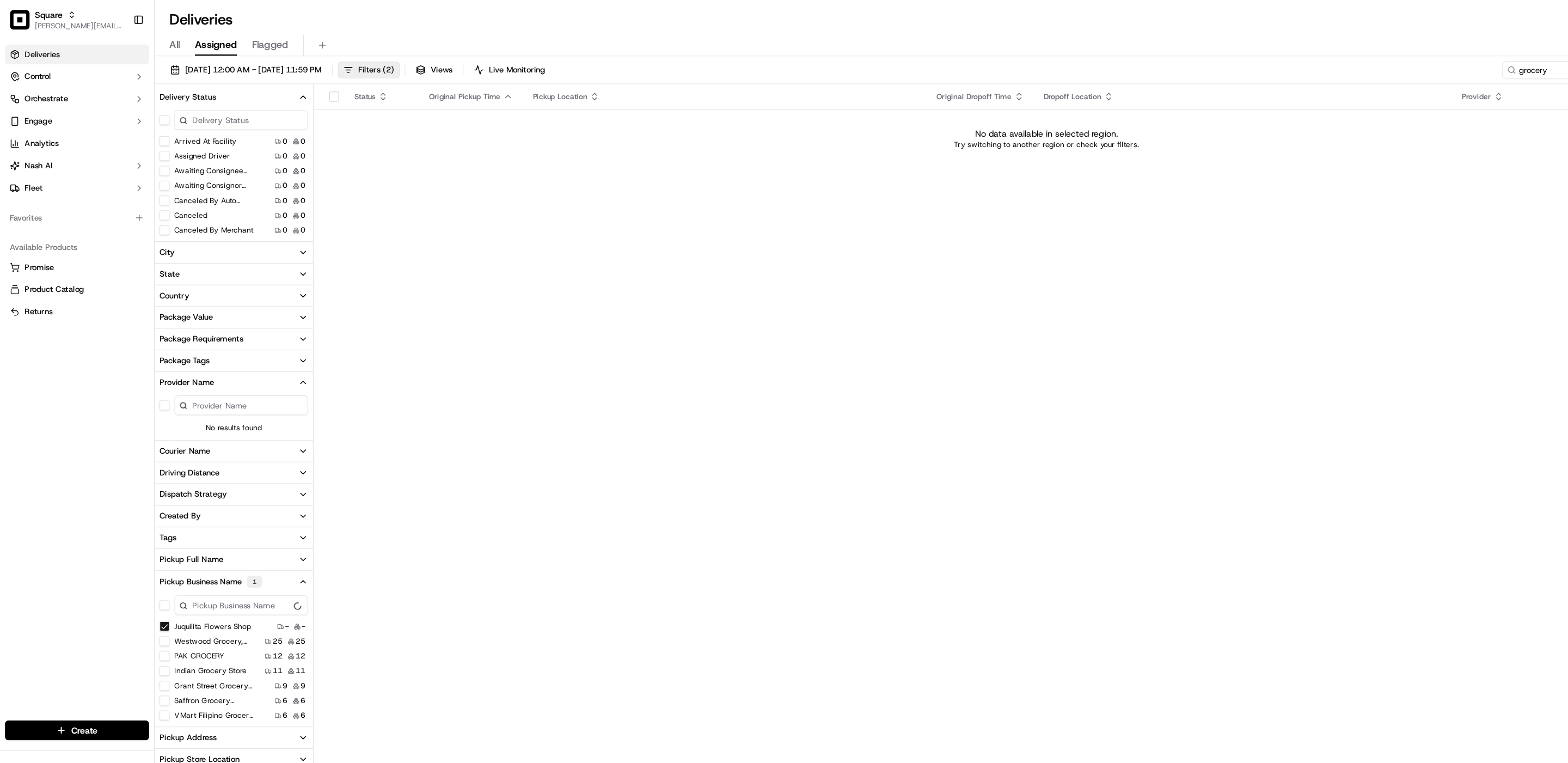
click at [143, 552] on shop "Juquilita flowers shop" at bounding box center [145, 551] width 9 height 9
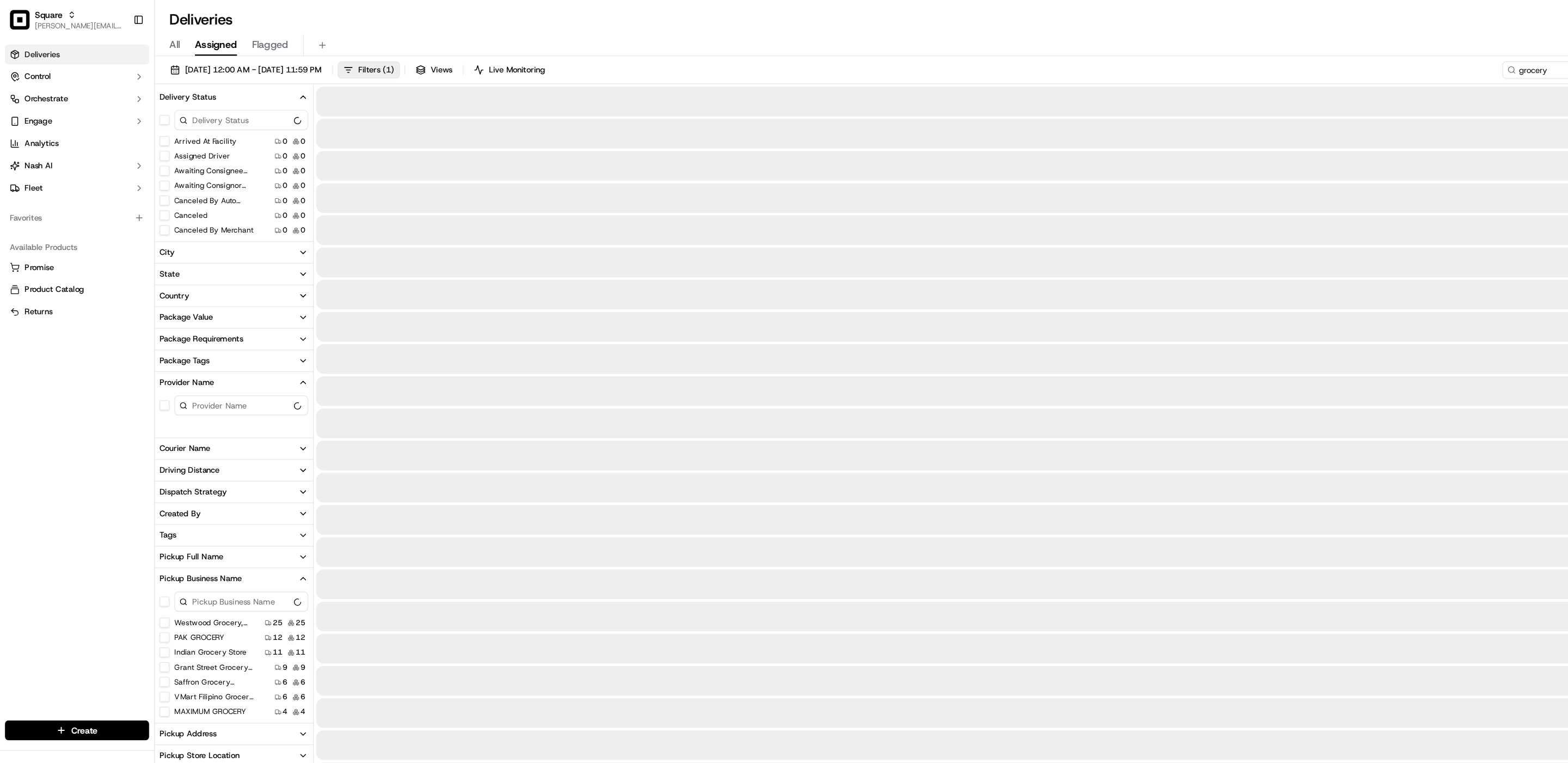
click at [144, 548] on Inc\ "Westwood Grocery, Inc." at bounding box center [145, 548] width 9 height 9
click at [144, 579] on GROCERY "PAK GROCERY" at bounding box center [145, 577] width 9 height 9
click at [146, 594] on Store "Indian Grocery Store" at bounding box center [145, 590] width 9 height 9
click at [146, 603] on Market "Grant Street Grocery & Market" at bounding box center [145, 603] width 9 height 9
click at [146, 617] on Antonio "Saffron Grocery [GEOGRAPHIC_DATA]" at bounding box center [145, 616] width 9 height 9
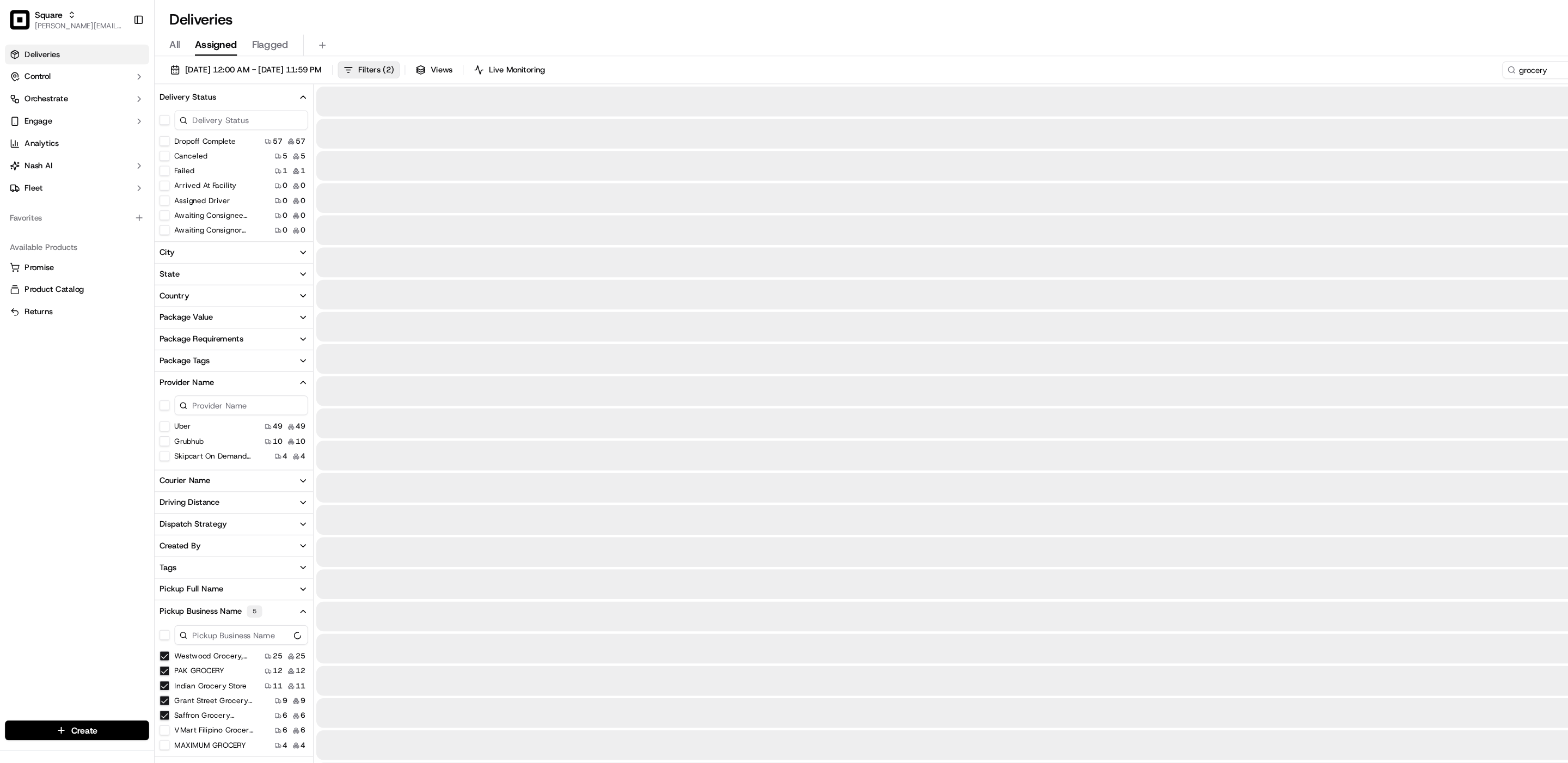
click at [146, 635] on MD "VMart Filipino Grocery Store, [GEOGRAPHIC_DATA], [GEOGRAPHIC_DATA]" at bounding box center [145, 642] width 9 height 9
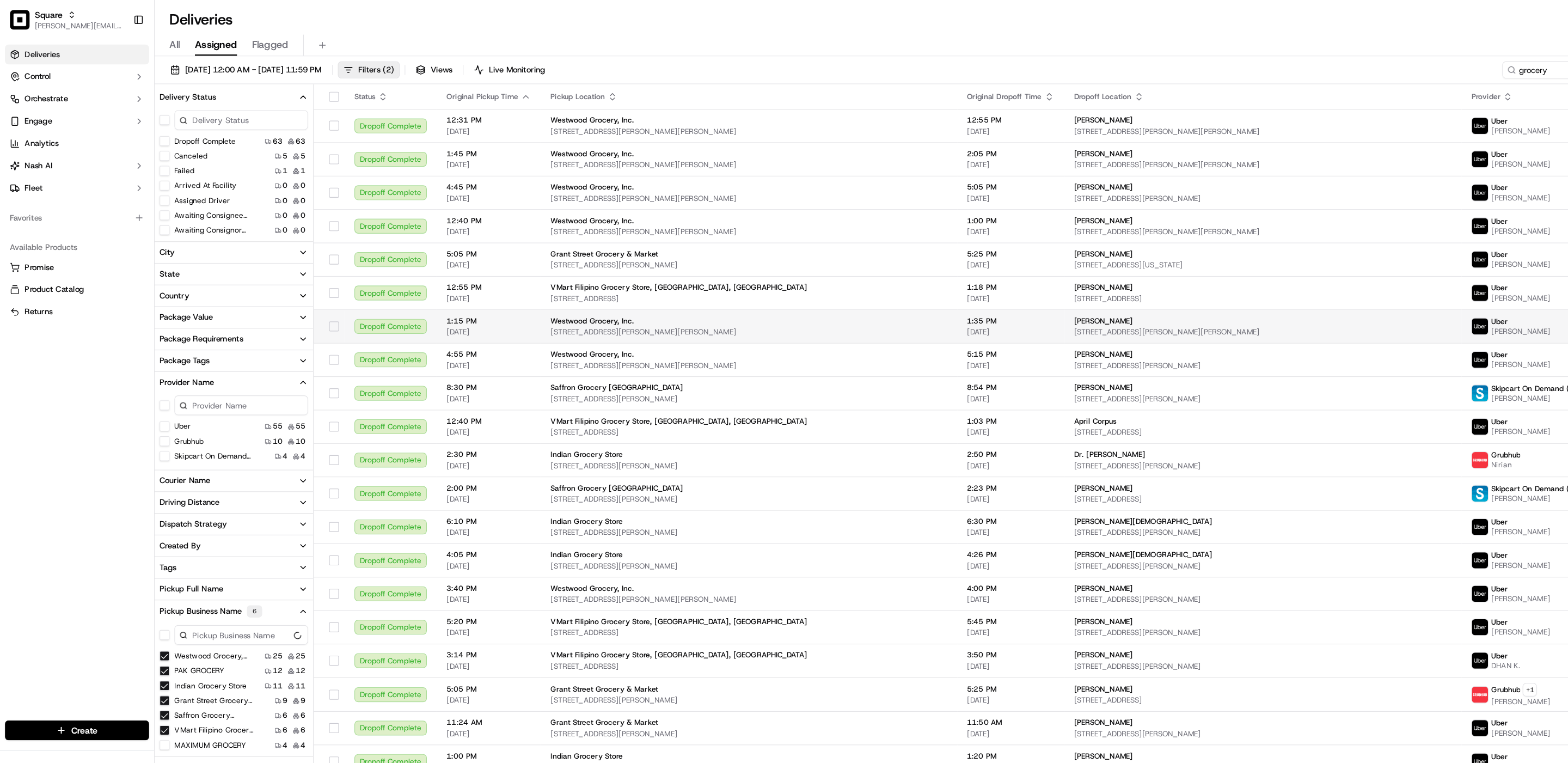
type MD "on"
click at [1307, 66] on input "grocery" at bounding box center [1354, 61] width 130 height 15
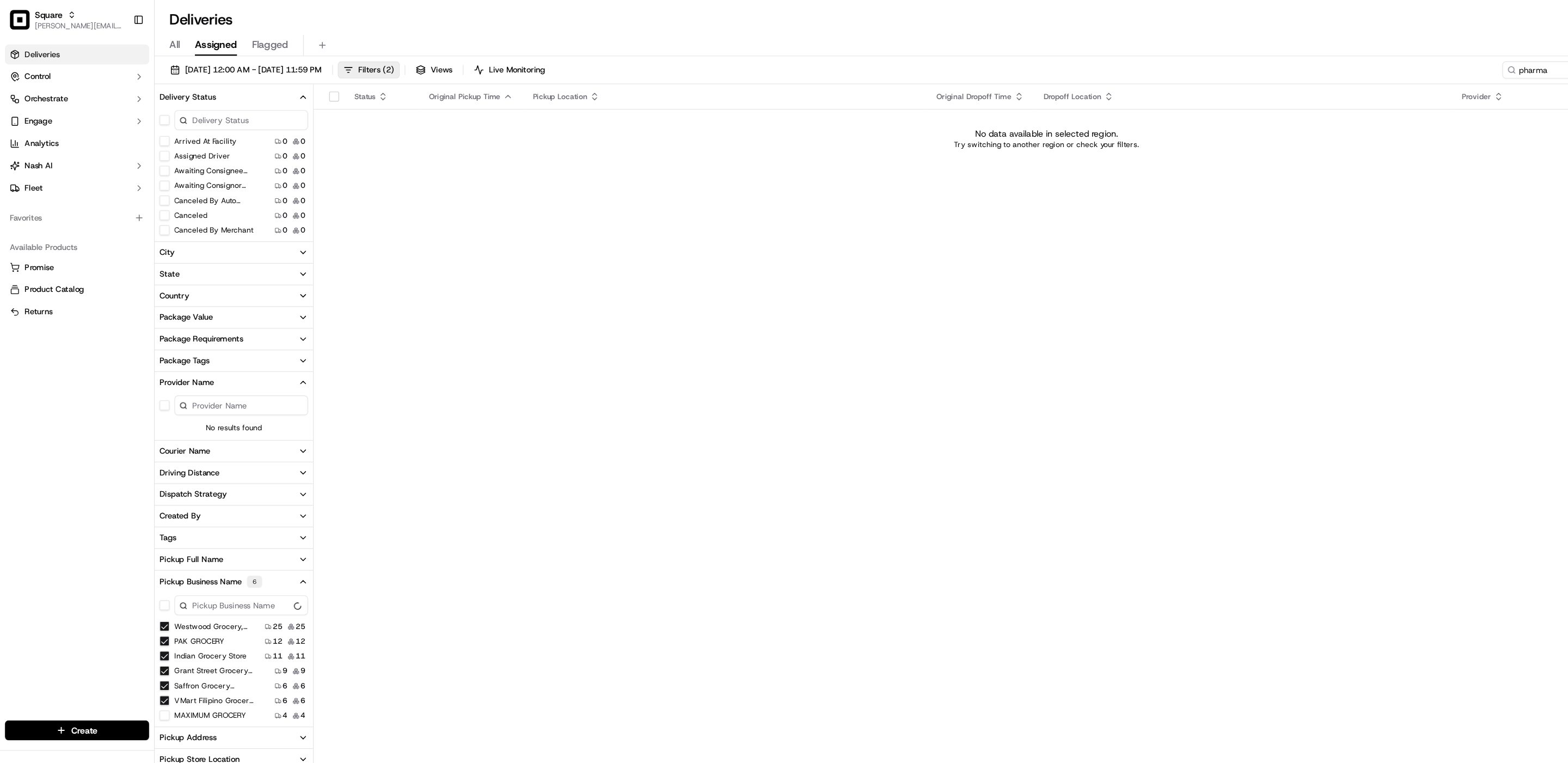
click at [143, 552] on Inc\ "Westwood Grocery, Inc." at bounding box center [145, 551] width 9 height 9
click at [145, 552] on GROCERY "PAK GROCERY" at bounding box center [145, 551] width 9 height 9
click at [145, 549] on Store "Indian Grocery Store" at bounding box center [145, 551] width 9 height 9
click at [145, 548] on Market "Grant Street Grocery & Market" at bounding box center [145, 551] width 9 height 9
click at [145, 548] on Antonio "Saffron Grocery [GEOGRAPHIC_DATA]" at bounding box center [145, 551] width 9 height 9
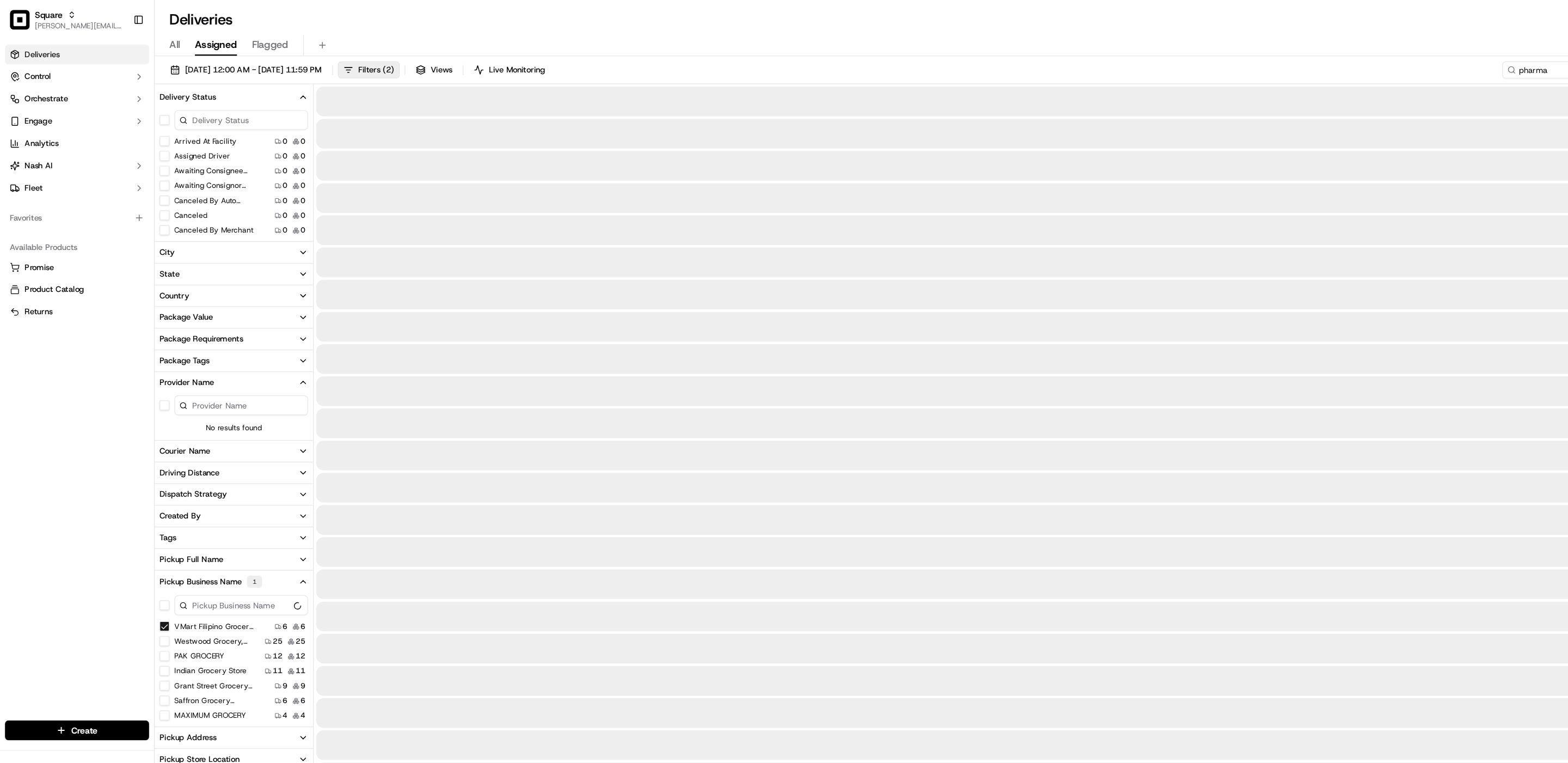
click at [145, 548] on MD "VMart Filipino Grocery Store, [GEOGRAPHIC_DATA], [GEOGRAPHIC_DATA]" at bounding box center [145, 551] width 9 height 9
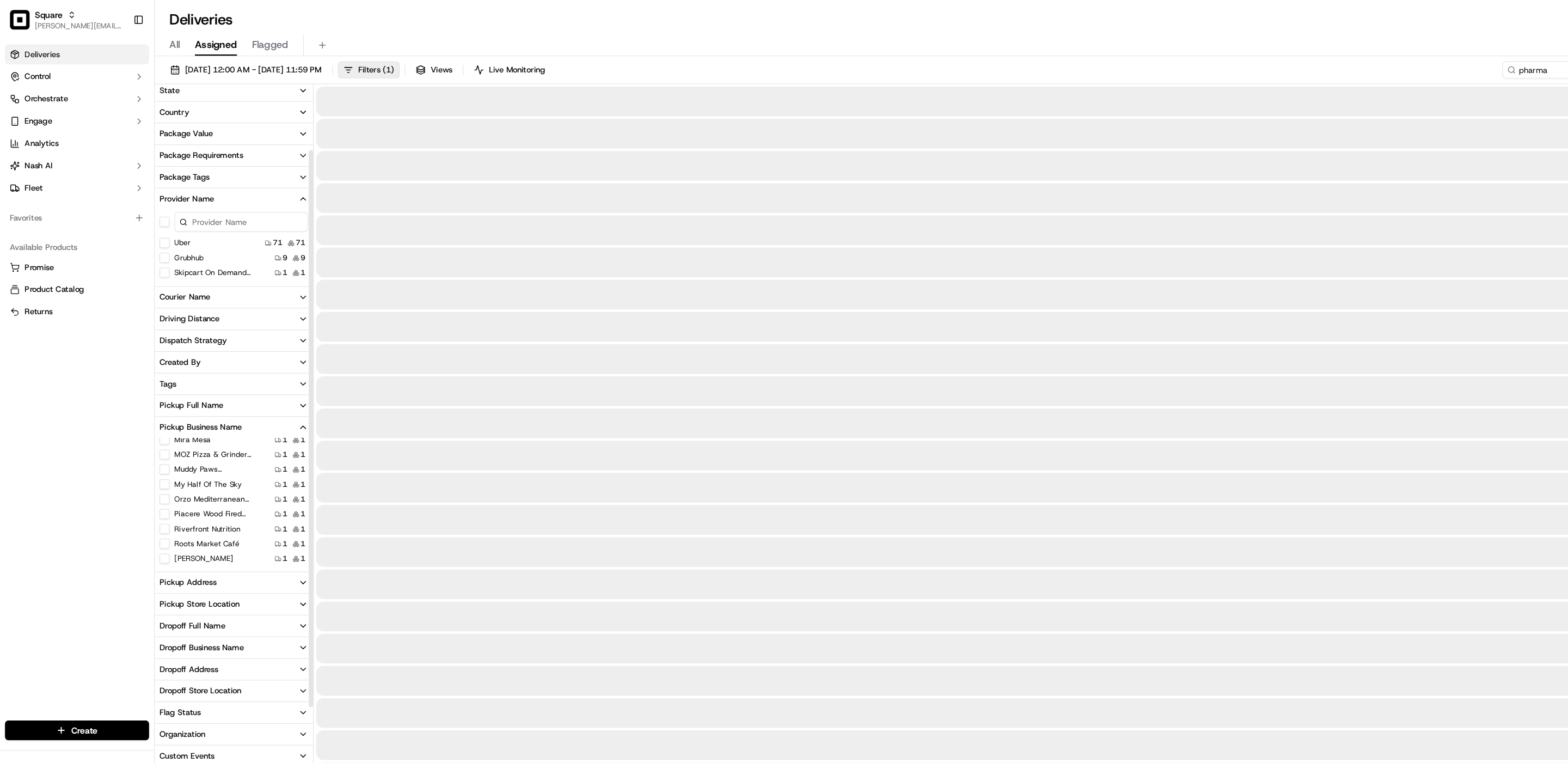
scroll to position [172, 0]
click at [1307, 68] on input "pharma" at bounding box center [1354, 61] width 130 height 15
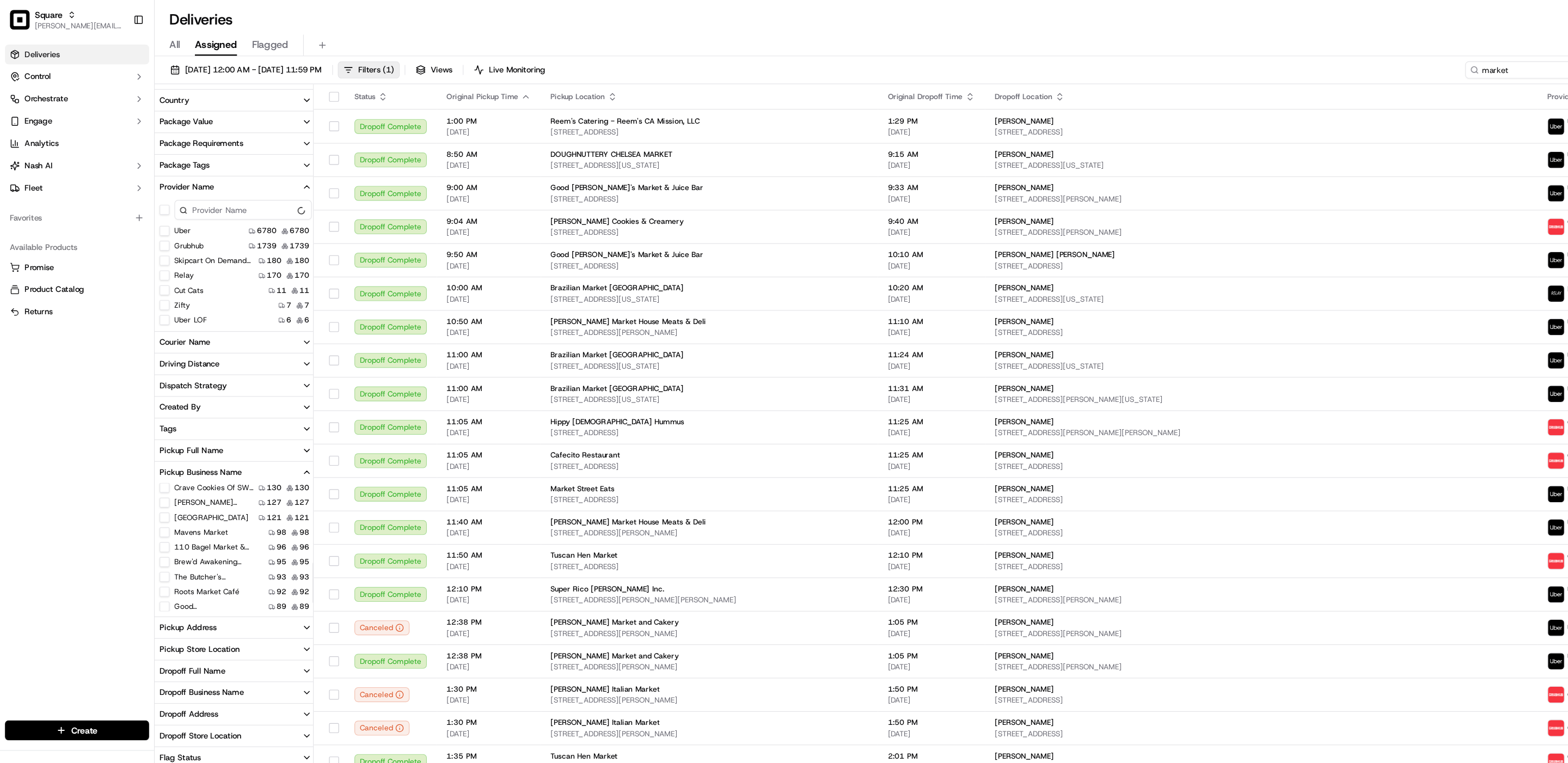
scroll to position [237, 0]
click at [1307, 63] on input "market" at bounding box center [1354, 61] width 130 height 15
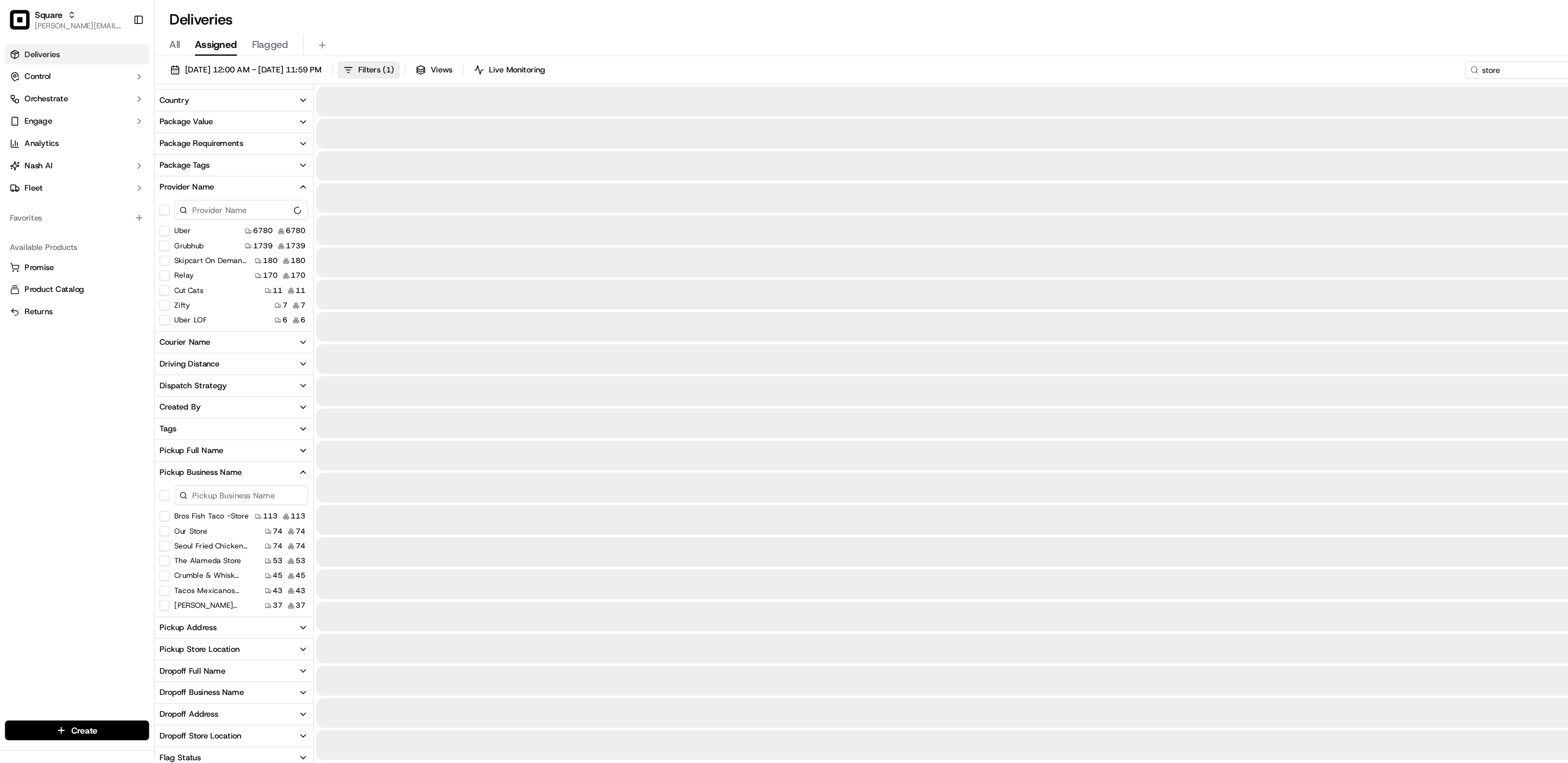
type input "store"
click at [148, 466] on Store "Our Store" at bounding box center [145, 467] width 9 height 9
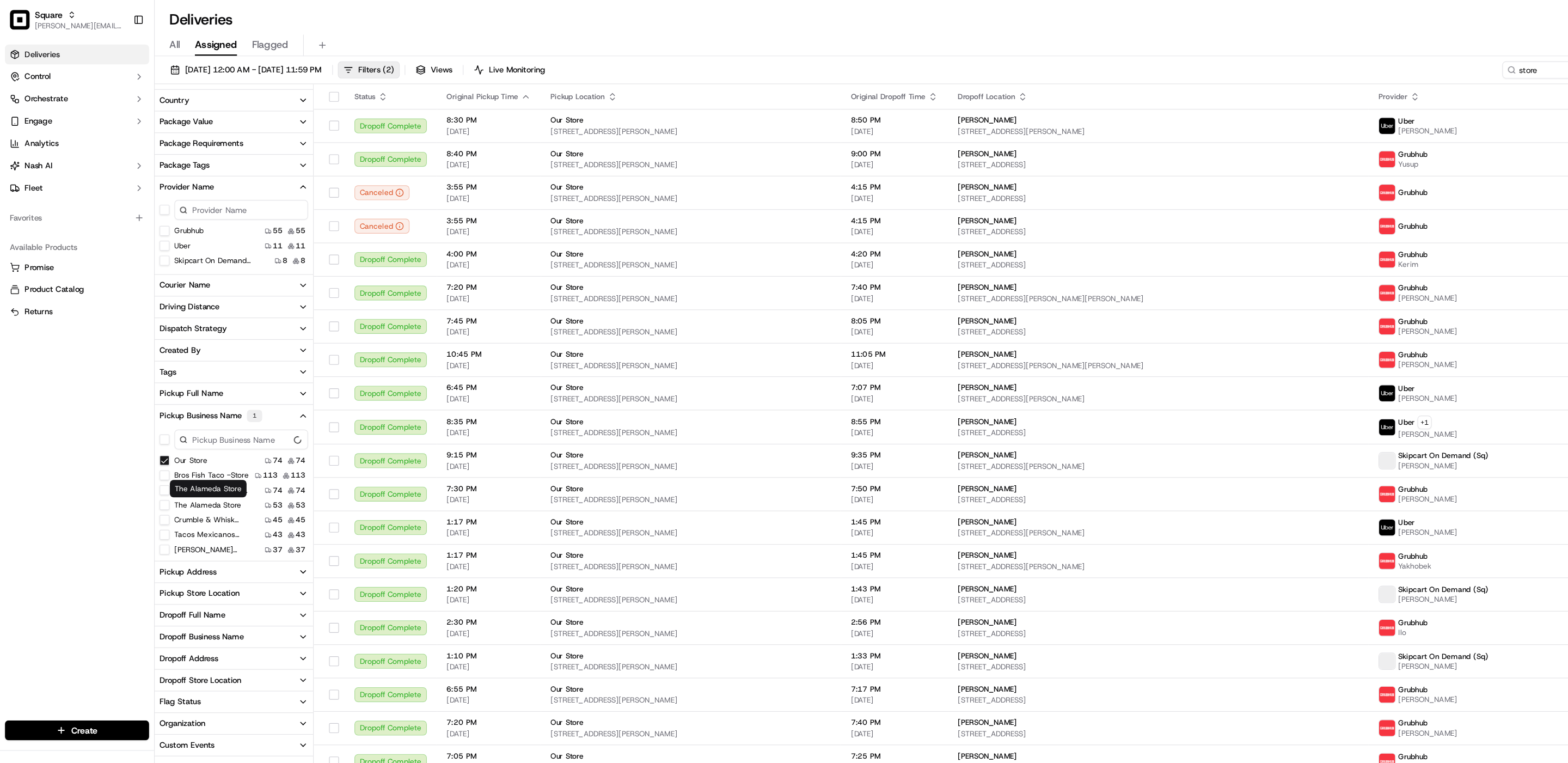
click at [144, 443] on Store "The Alameda Store" at bounding box center [145, 444] width 9 height 9
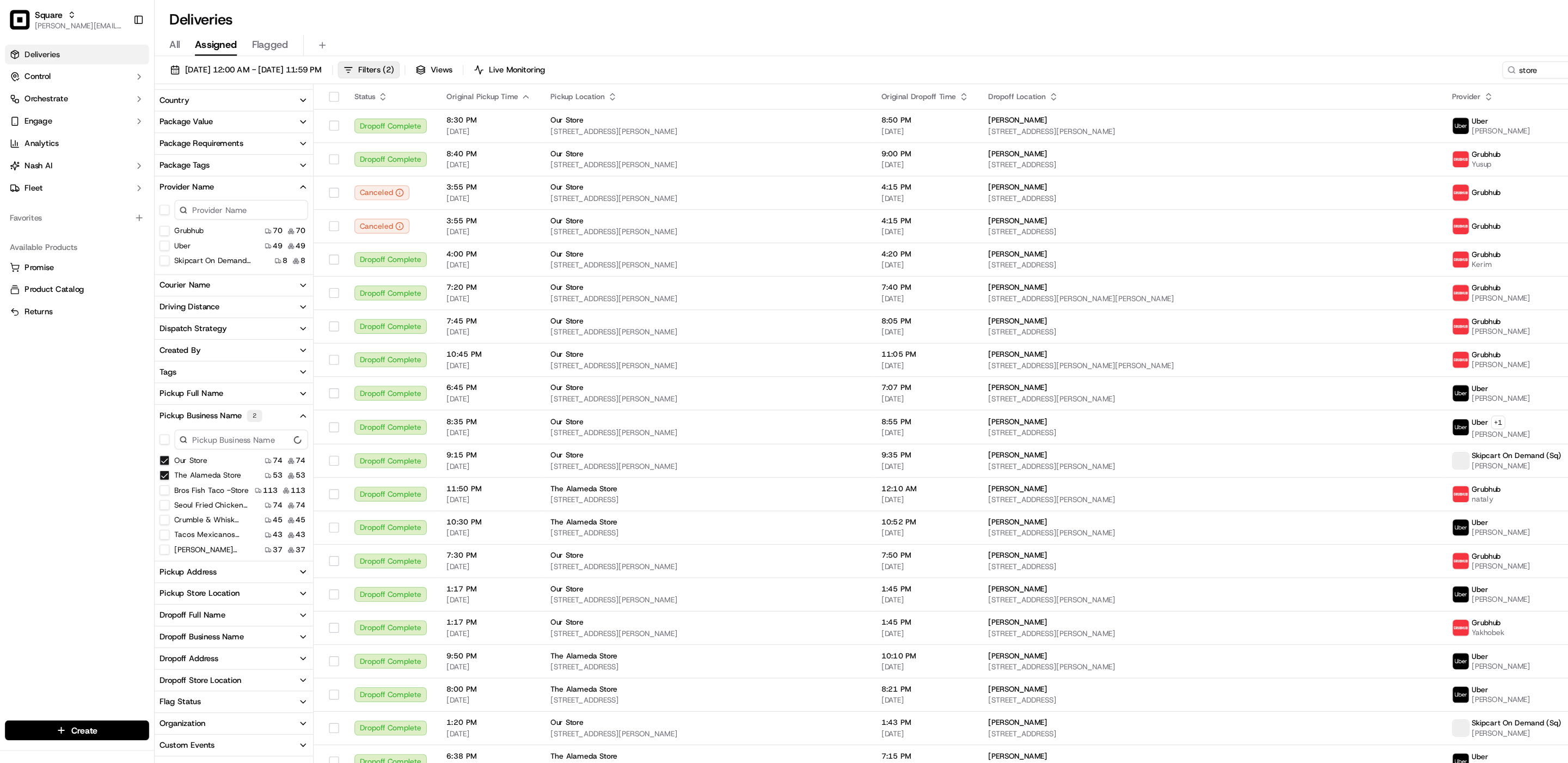
scroll to position [62, 0]
click at [144, 419] on Store "[PERSON_NAME] Country Store" at bounding box center [145, 422] width 9 height 9
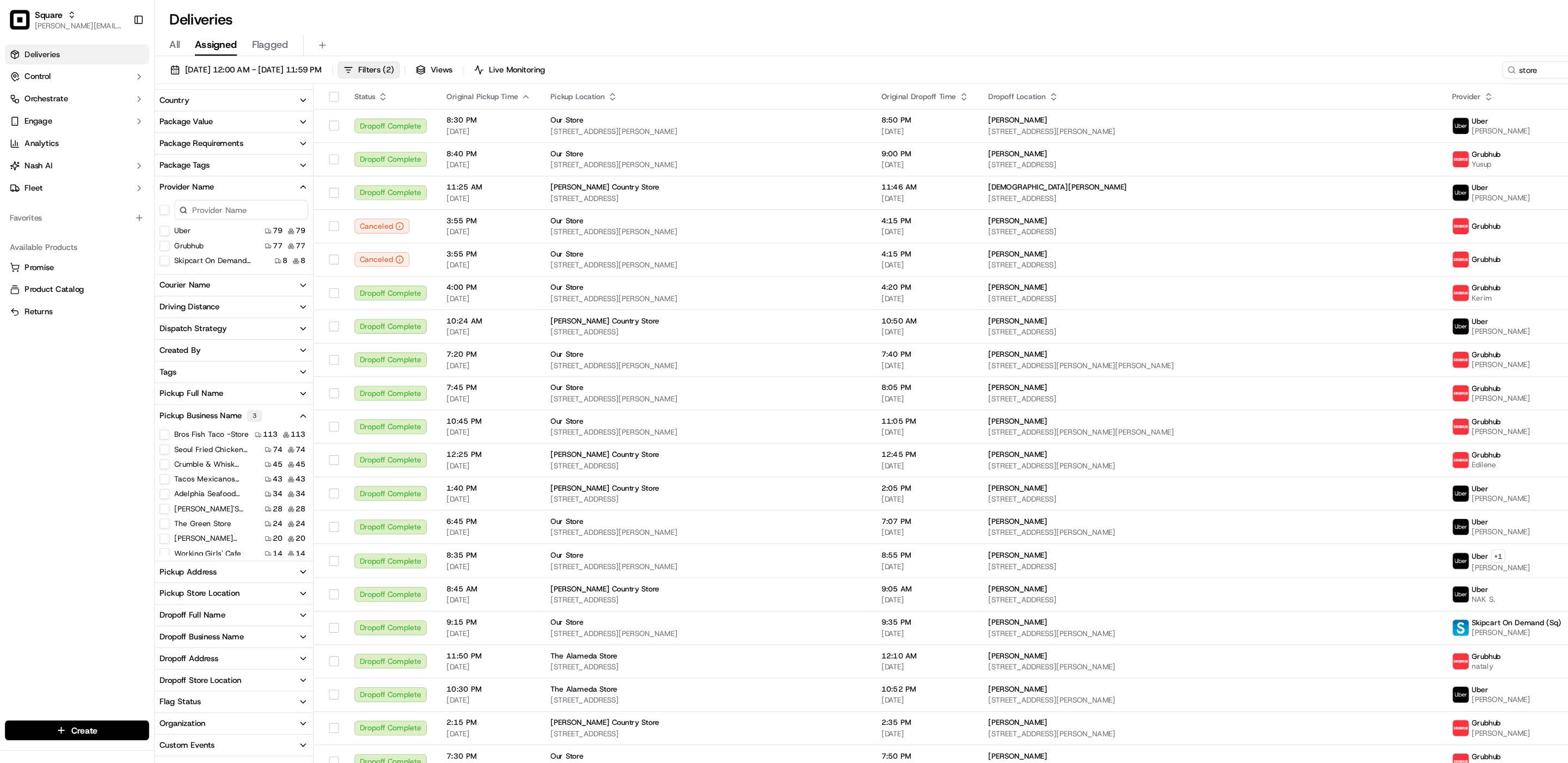
scroll to position [72, 0]
click at [146, 435] on Store "on" at bounding box center [145, 437] width 9 height 9
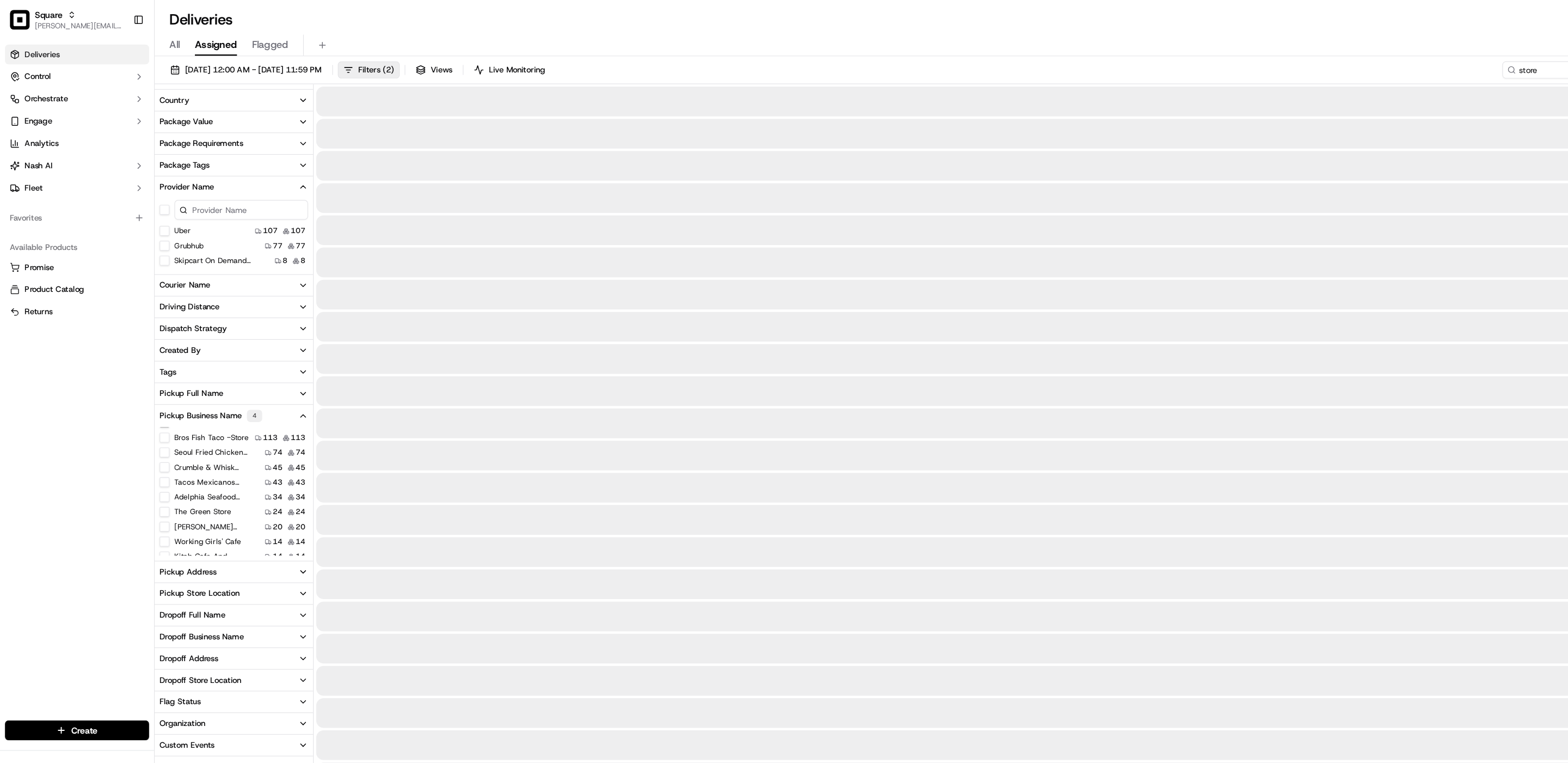
click at [146, 448] on Store "The Green Store" at bounding box center [145, 450] width 9 height 9
click at [146, 459] on Store "[PERSON_NAME] Beauty Supply Store" at bounding box center [145, 463] width 9 height 9
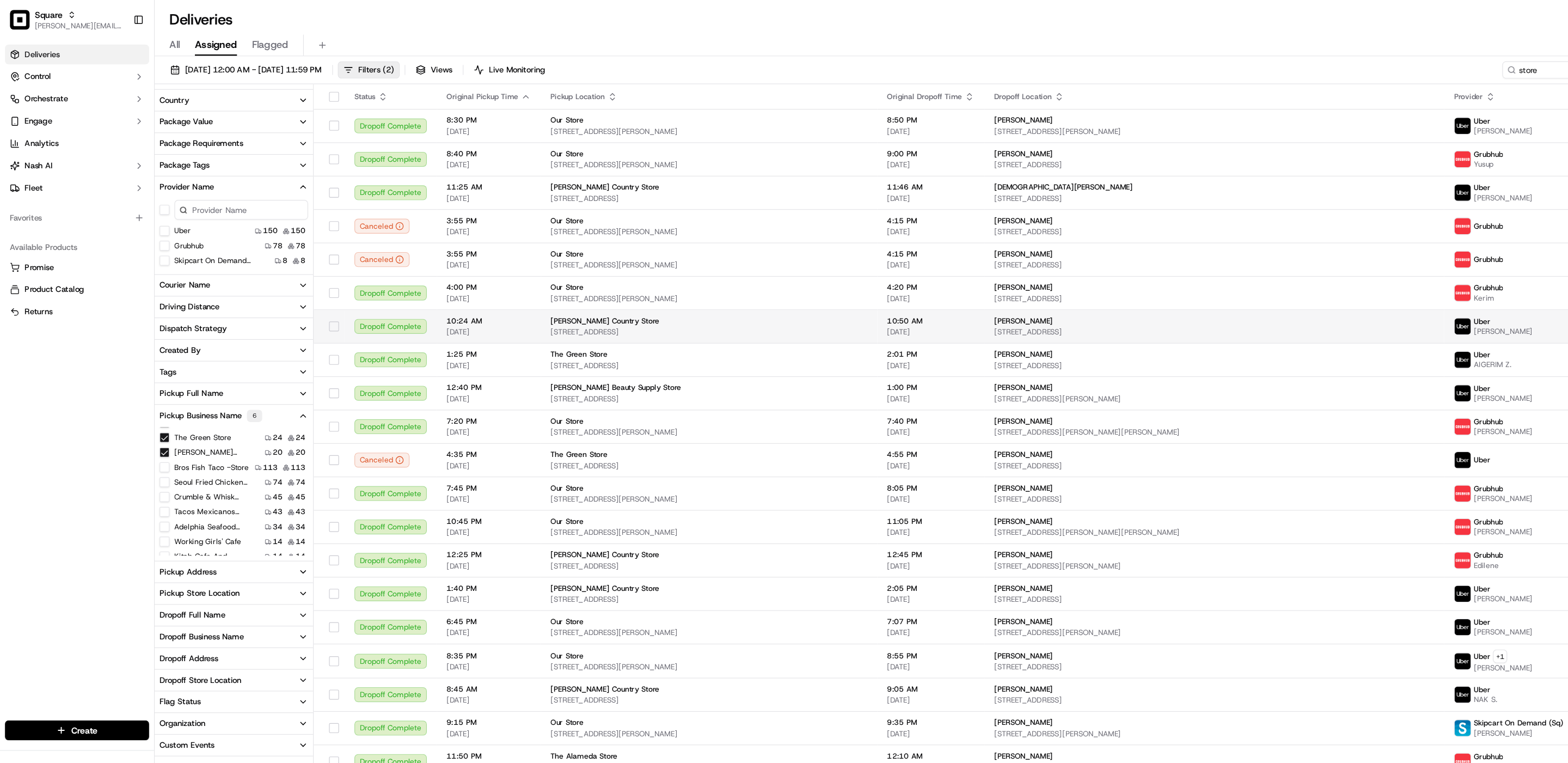
type Pickup\) "on"
